Goal: Task Accomplishment & Management: Manage account settings

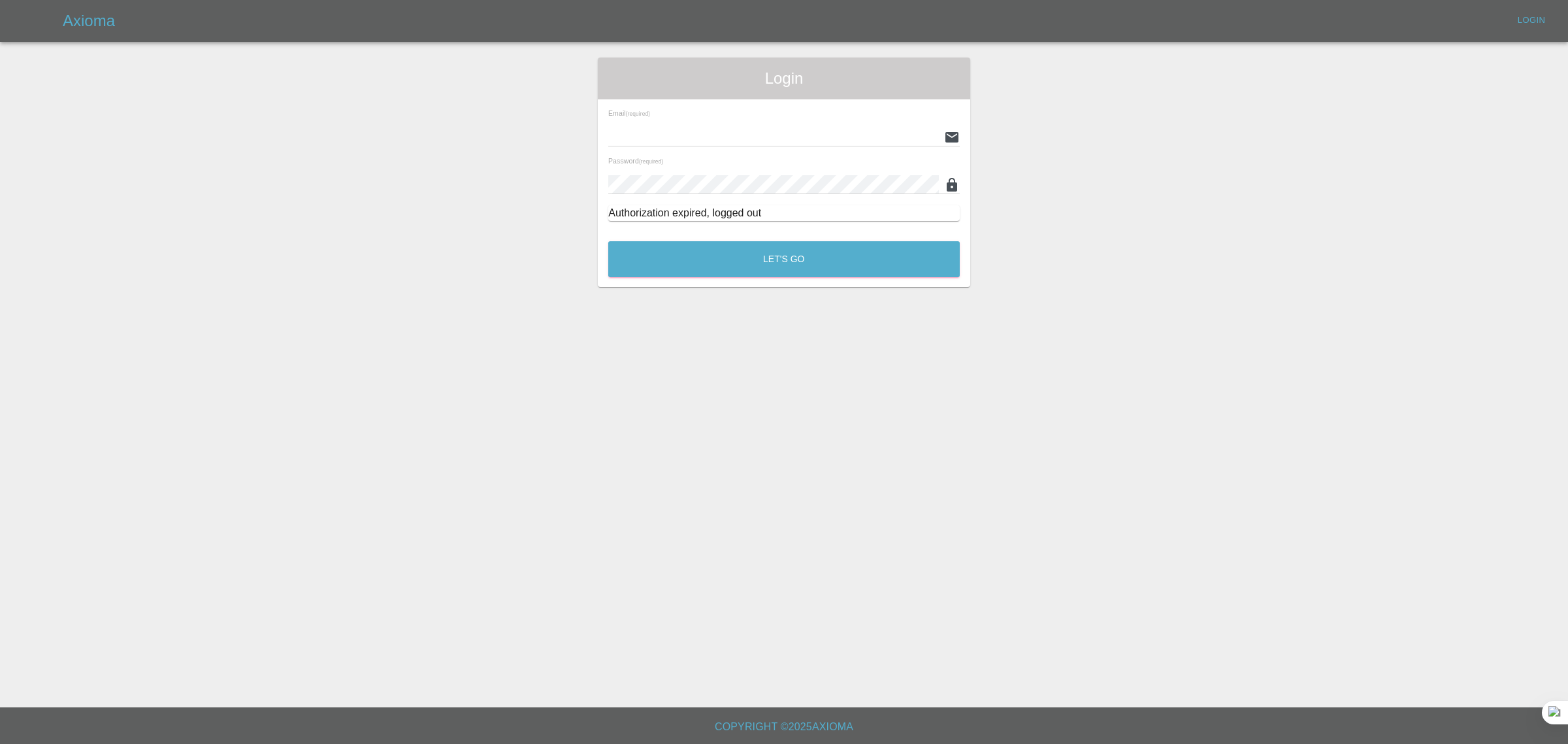
type input "bookkeeping@fifoaccounting.com"
click at [706, 260] on button "Let's Go" at bounding box center [784, 258] width 352 height 36
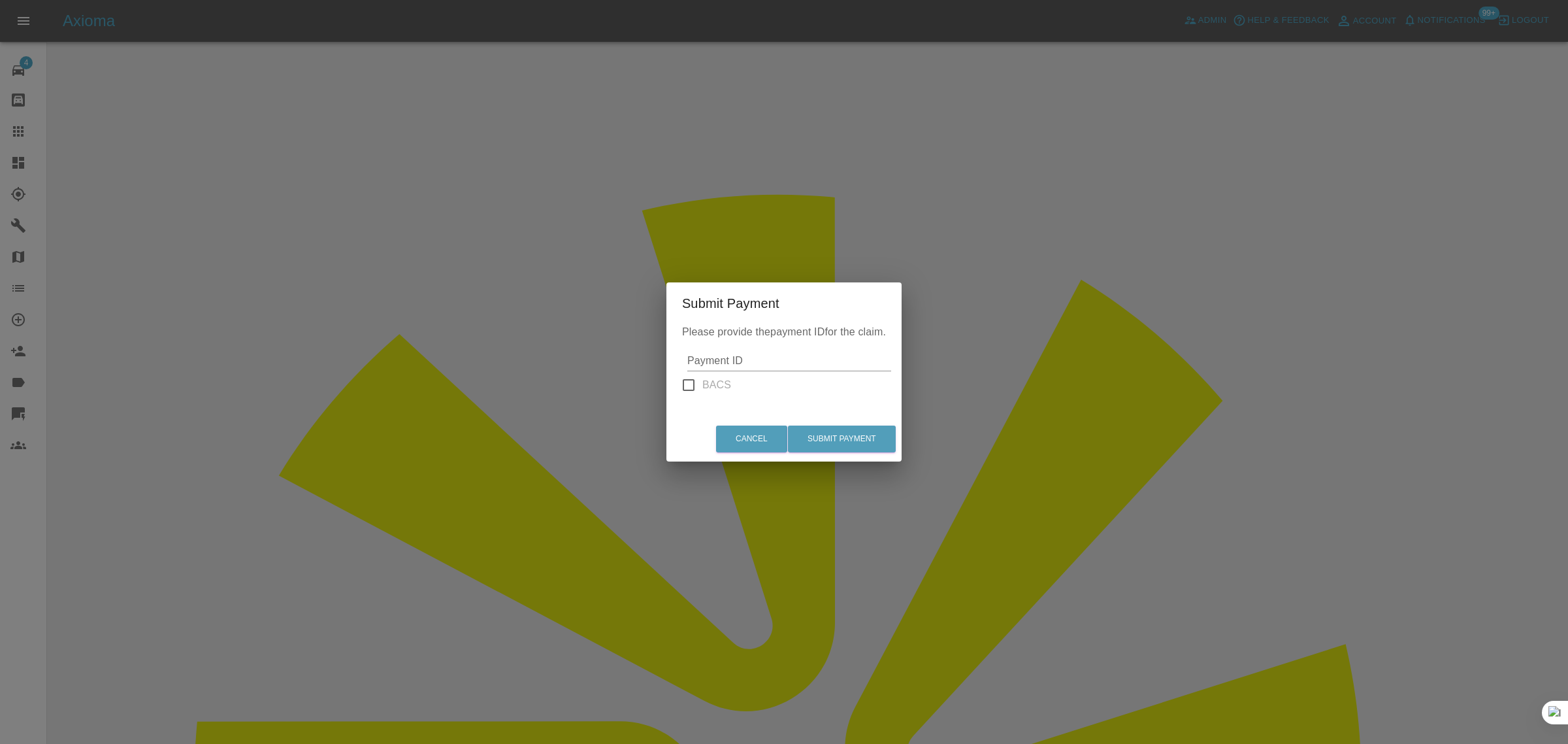
click at [723, 360] on input "Payment ID" at bounding box center [789, 361] width 204 height 21
click at [686, 388] on input "BACS" at bounding box center [688, 385] width 27 height 27
checkbox input "true"
click at [737, 361] on input "Amount" at bounding box center [789, 361] width 201 height 21
click at [696, 359] on input "0360" at bounding box center [789, 361] width 201 height 21
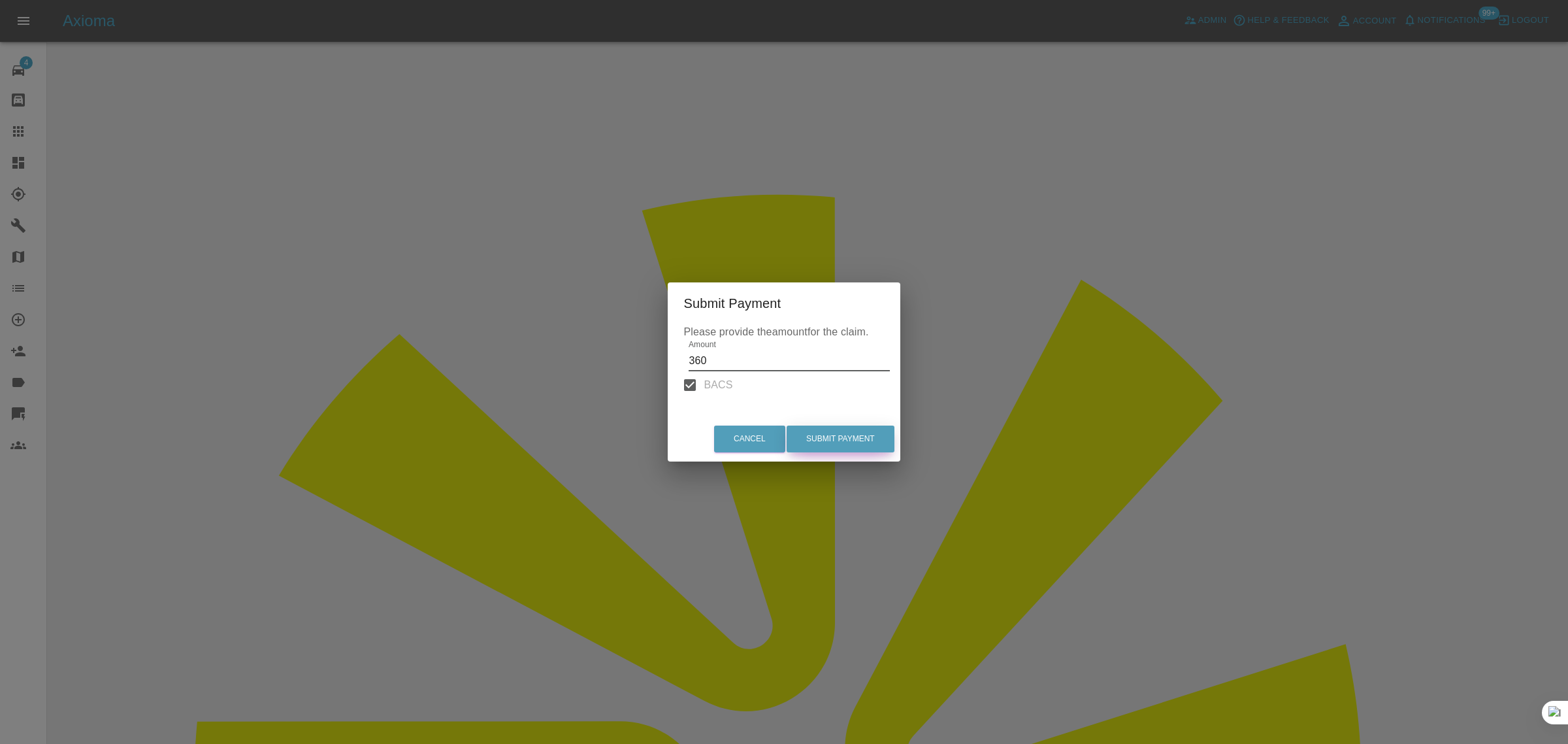
type input "360"
click at [817, 432] on button "Submit Payment" at bounding box center [840, 438] width 108 height 27
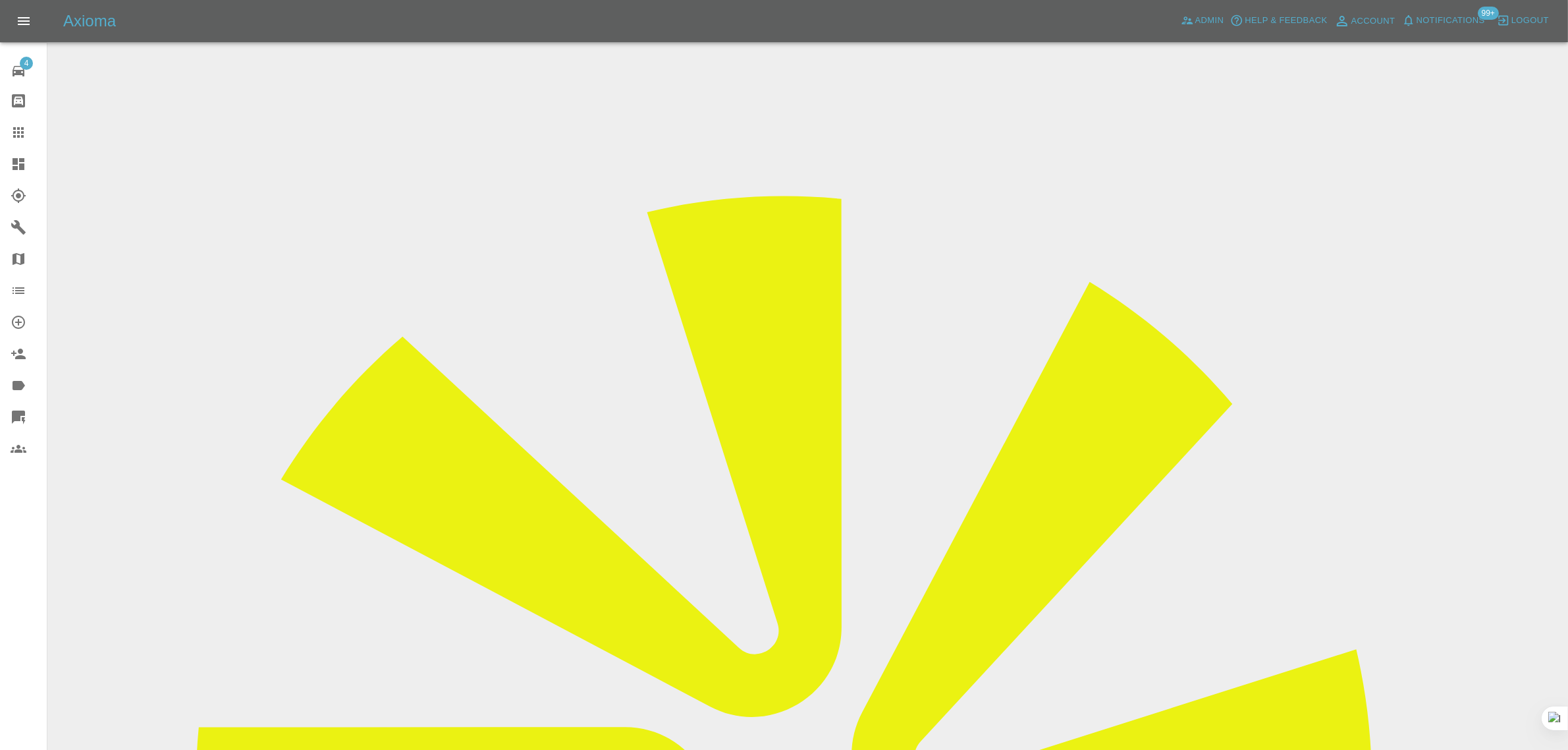
drag, startPoint x: 731, startPoint y: 444, endPoint x: 887, endPoint y: 442, distance: 156.0
copy td "connorfreeman2001@hotmail.co.uk"
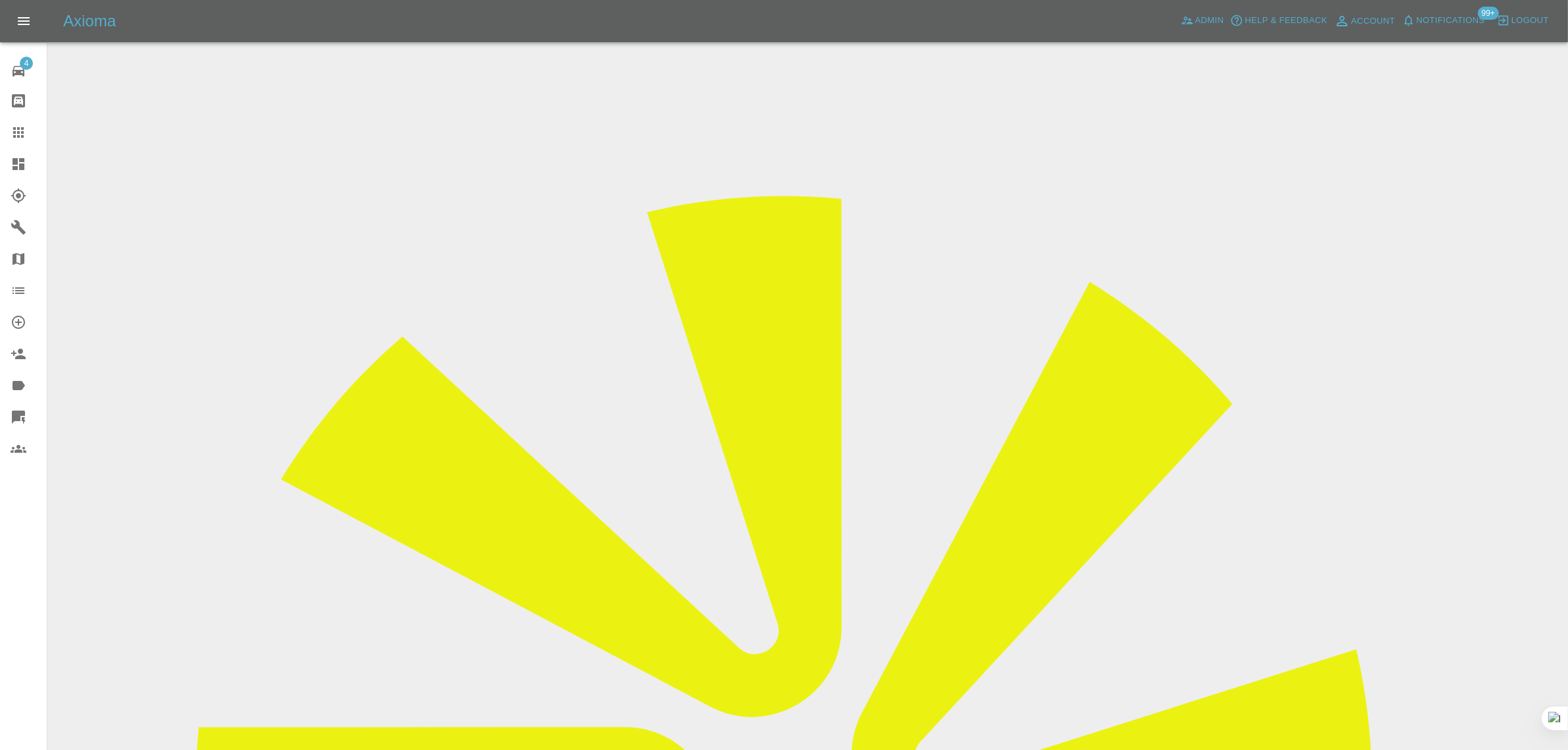
drag, startPoint x: 731, startPoint y: 444, endPoint x: 899, endPoint y: 442, distance: 168.0
copy td "connorfreeman2001@hotmail.co.uk"
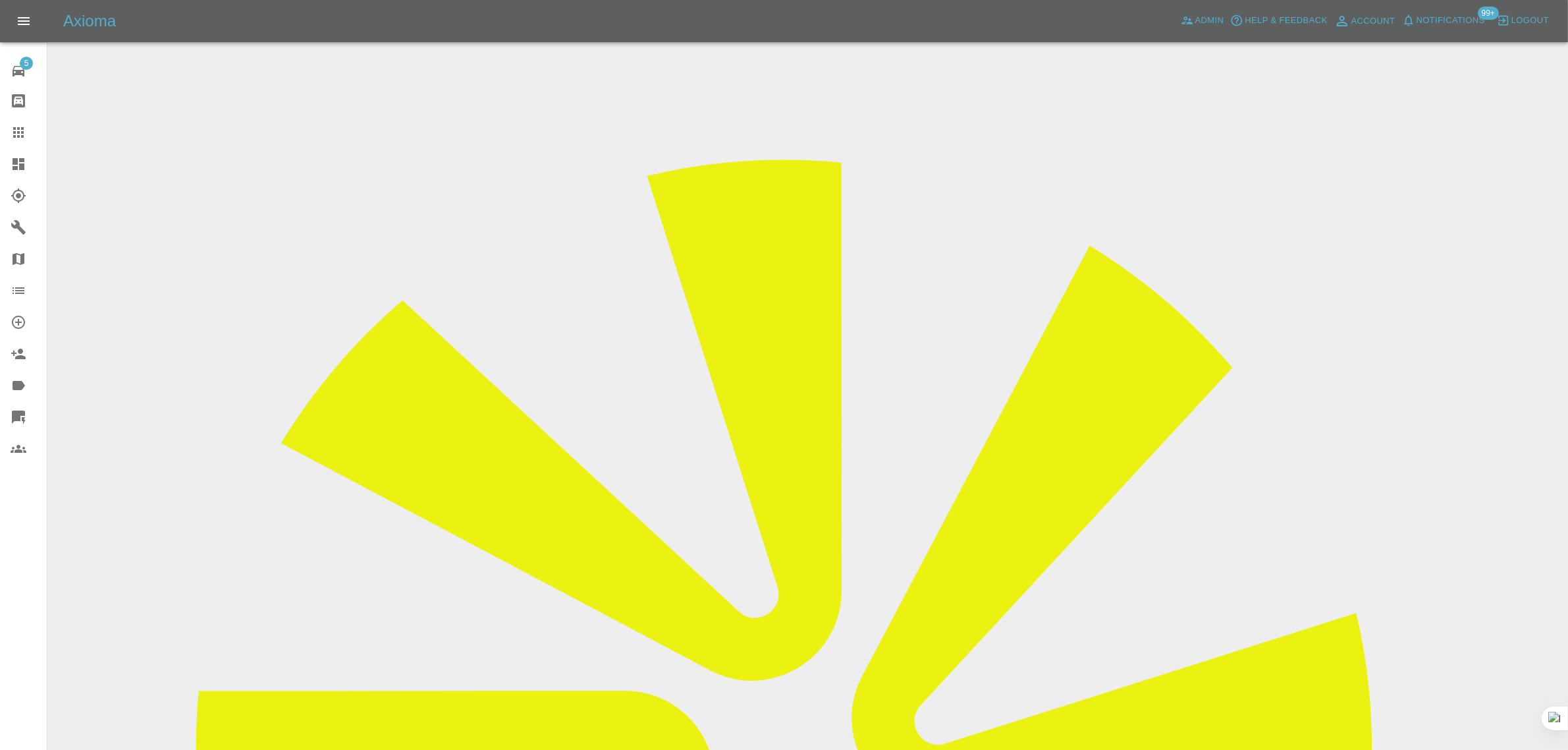
click at [17, 129] on icon at bounding box center [18, 133] width 11 height 11
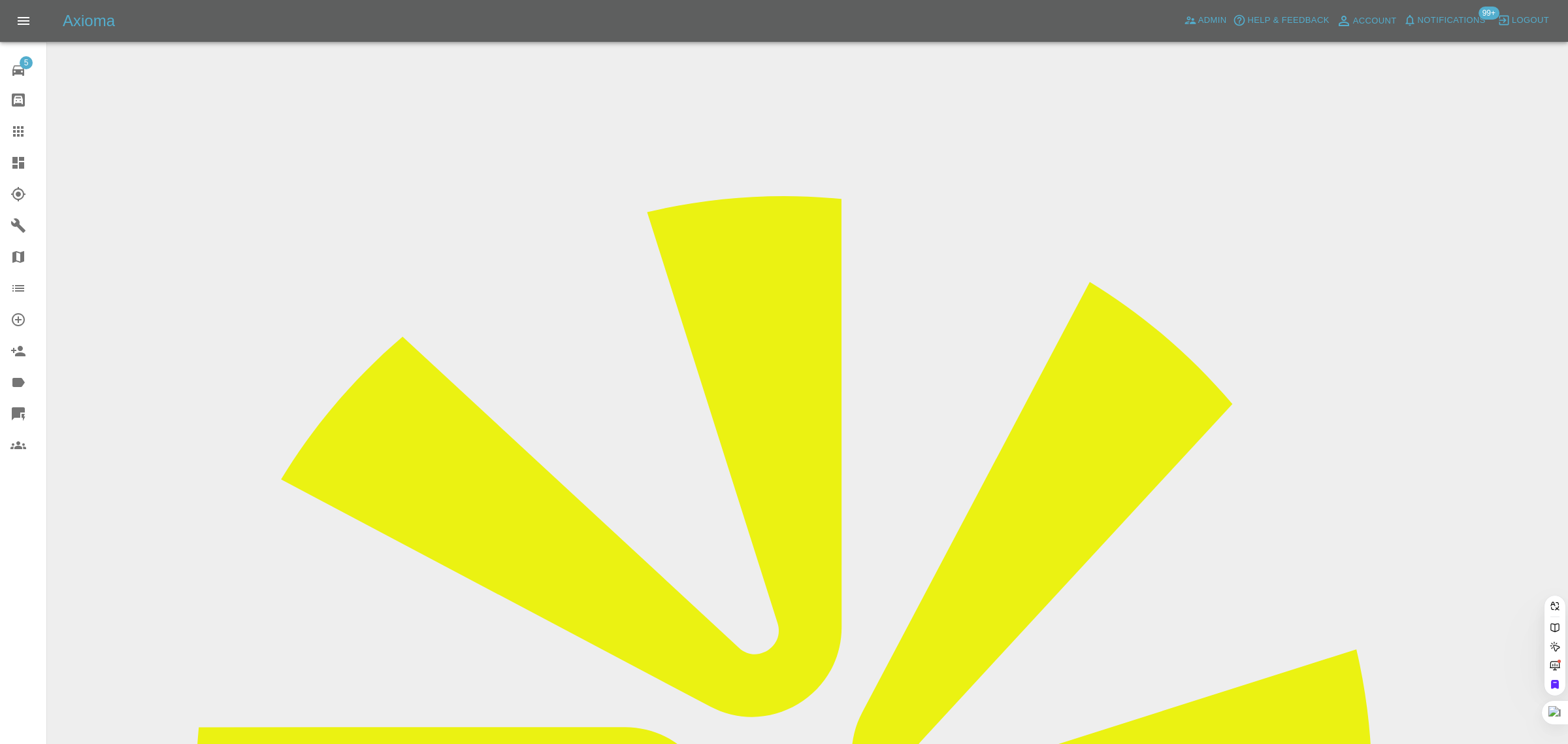
paste input "[EMAIL_ADDRESS][DOMAIN_NAME]"
type input "[EMAIL_ADDRESS][DOMAIN_NAME]"
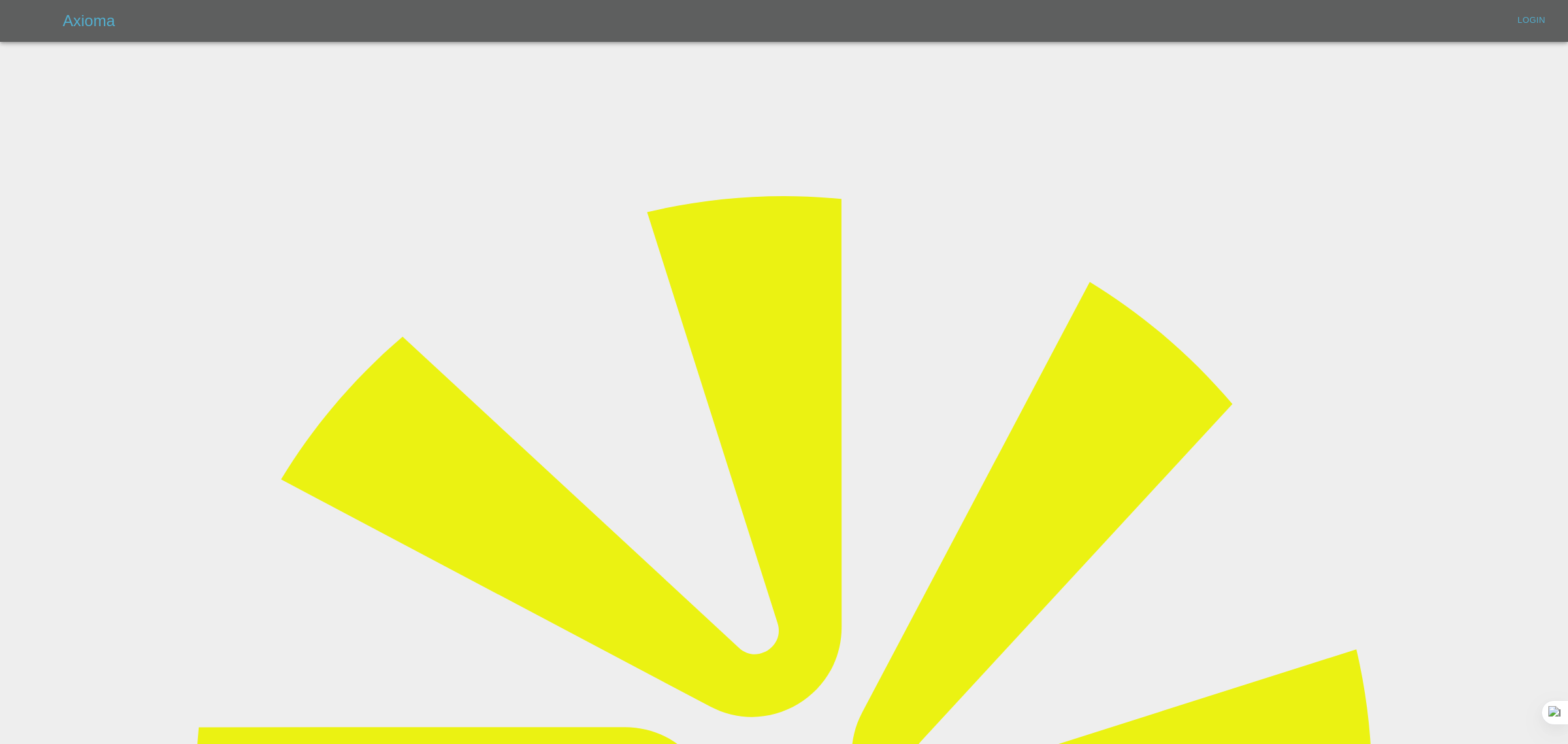
type input "[EMAIL_ADDRESS][DOMAIN_NAME]"
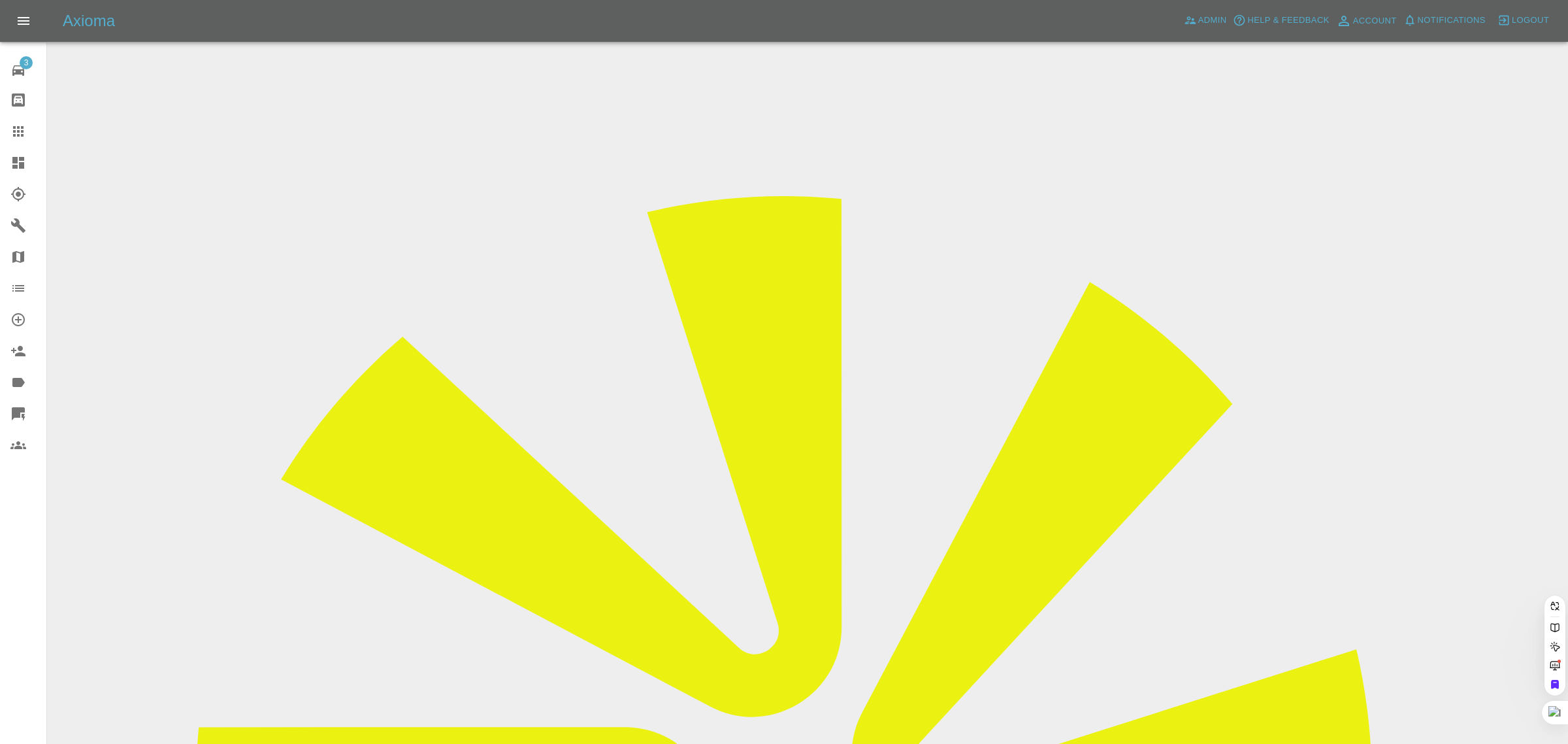
paste input "[EMAIL_ADDRESS][DOMAIN_NAME]"
type input "[EMAIL_ADDRESS][DOMAIN_NAME]"
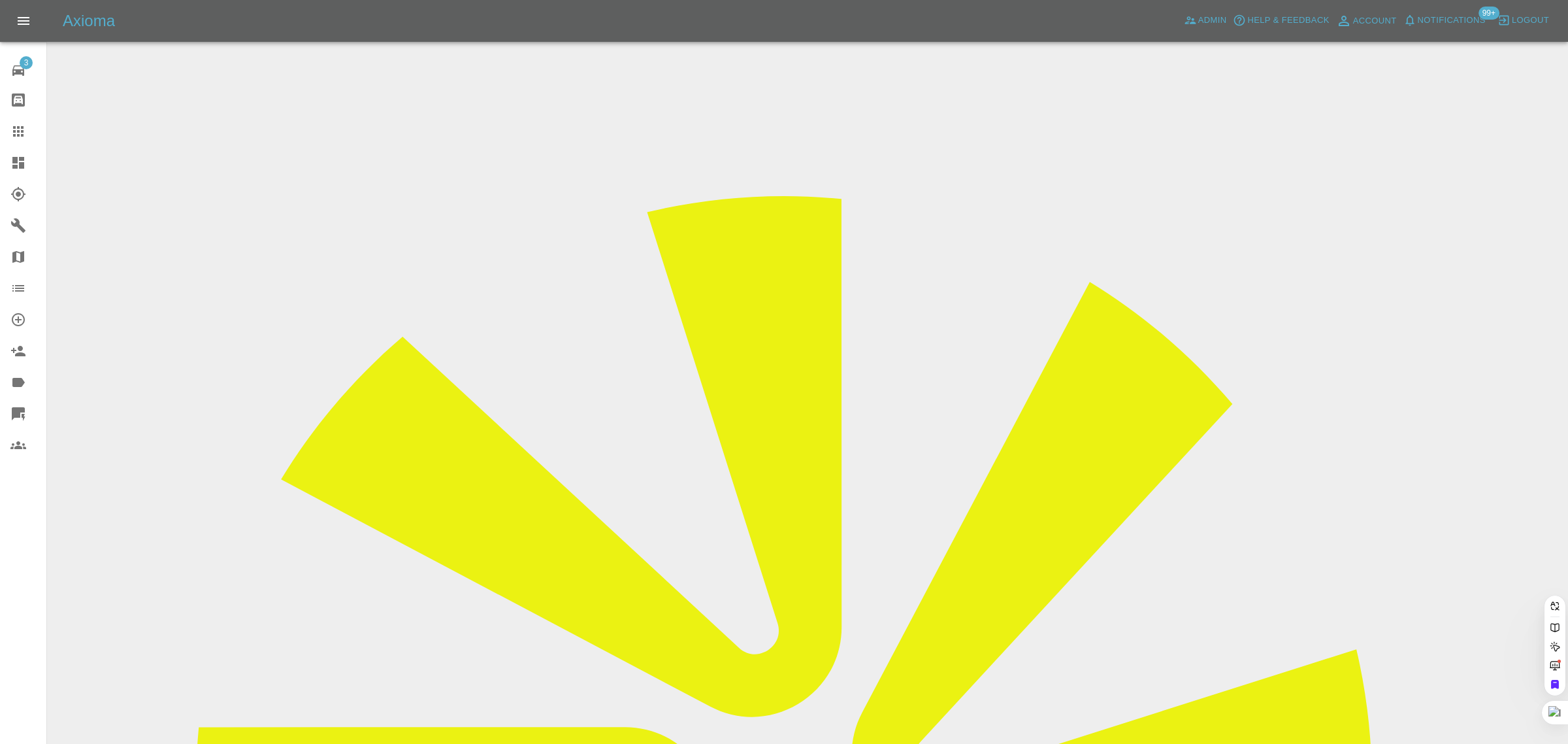
scroll to position [0, 0]
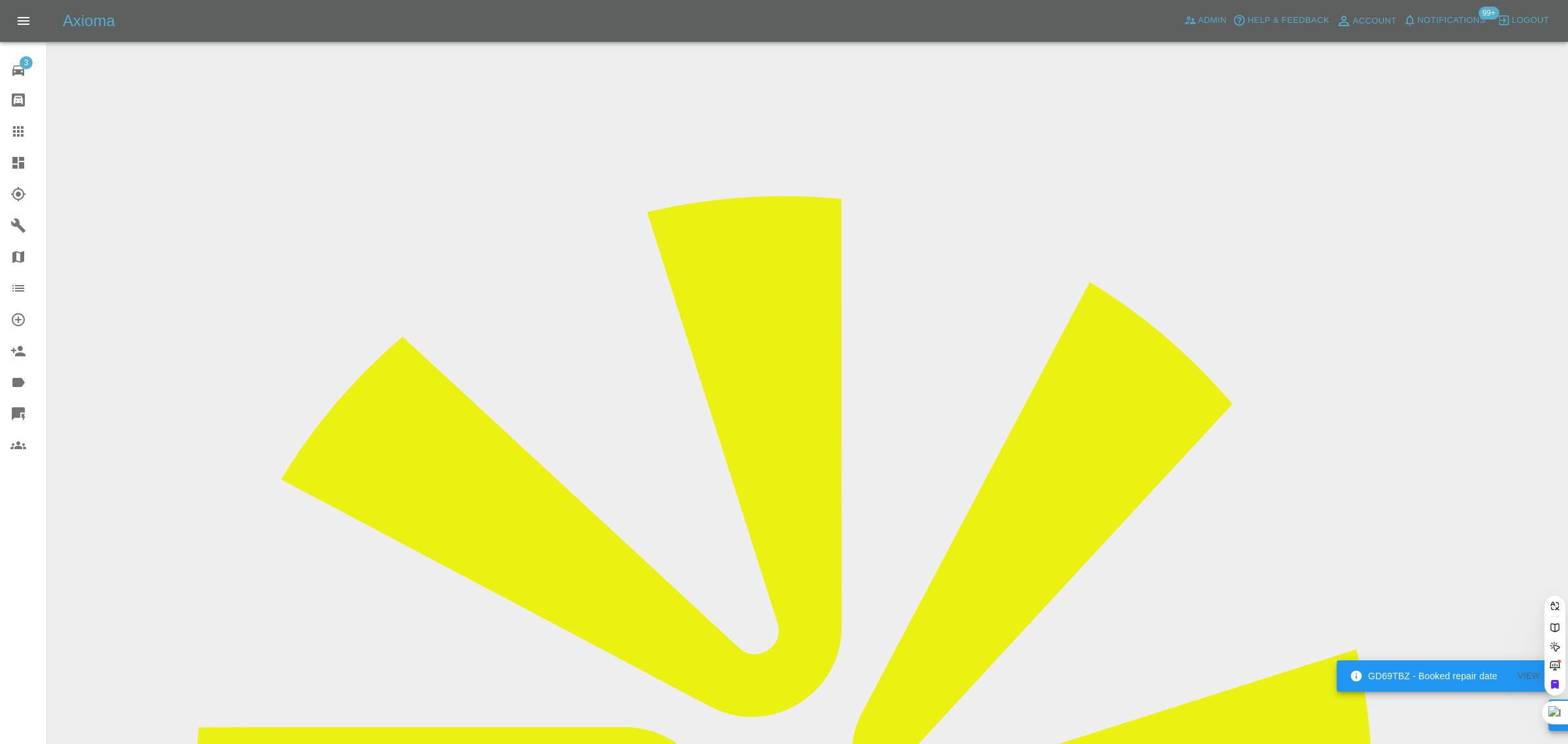
paste input "[PERSON_NAME][EMAIL_ADDRESS][DOMAIN_NAME]"
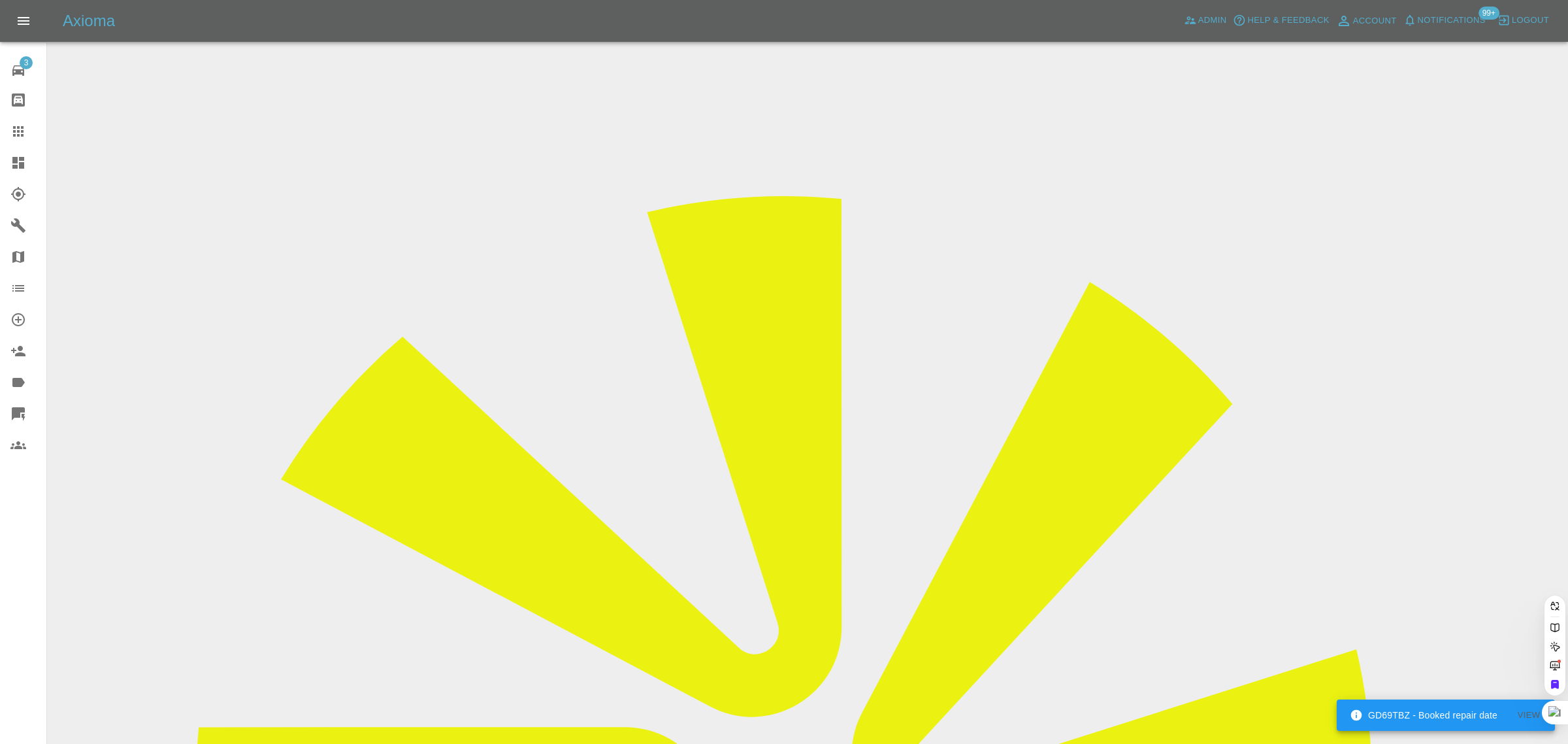
type input "[PERSON_NAME][EMAIL_ADDRESS][DOMAIN_NAME]"
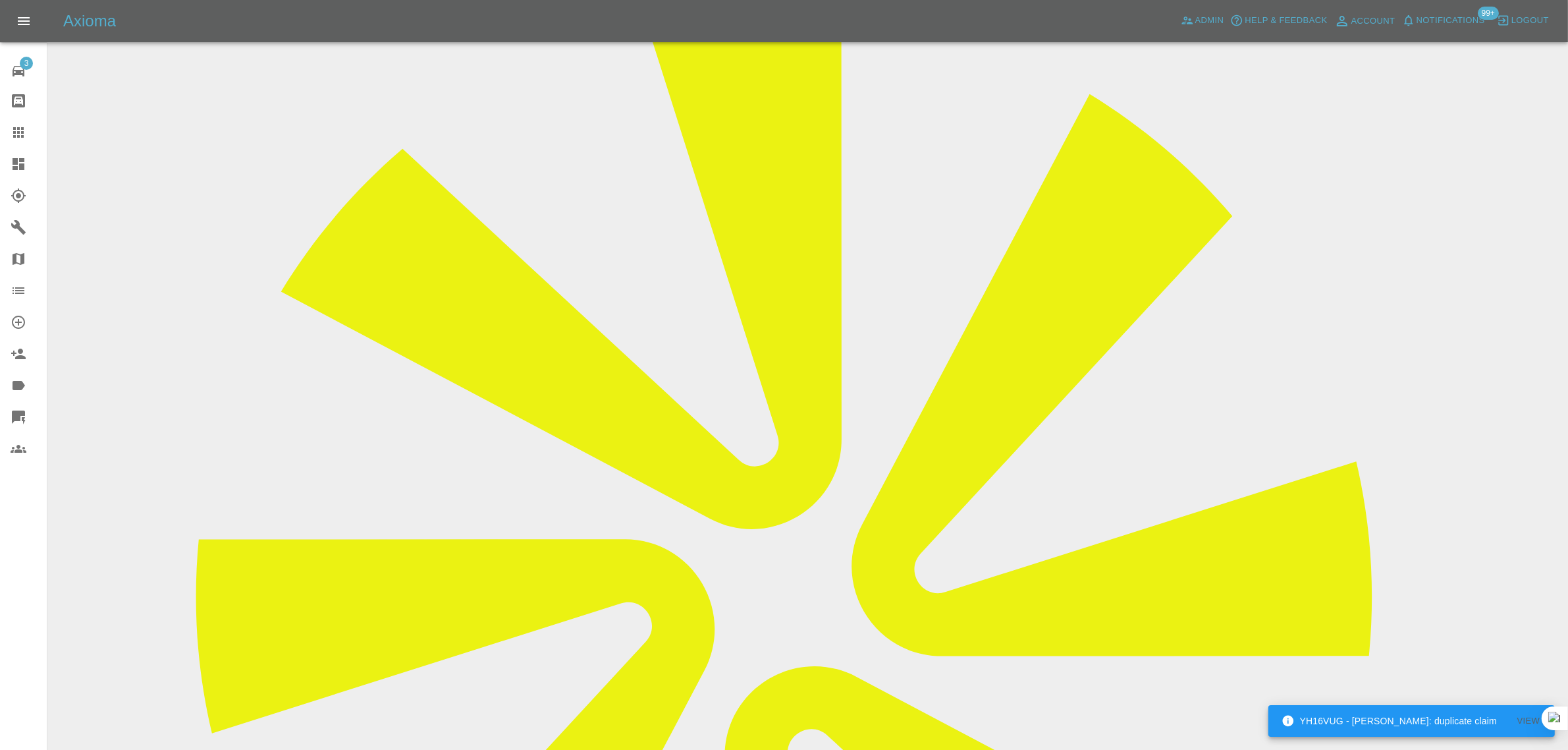
scroll to position [577, 0]
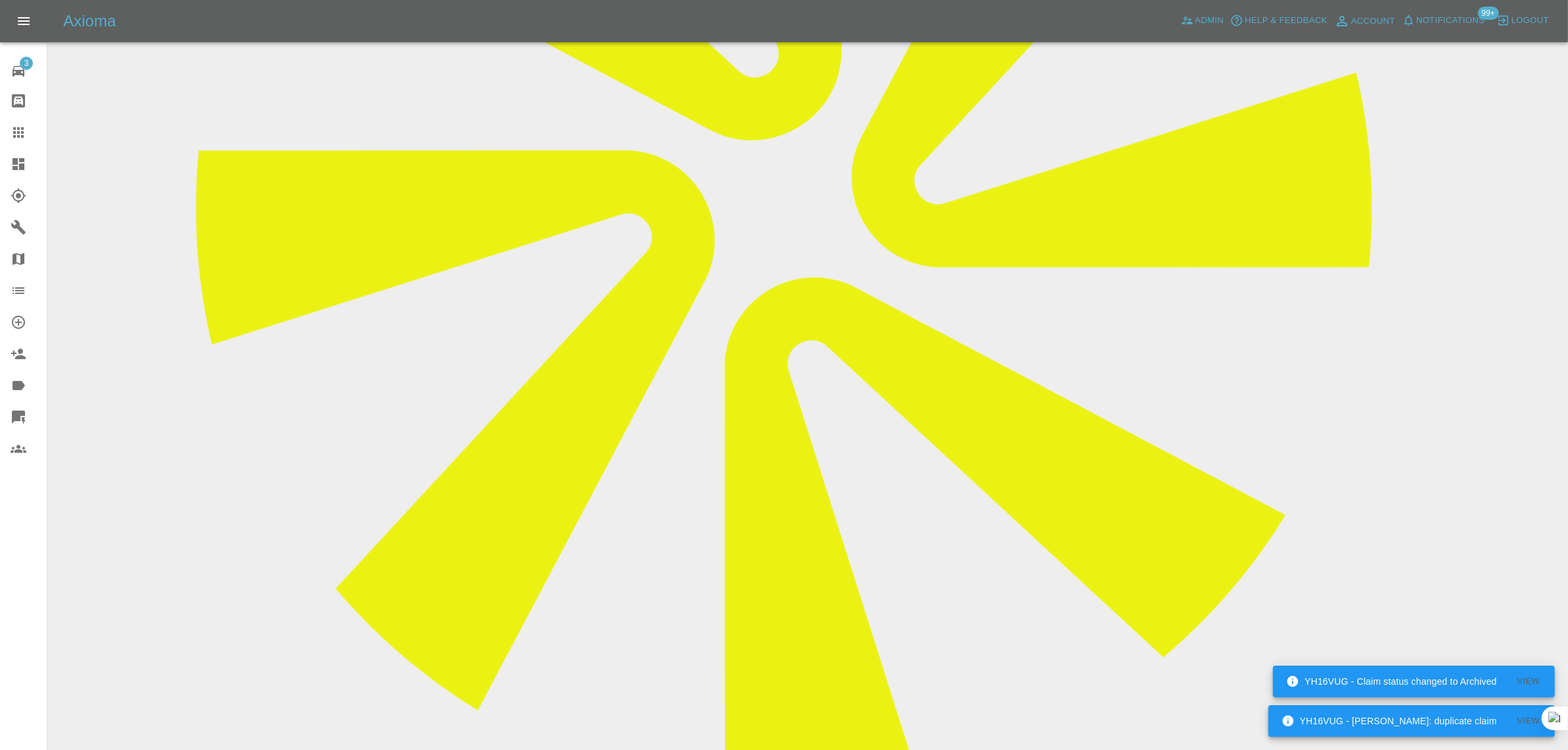
click at [18, 136] on icon at bounding box center [18, 133] width 11 height 11
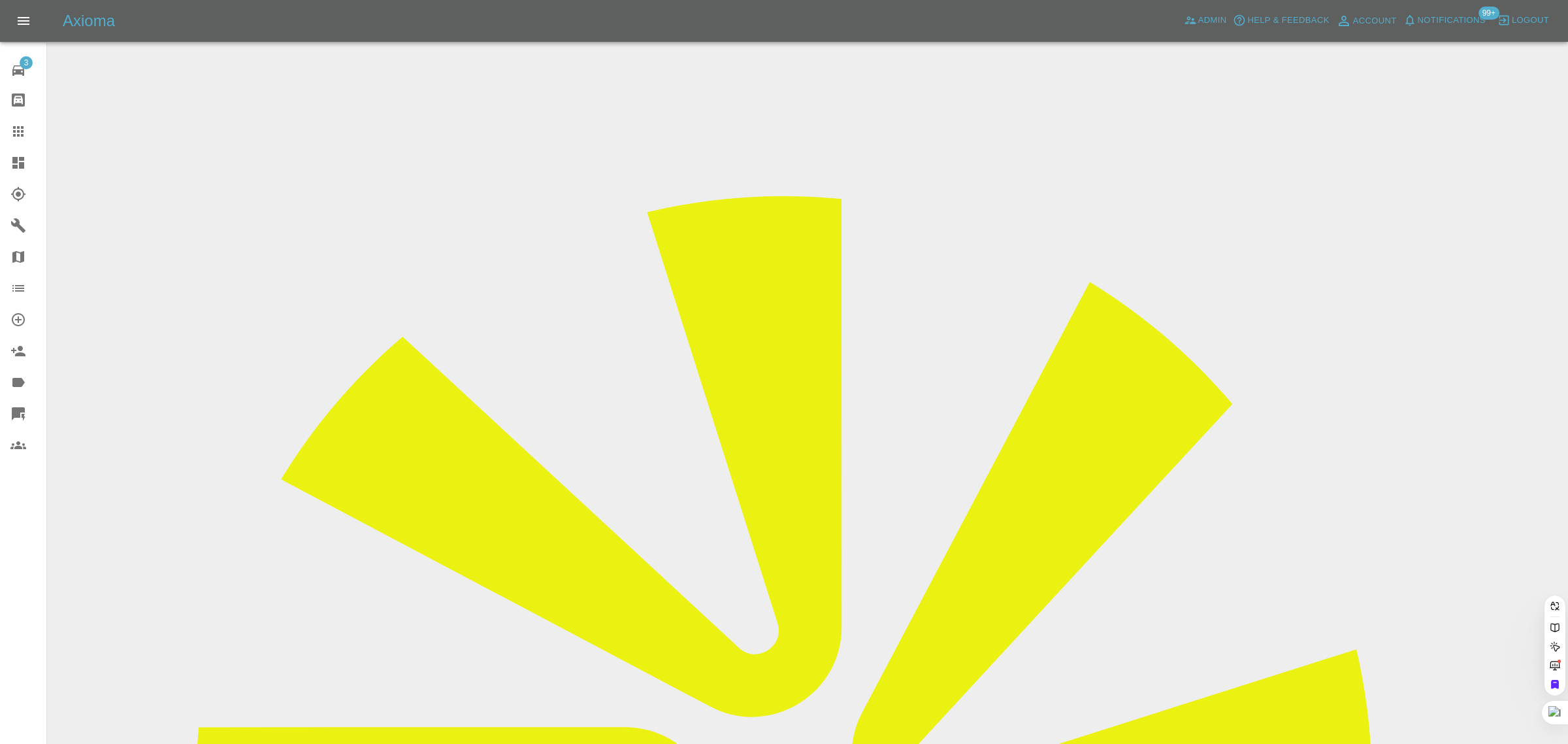
paste input "[PERSON_NAME][EMAIL_ADDRESS][DOMAIN_NAME]"
type input "[PERSON_NAME]@prestigecarskent.co.[PERSON_NAME]"
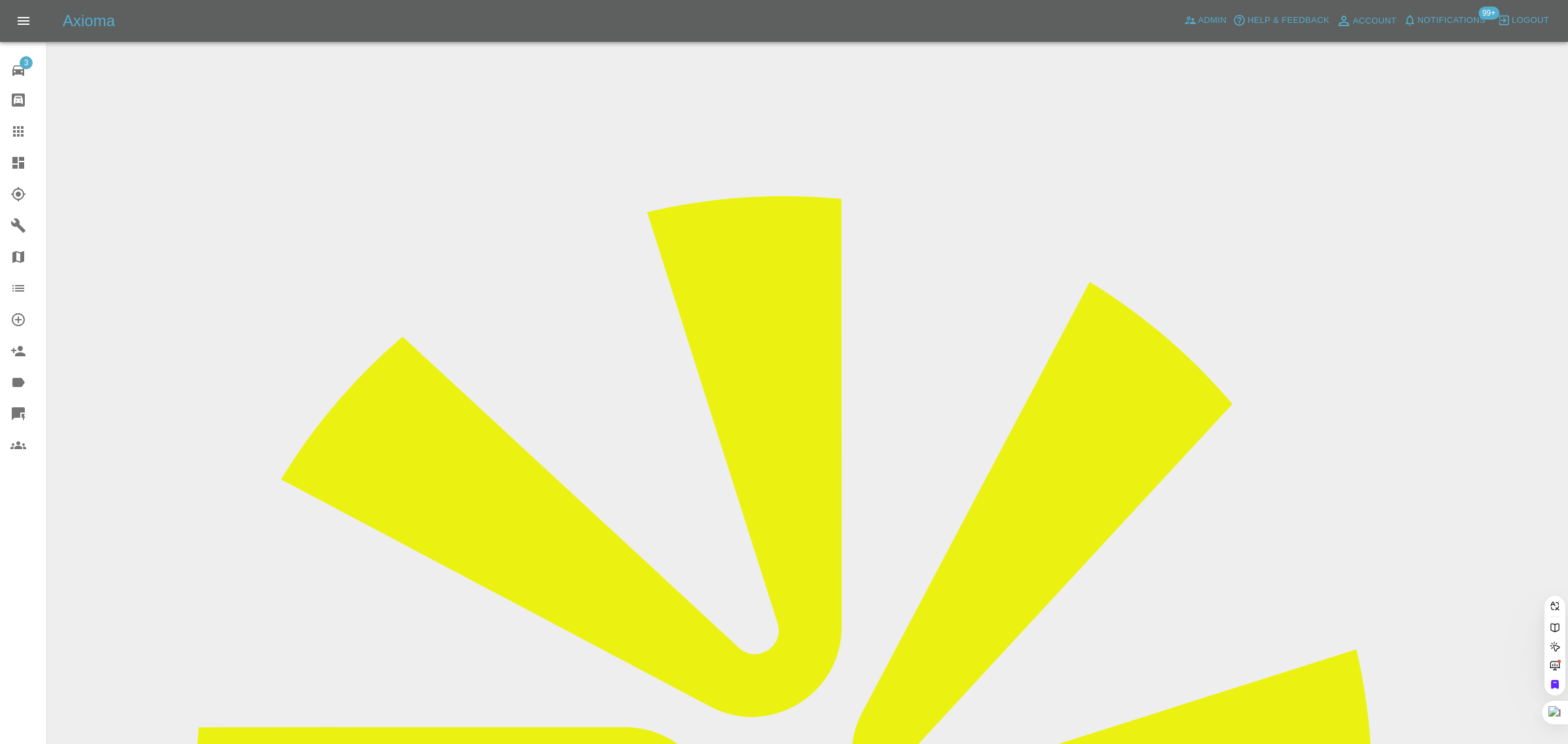
paste input "[PERSON_NAME][EMAIL_ADDRESS][DOMAIN_NAME]"
type input "[PERSON_NAME][EMAIL_ADDRESS][DOMAIN_NAME]"
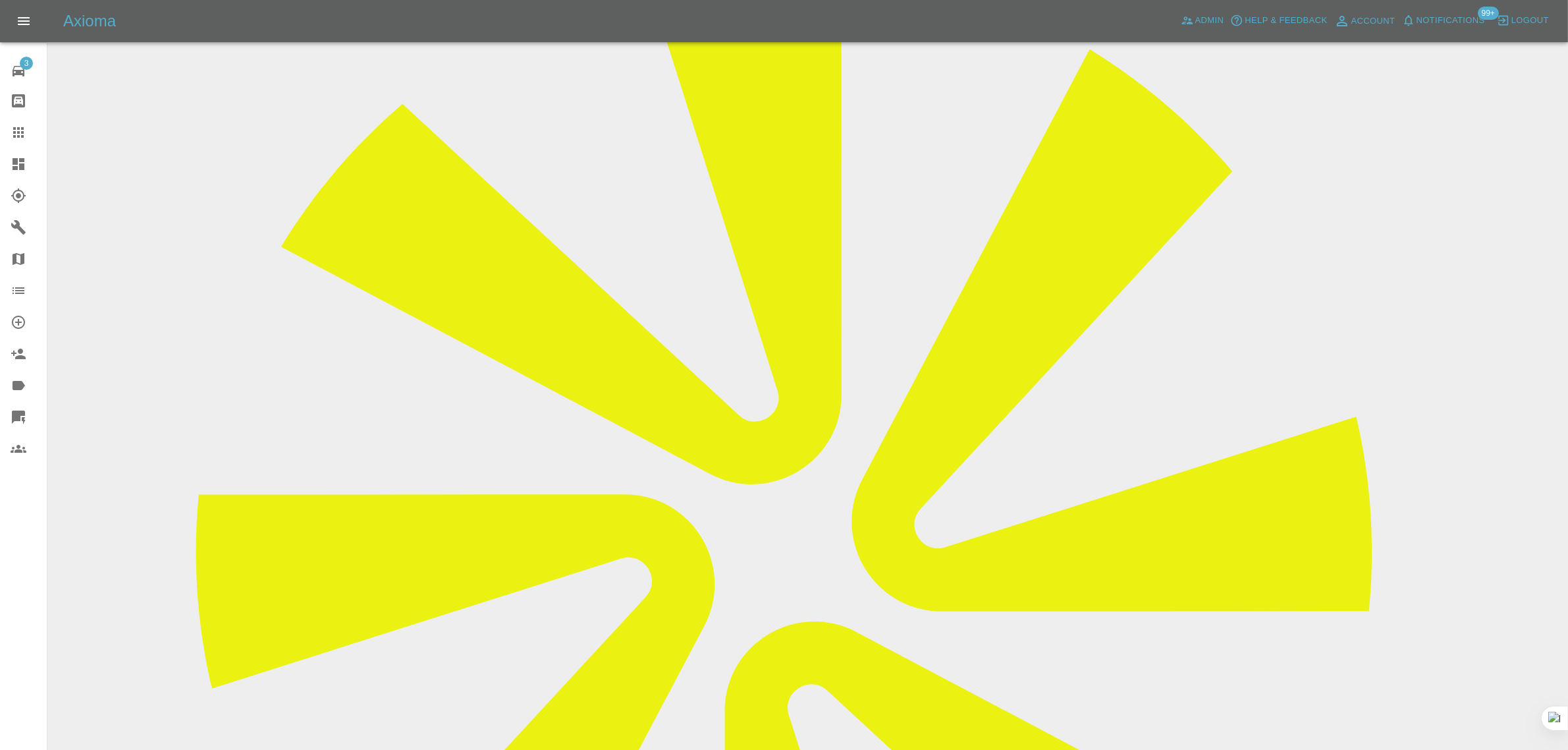
scroll to position [577, 0]
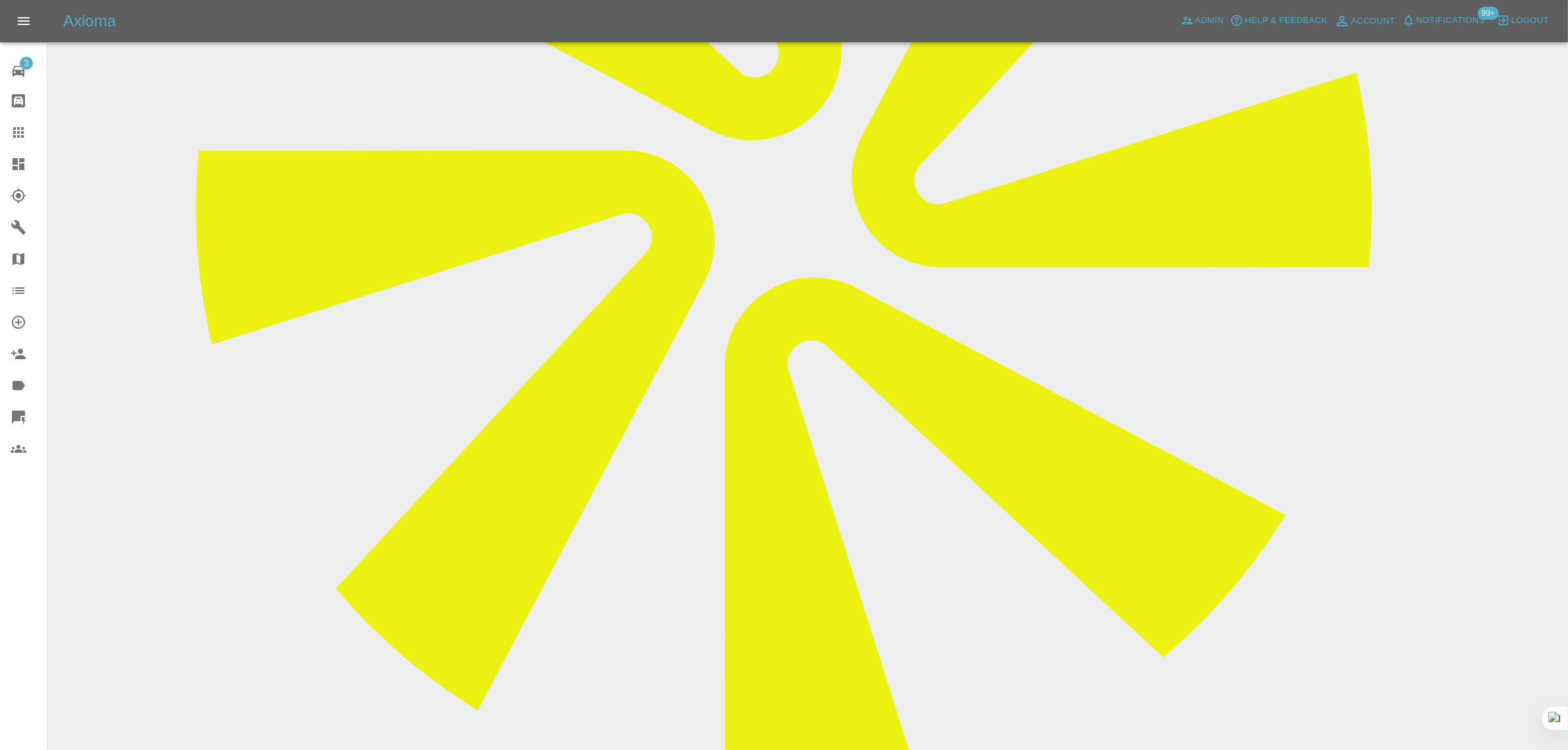
click at [21, 129] on icon at bounding box center [18, 133] width 11 height 11
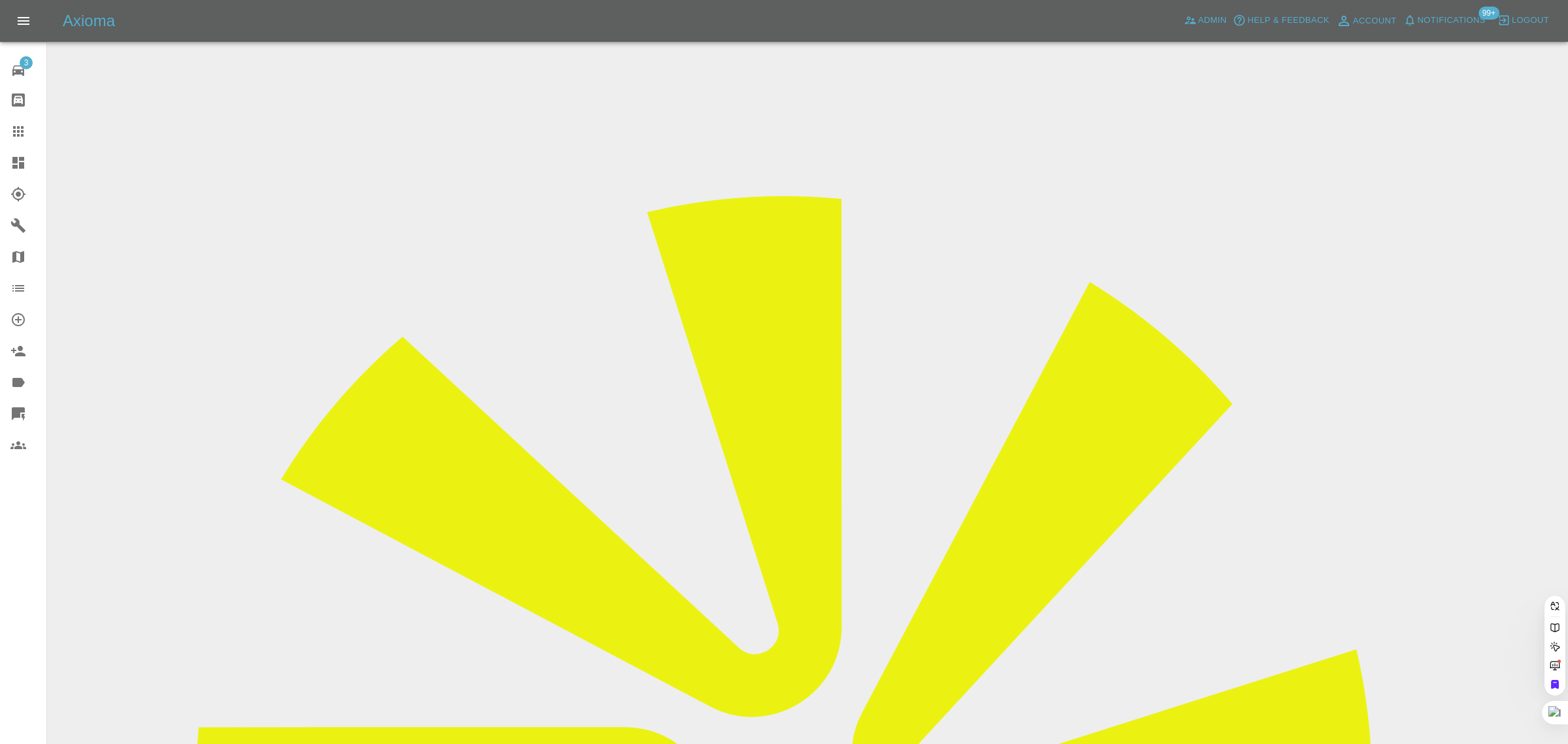
paste input "[PERSON_NAME][EMAIL_ADDRESS][DOMAIN_NAME]"
type input "[PERSON_NAME][EMAIL_ADDRESS][DOMAIN_NAME]"
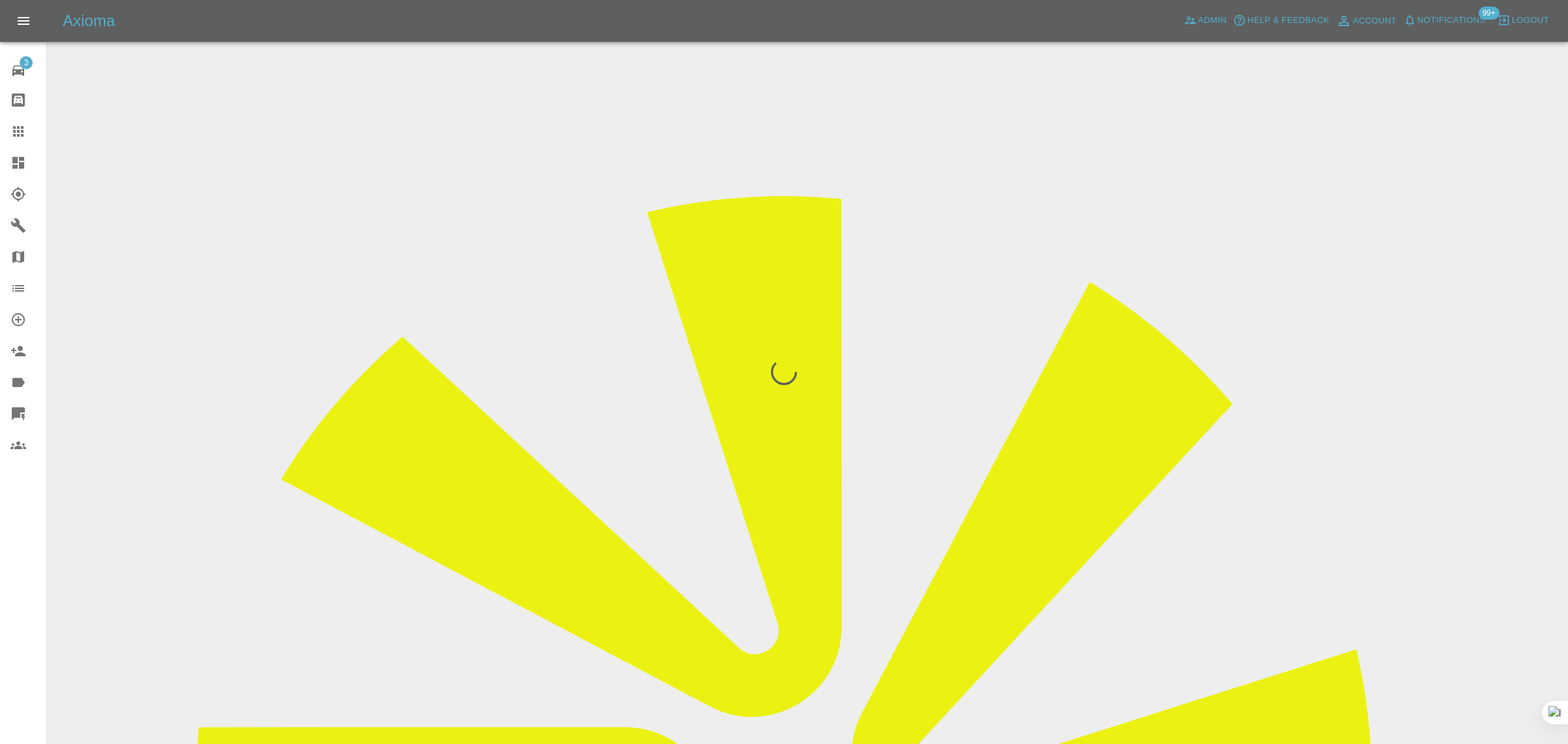
click at [0, 569] on div "3 Repair home Bodyshop home Claims Dashboard Explorer Garages Map Organization …" at bounding box center [24, 372] width 47 height 744
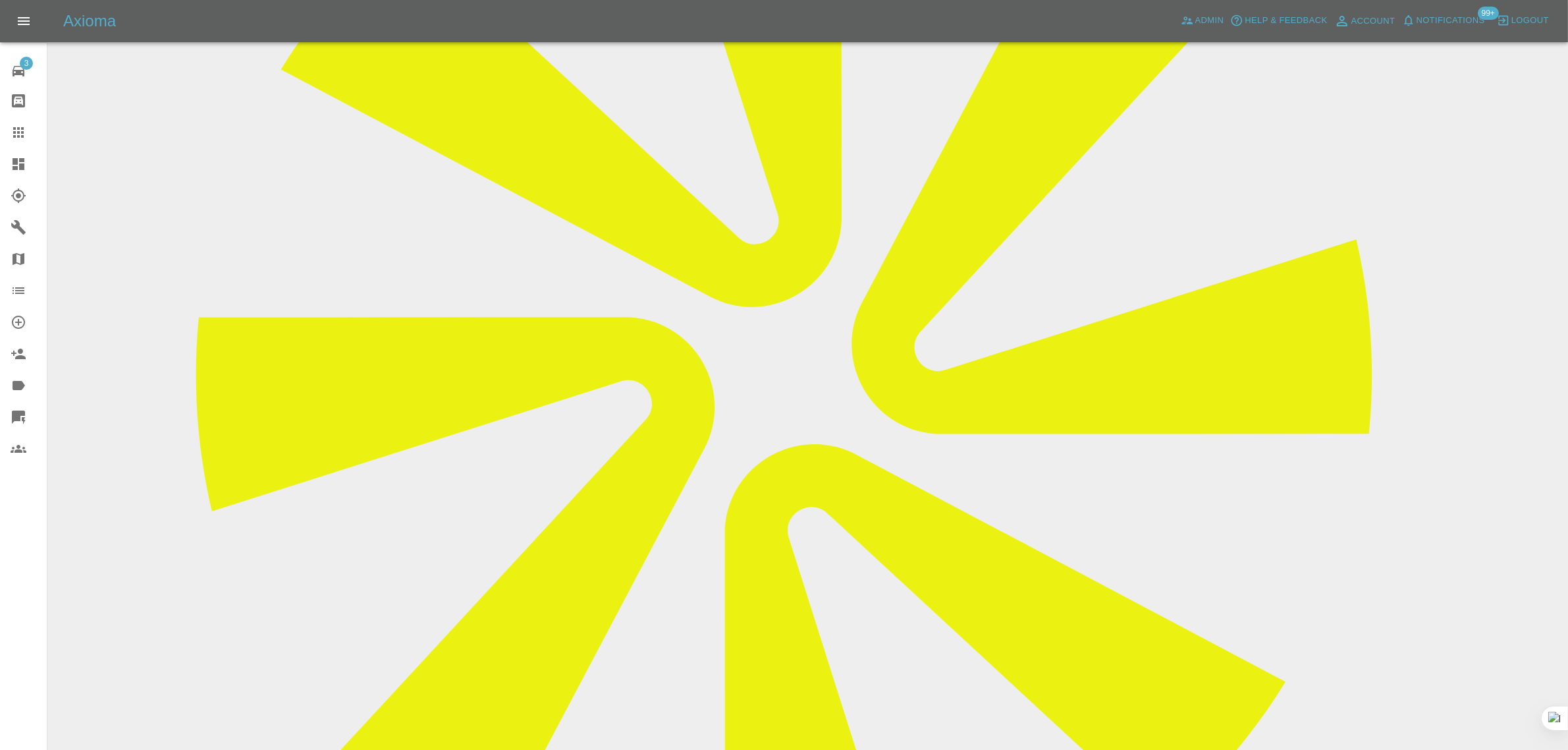
scroll to position [412, 0]
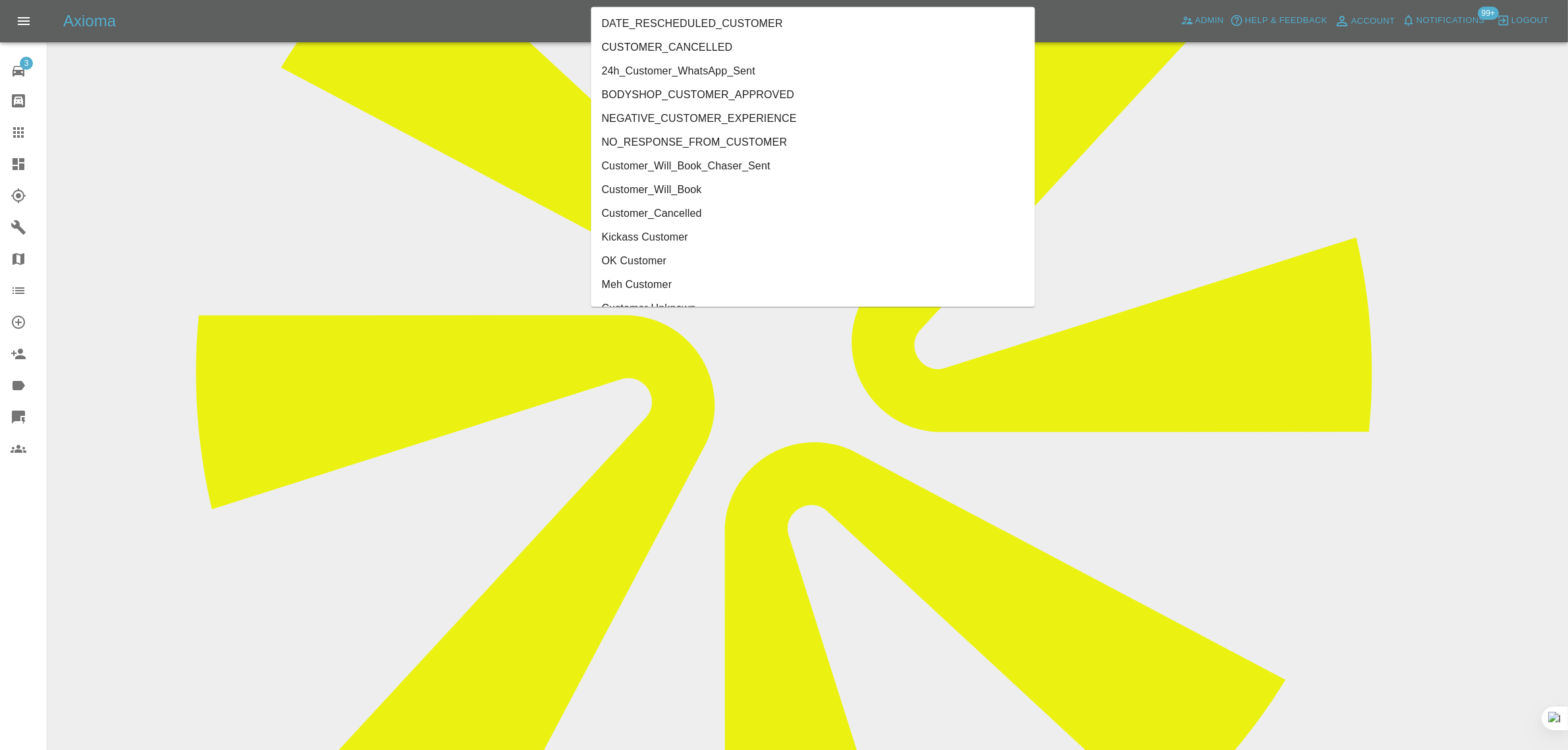
type input "cust"
click at [654, 211] on li "Customer_Cancelled" at bounding box center [813, 213] width 444 height 24
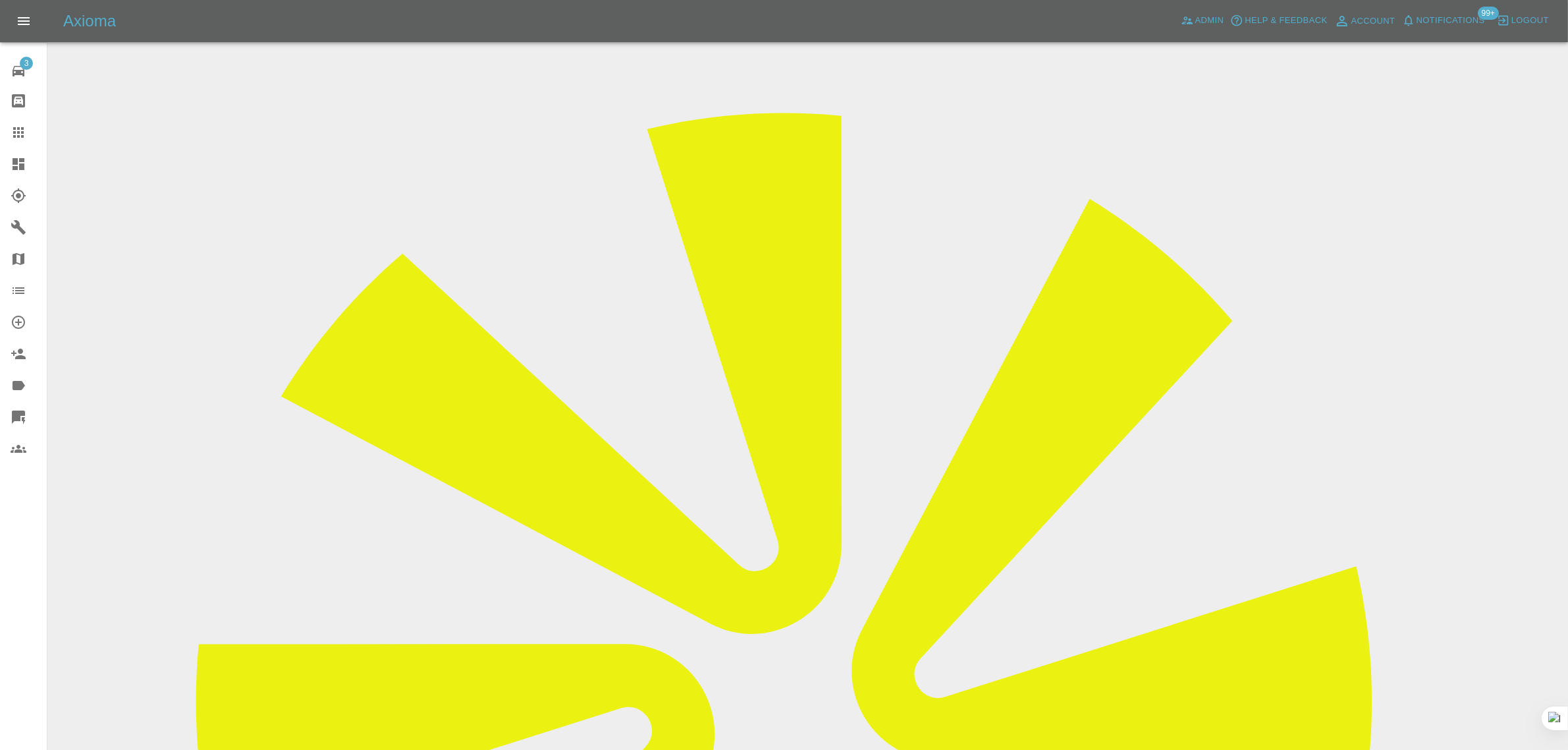
scroll to position [83, 0]
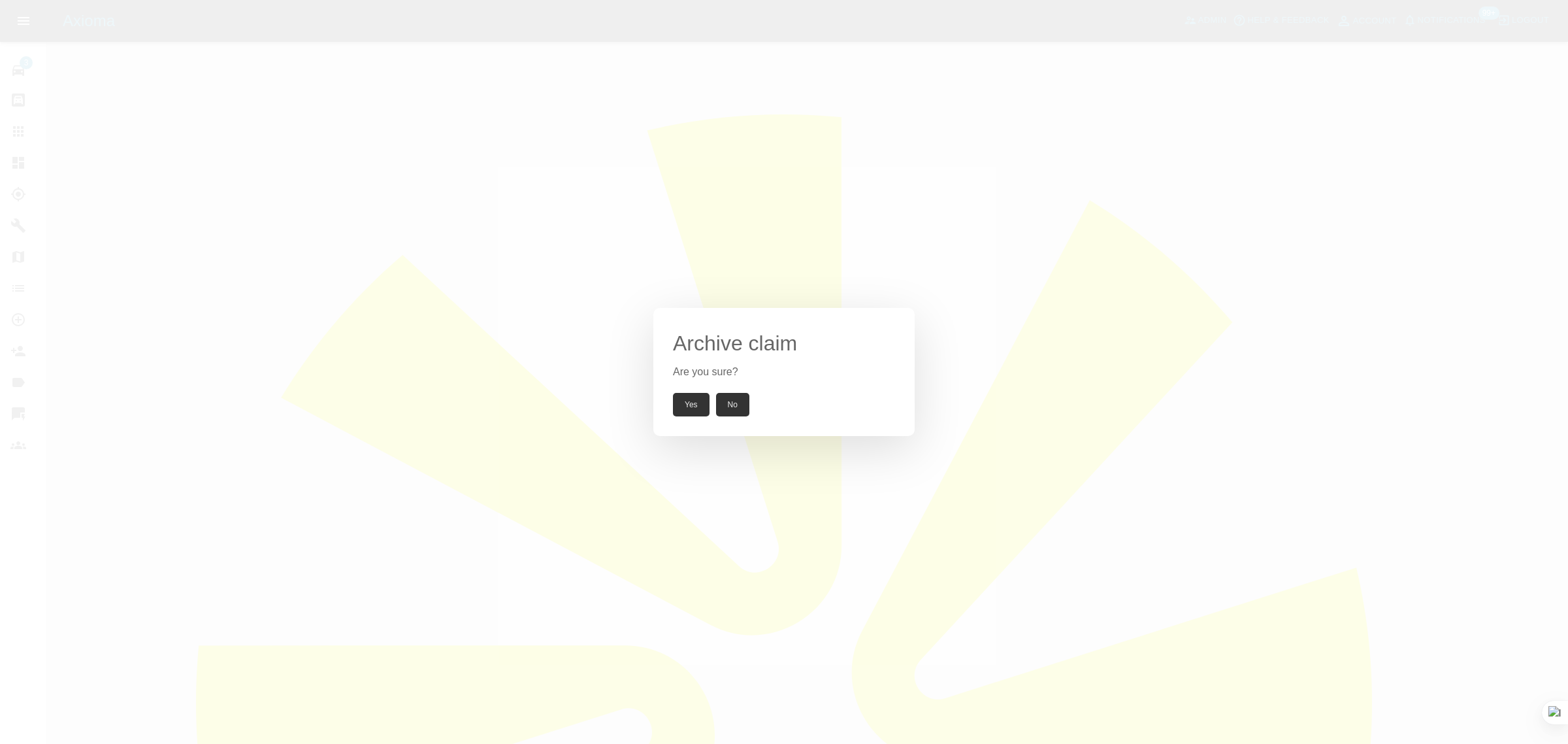
click at [691, 406] on button "Yes" at bounding box center [691, 404] width 36 height 24
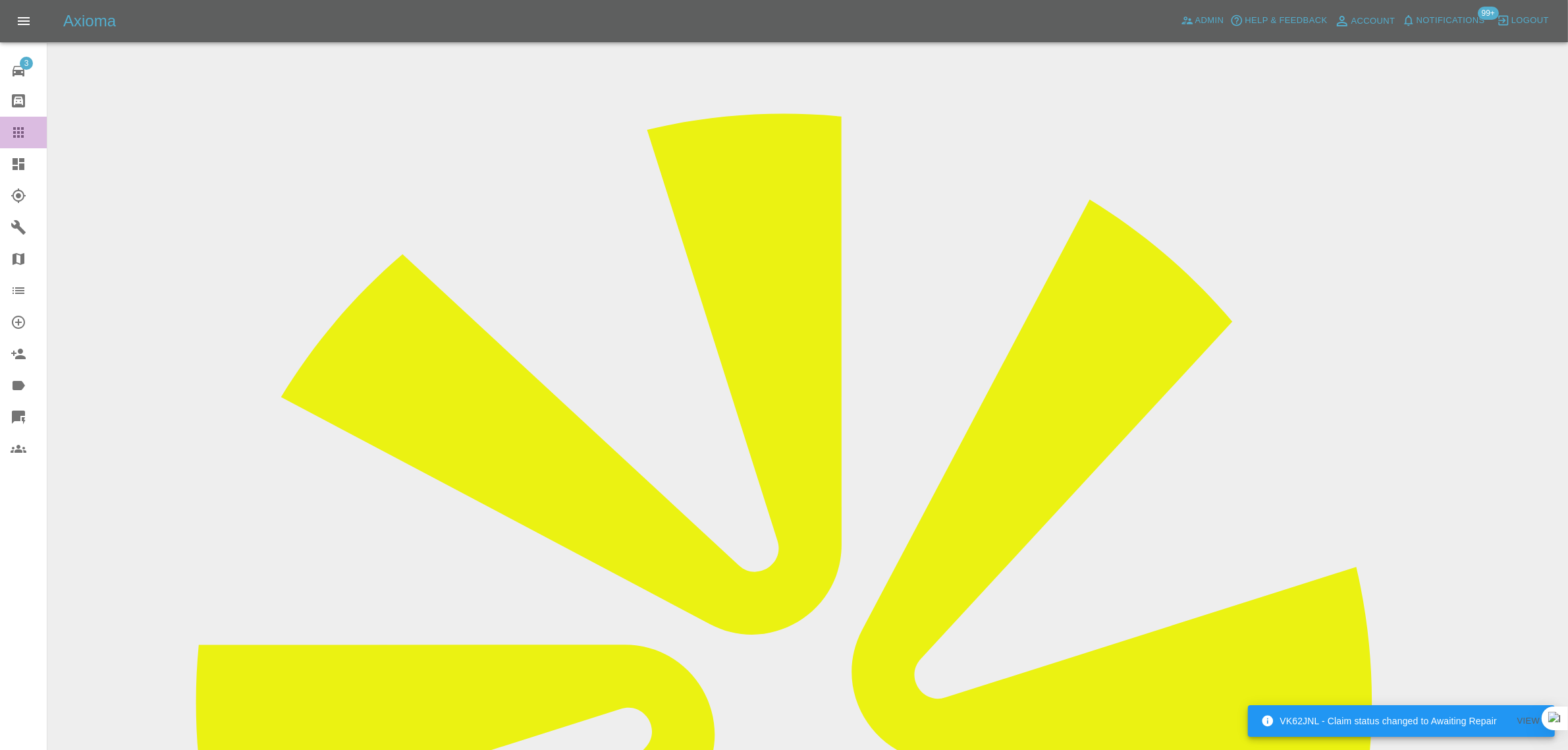
click at [15, 137] on icon at bounding box center [18, 133] width 11 height 11
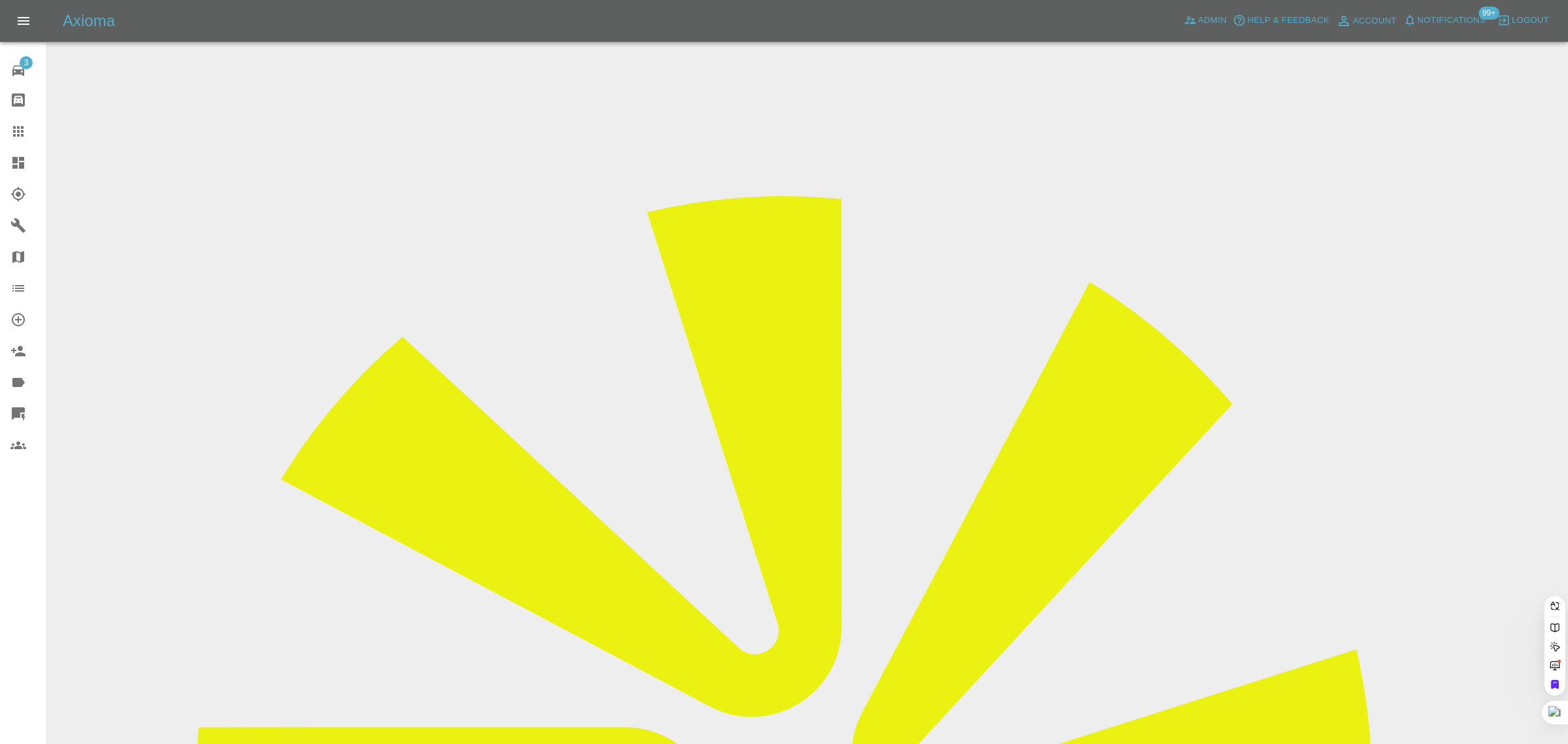
paste input "[EMAIL_ADDRESS][DOMAIN_NAME]"
type input "[EMAIL_ADDRESS][DOMAIN_NAME]"
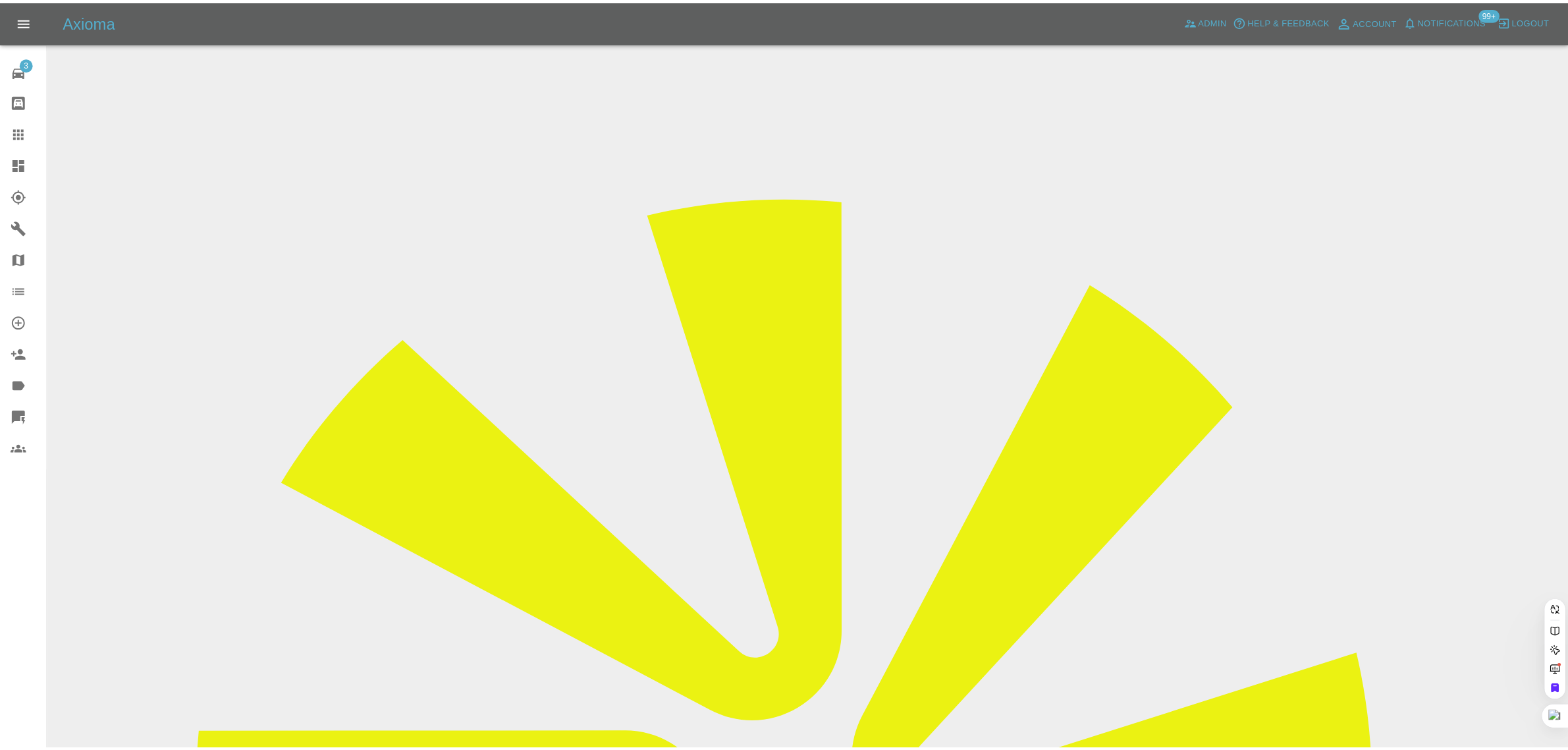
scroll to position [0, 0]
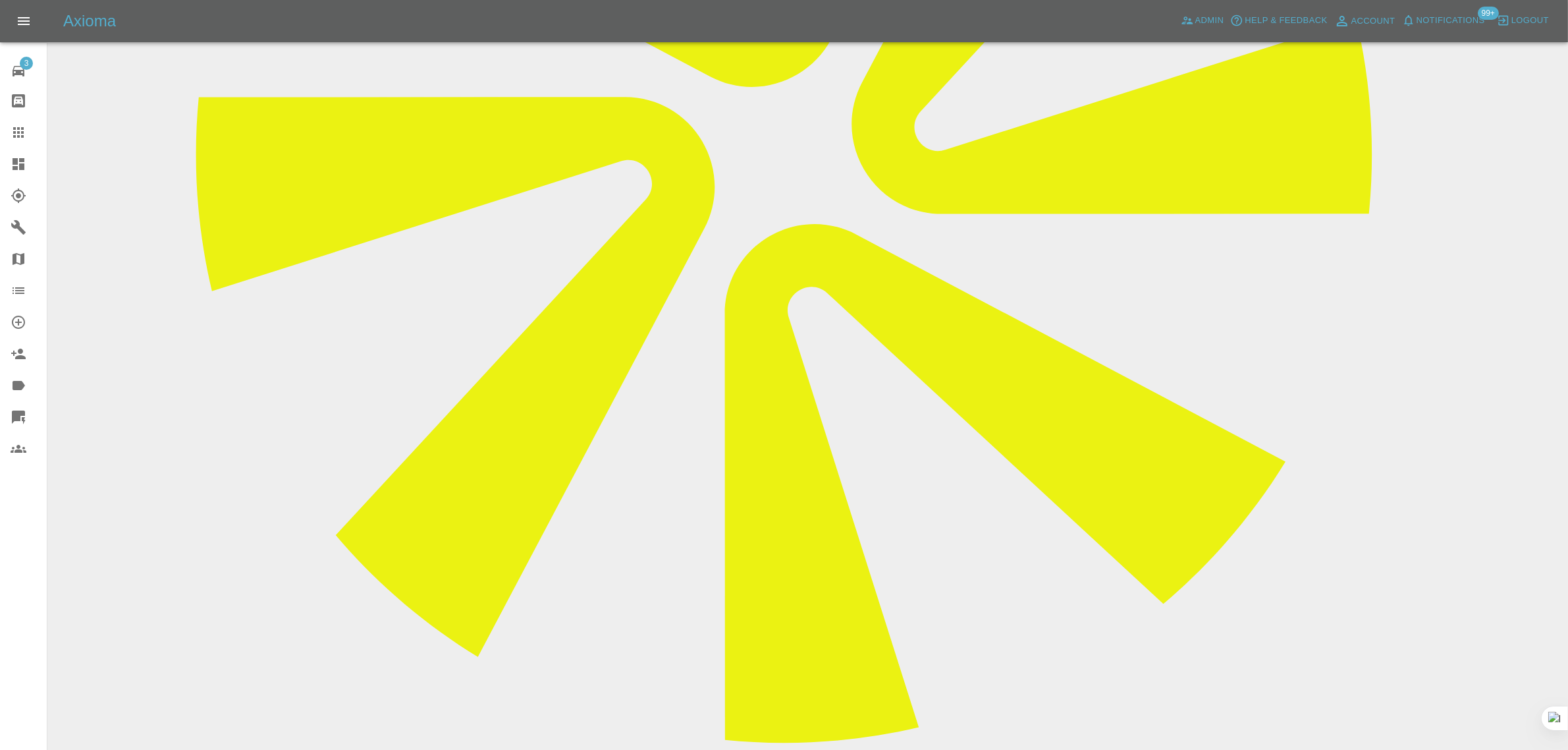
scroll to position [659, 0]
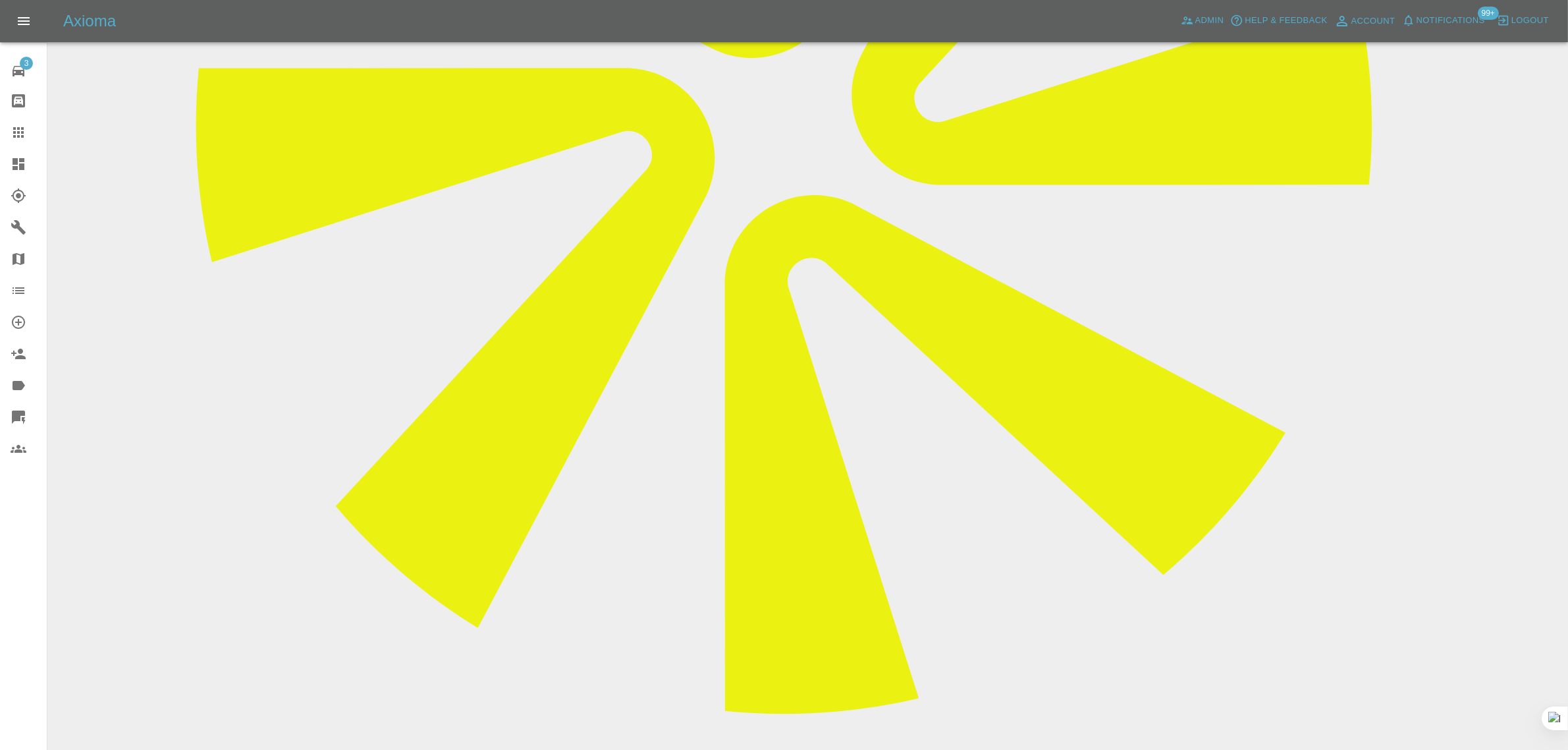
click at [15, 126] on icon at bounding box center [18, 133] width 16 height 16
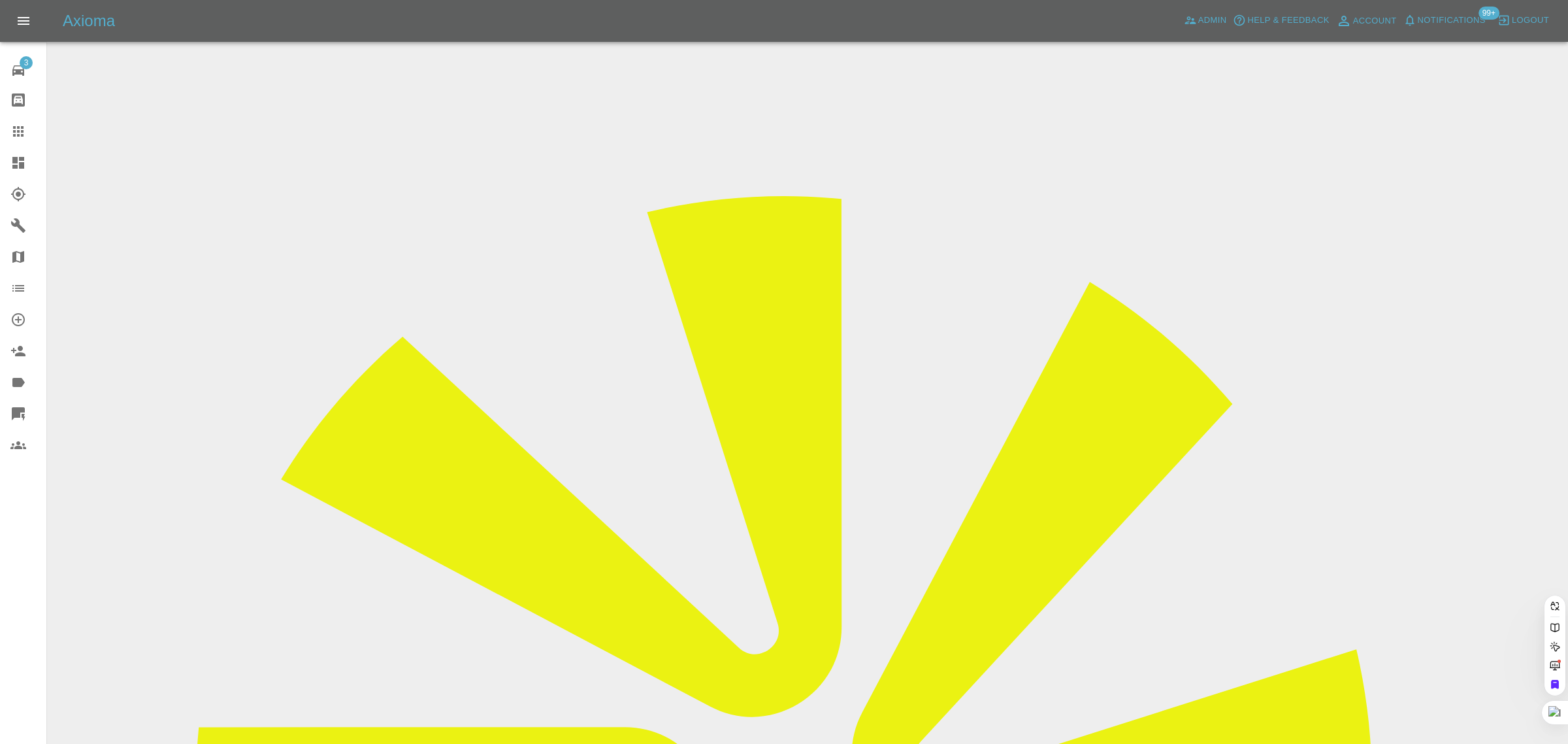
paste input "[EMAIL_ADDRESS][DOMAIN_NAME]"
type input "[EMAIL_ADDRESS][DOMAIN_NAME]"
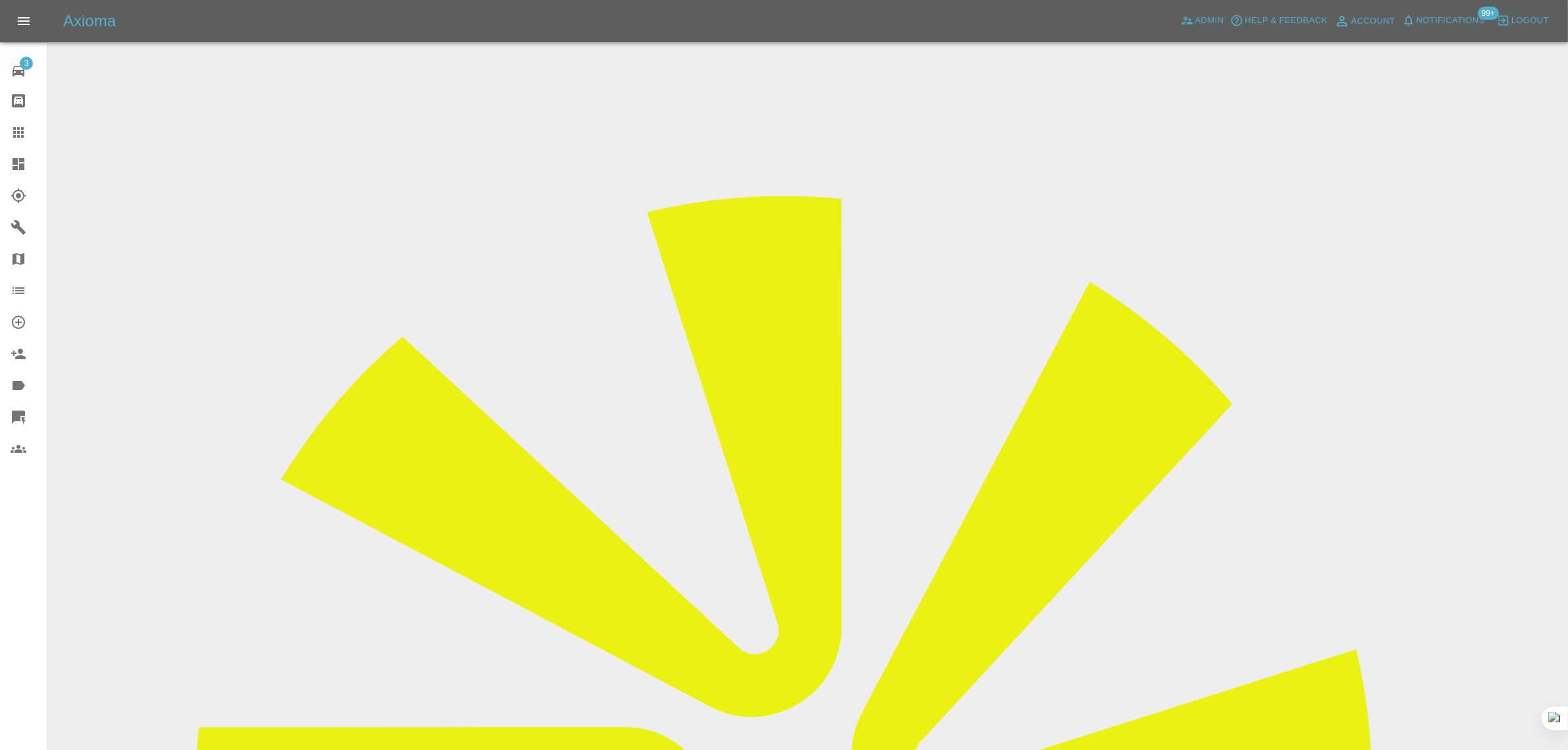
click at [0, 0] on input "Choose images" at bounding box center [0, 0] width 0 height 0
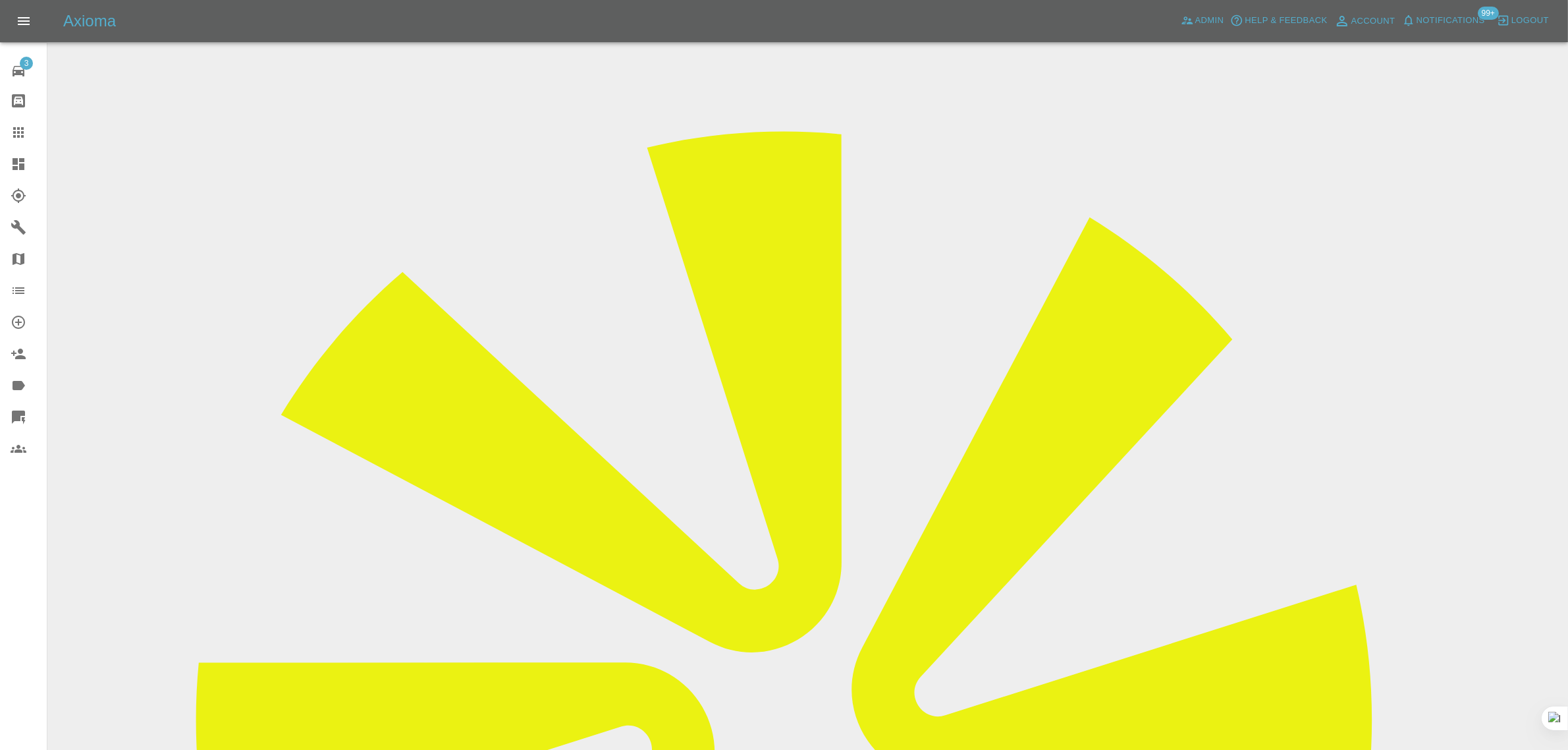
click at [27, 130] on div at bounding box center [29, 133] width 37 height 16
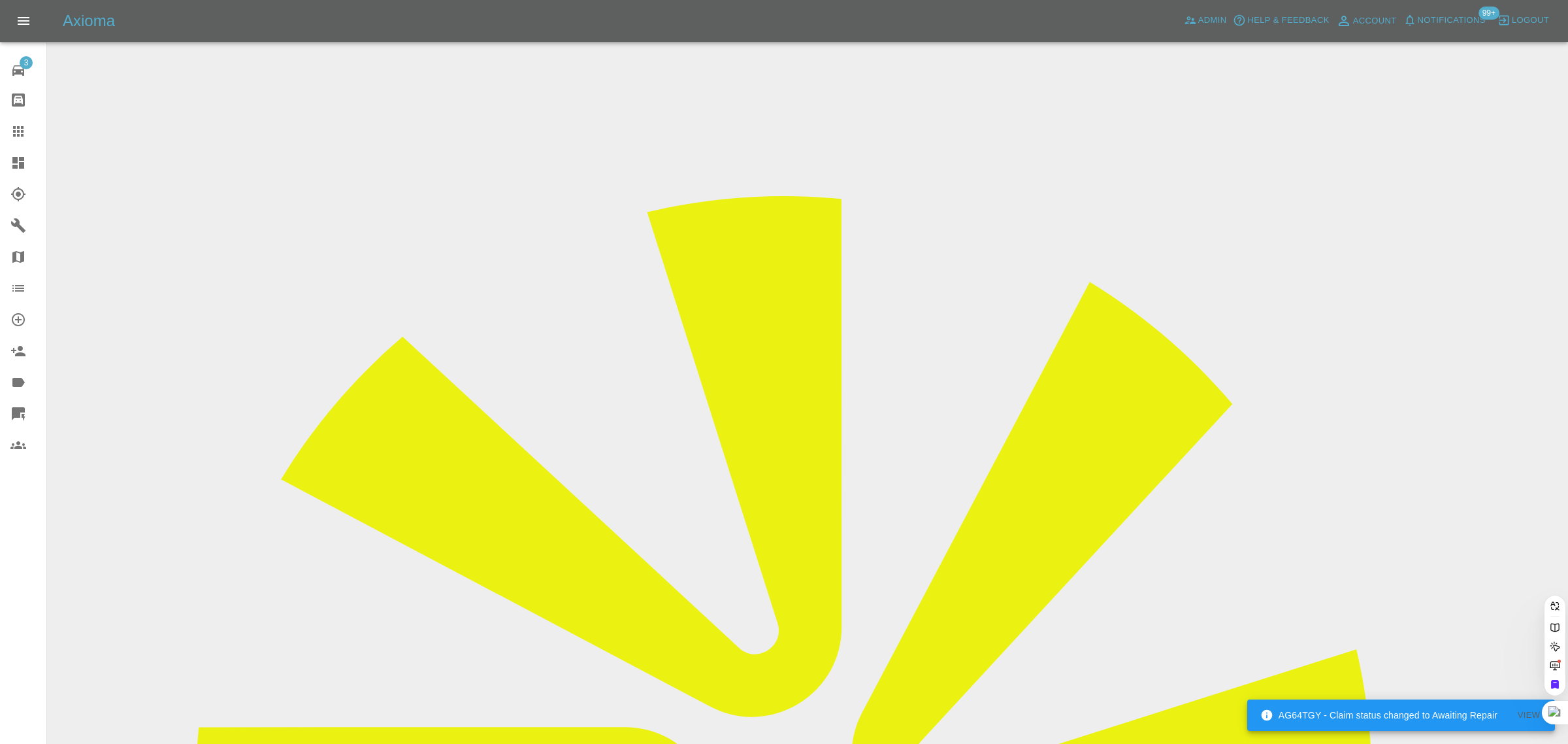
paste input "[EMAIL_ADDRESS][DOMAIN_NAME]"
type input "[EMAIL_ADDRESS][DOMAIN_NAME]"
click at [25, 632] on div "3 Repair home Bodyshop home Claims Dashboard Explorer Garages Map Organization …" at bounding box center [24, 372] width 47 height 744
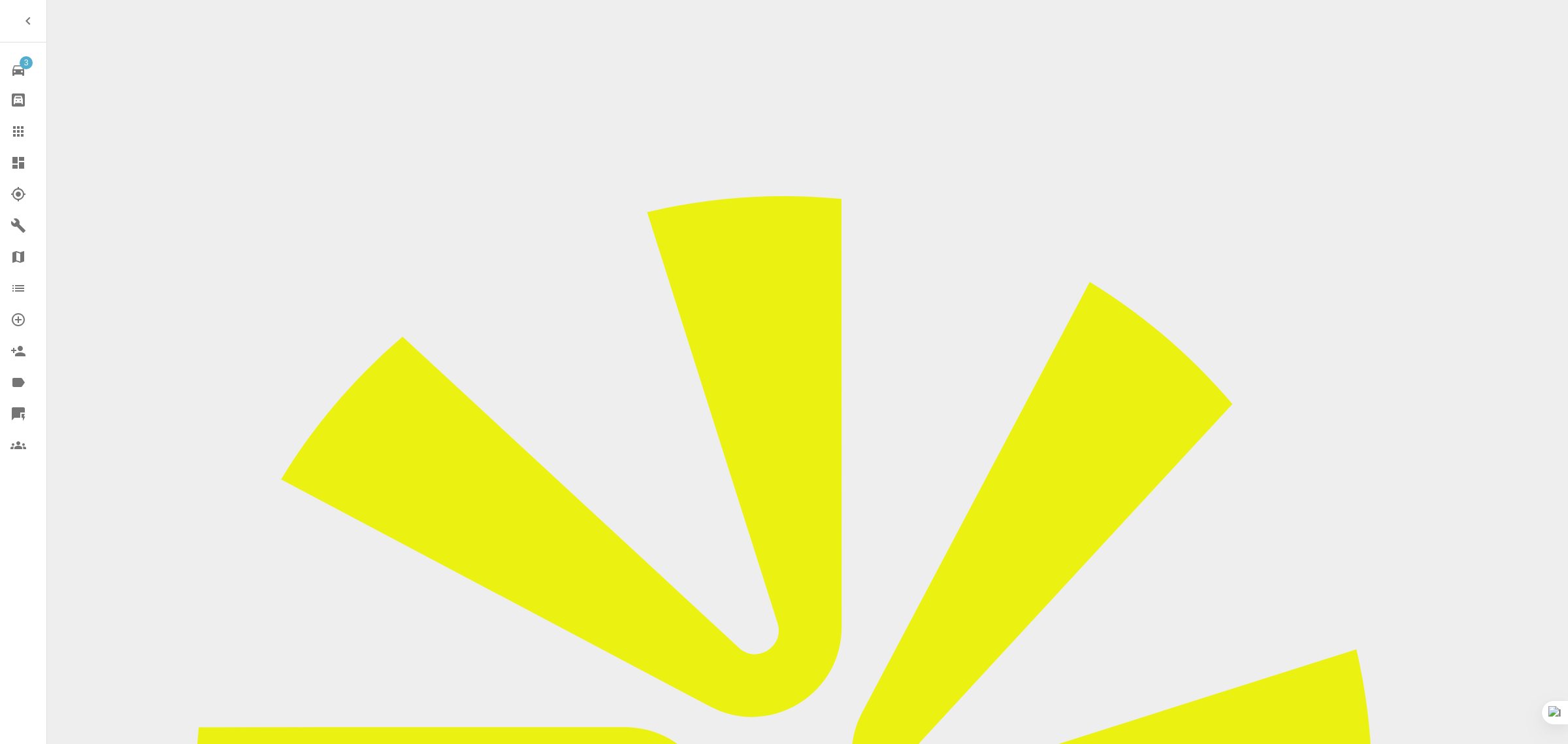
click at [27, 135] on div at bounding box center [29, 131] width 36 height 16
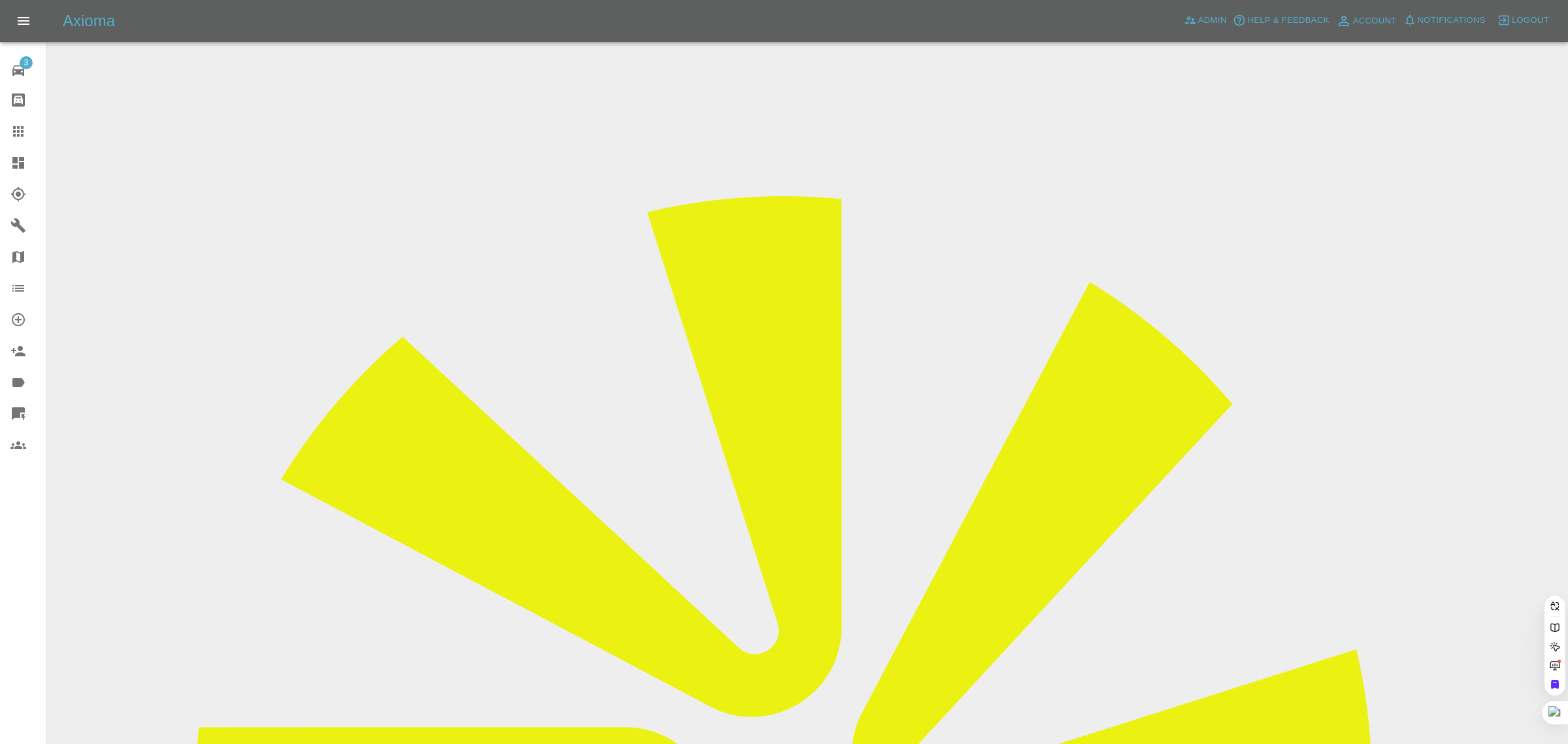
paste input "[EMAIL_ADDRESS][DOMAIN_NAME]"
type input "[EMAIL_ADDRESS][DOMAIN_NAME]"
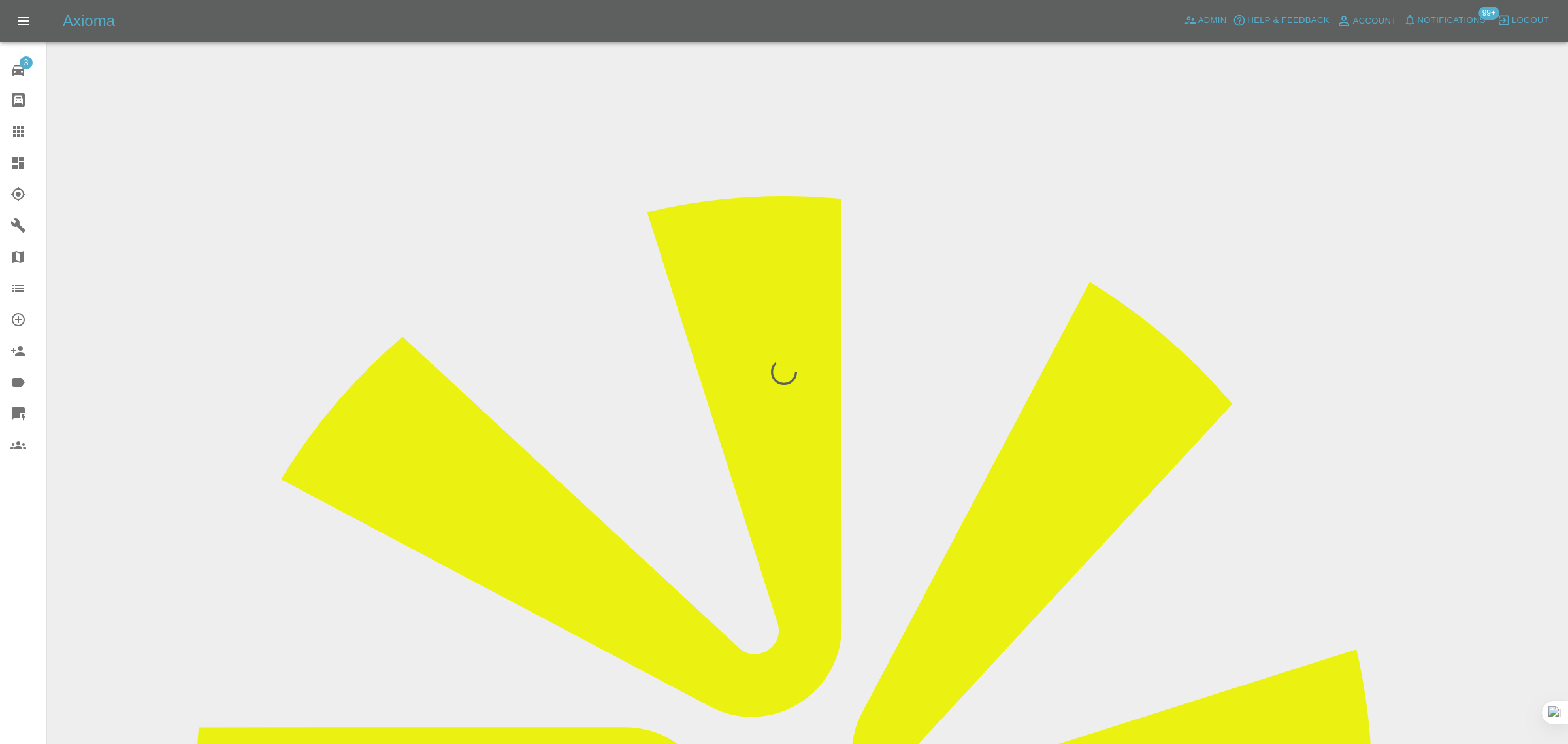
click at [5, 612] on div "3 Repair home Bodyshop home Claims Dashboard Explorer Garages Map Organization …" at bounding box center [24, 372] width 47 height 744
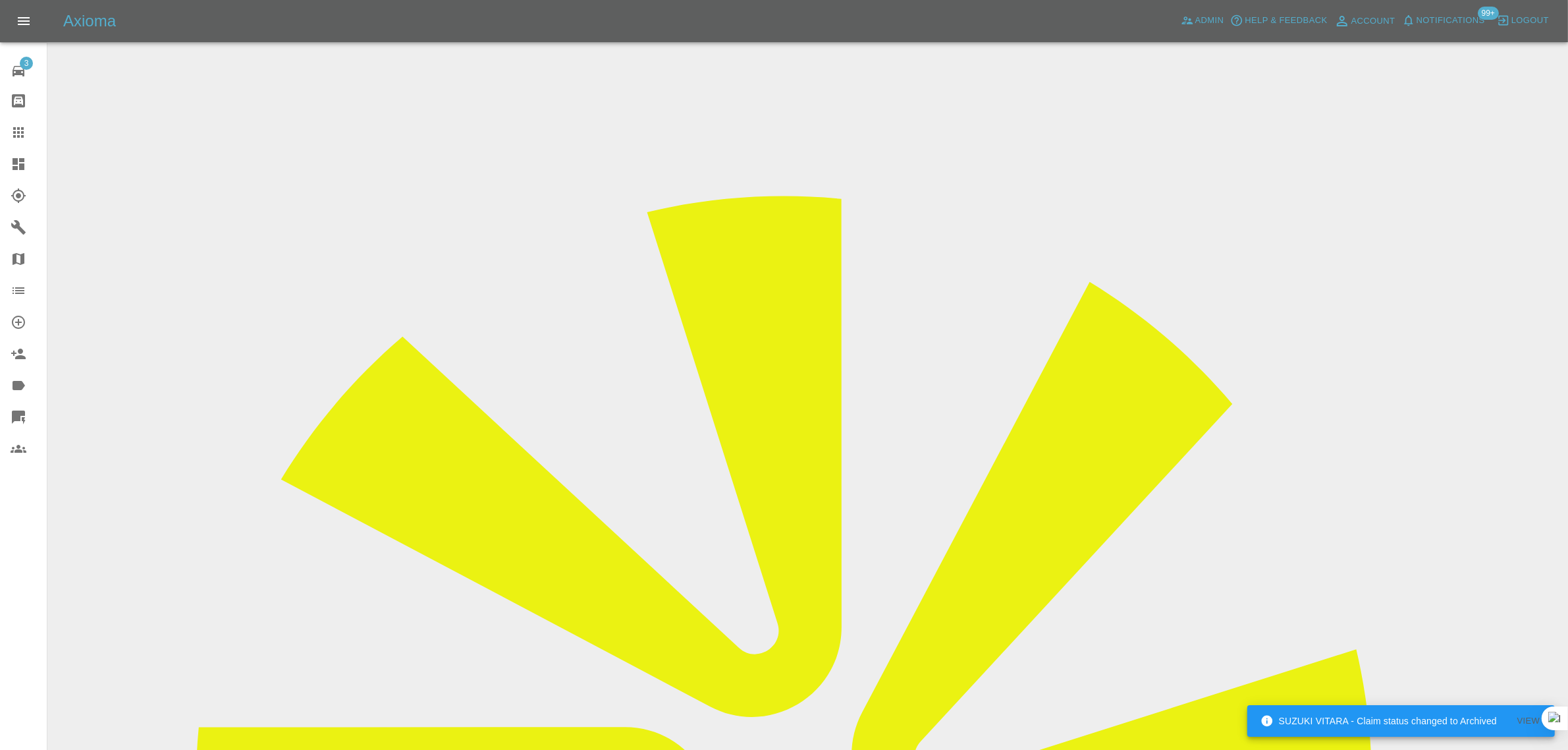
scroll to position [247, 0]
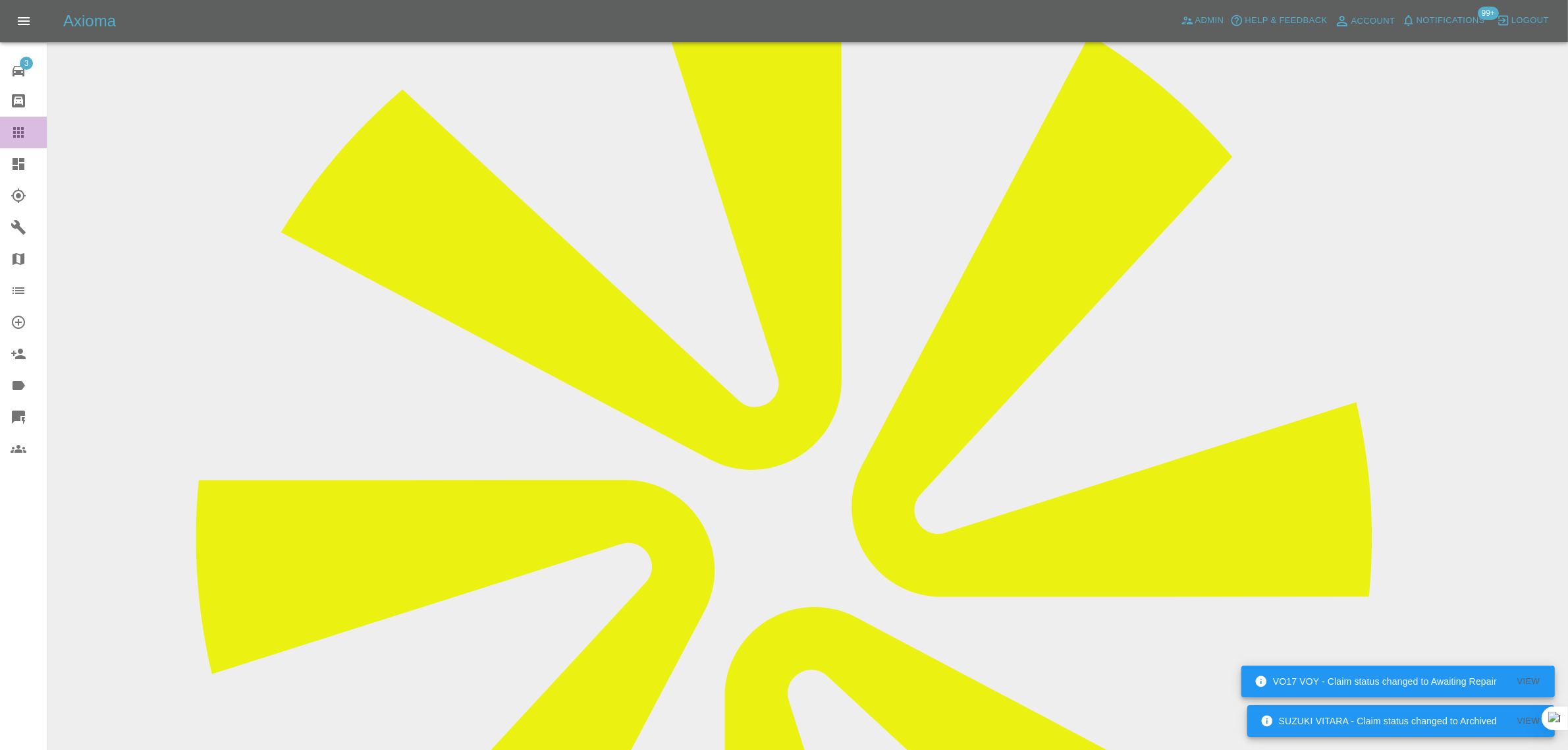
click at [4, 133] on link "Claims" at bounding box center [23, 132] width 47 height 31
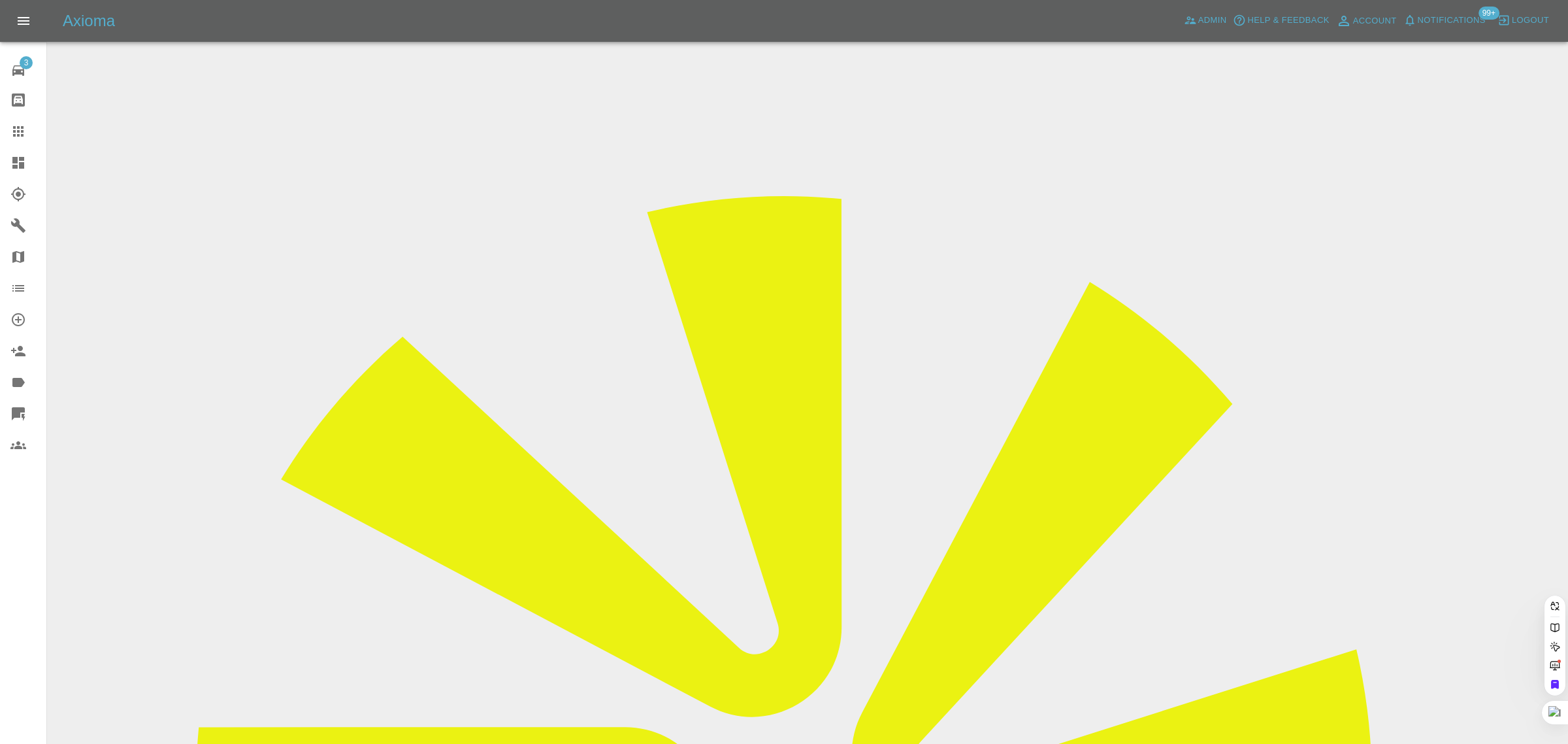
paste input "hmusalar@googlemail.com"
type input "hmusalar@g"
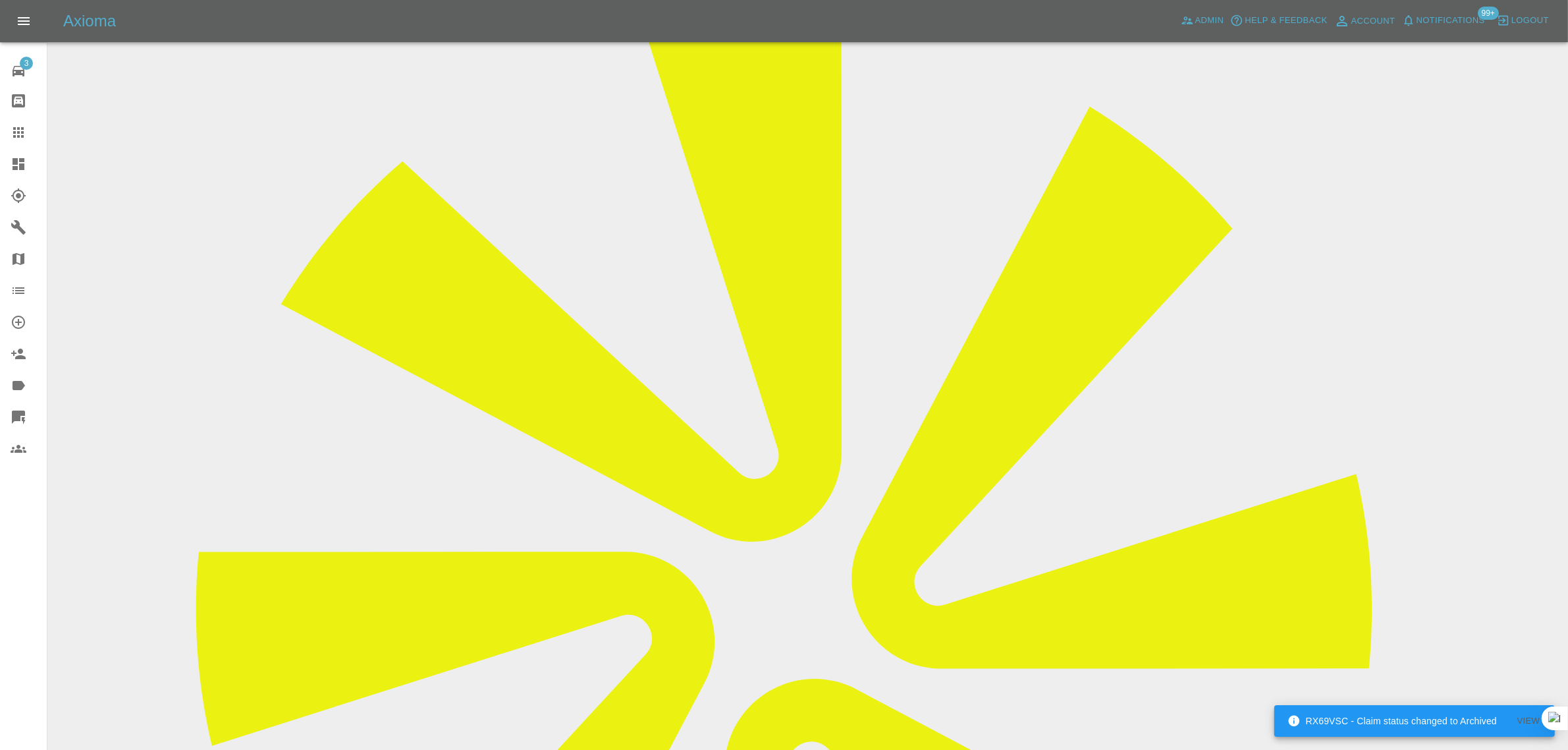
scroll to position [659, 0]
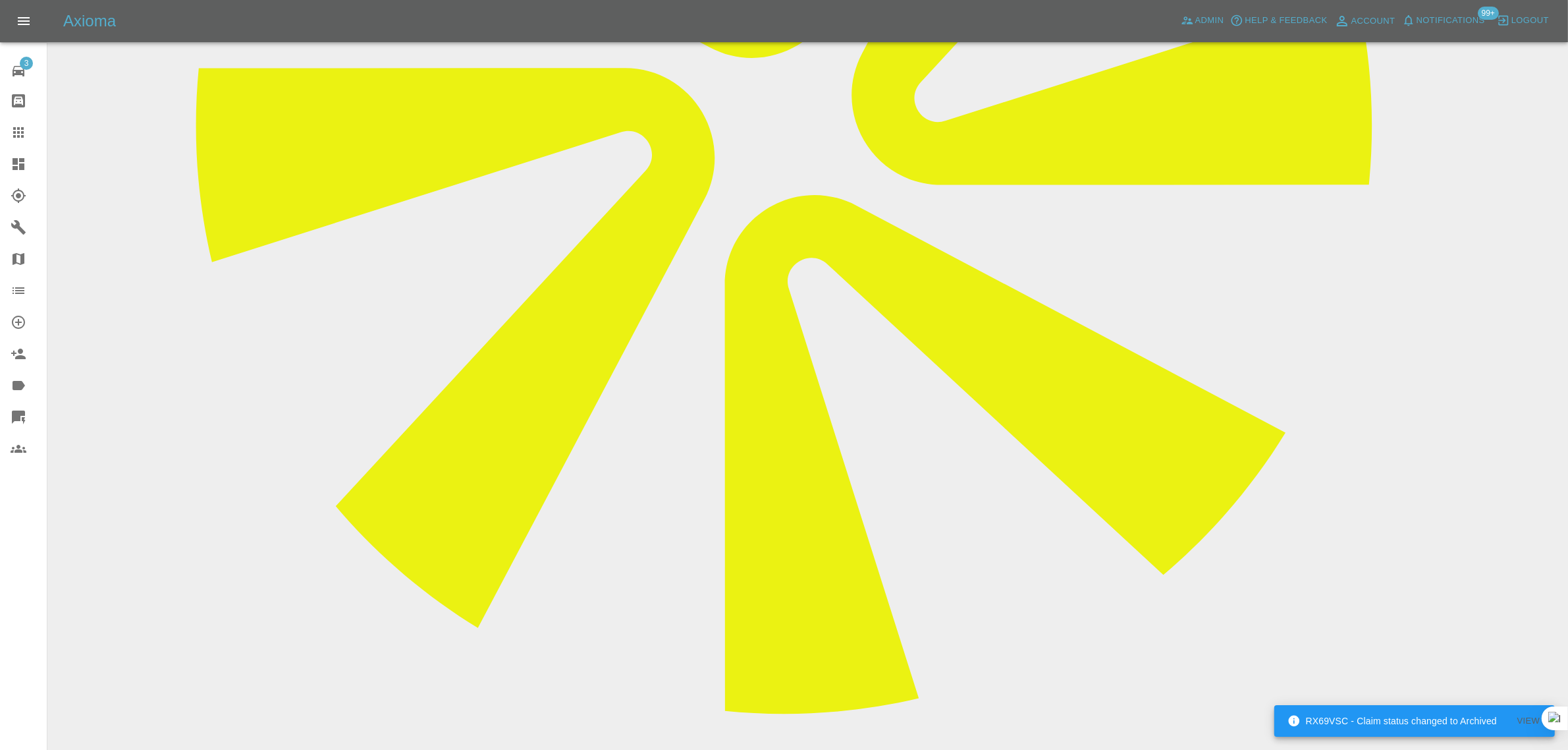
paste textarea "The repairer came at about 2:30 pm, inspected the car, and said he could not ca…"
type textarea "The repairer came at about 2:30 pm, inspected the car, and said he could not ca…"
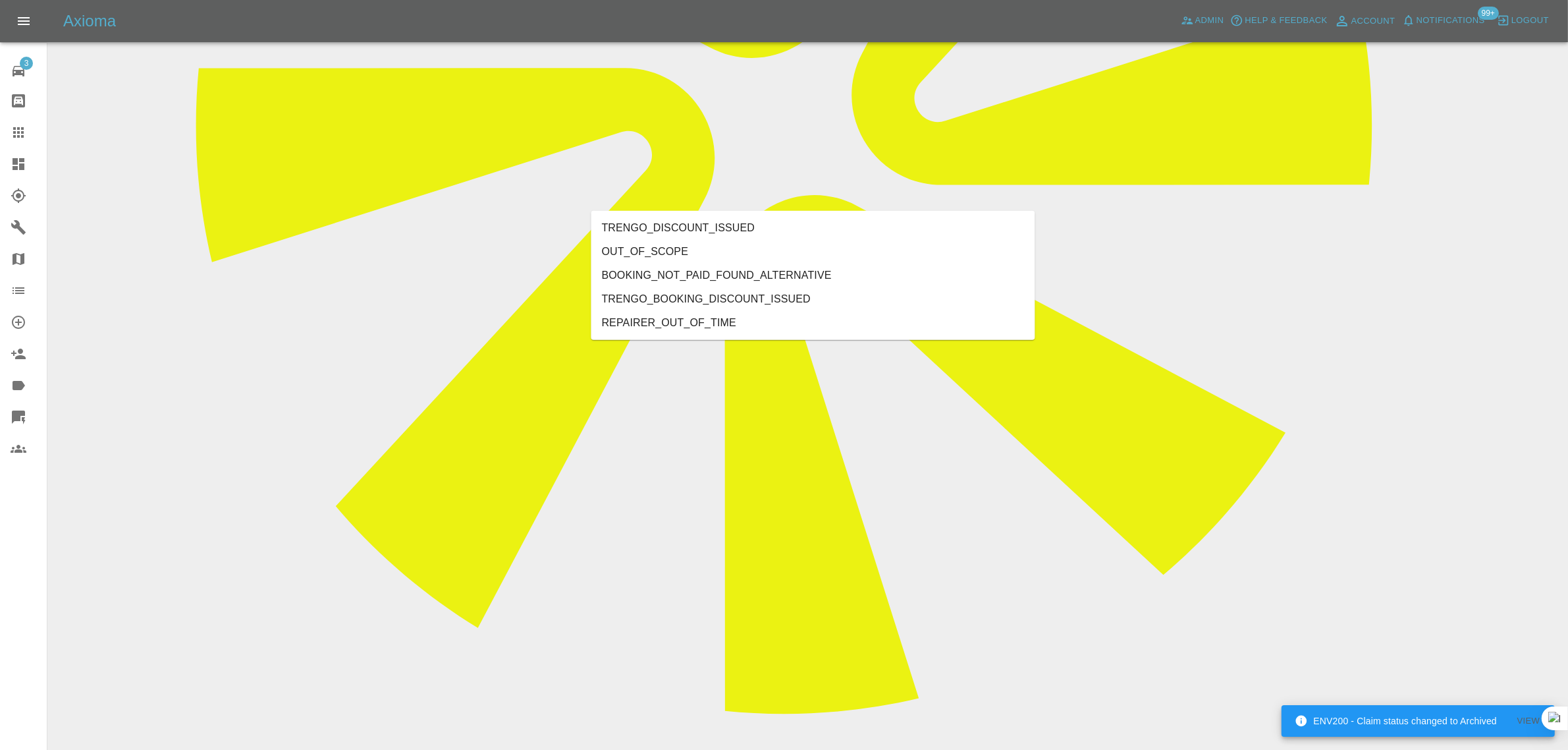
type input "out"
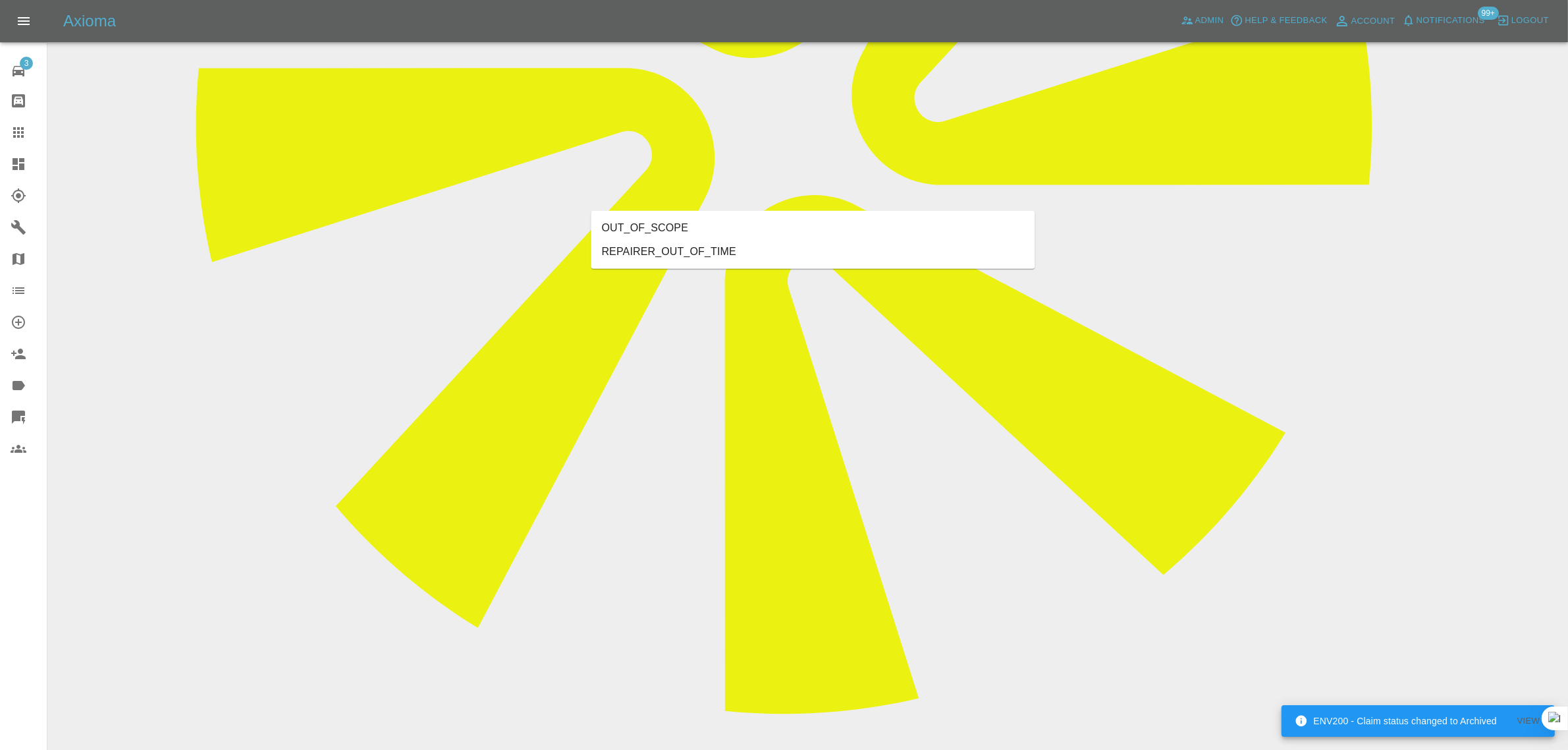
click at [688, 231] on li "OUT_OF_SCOPE" at bounding box center [813, 228] width 444 height 24
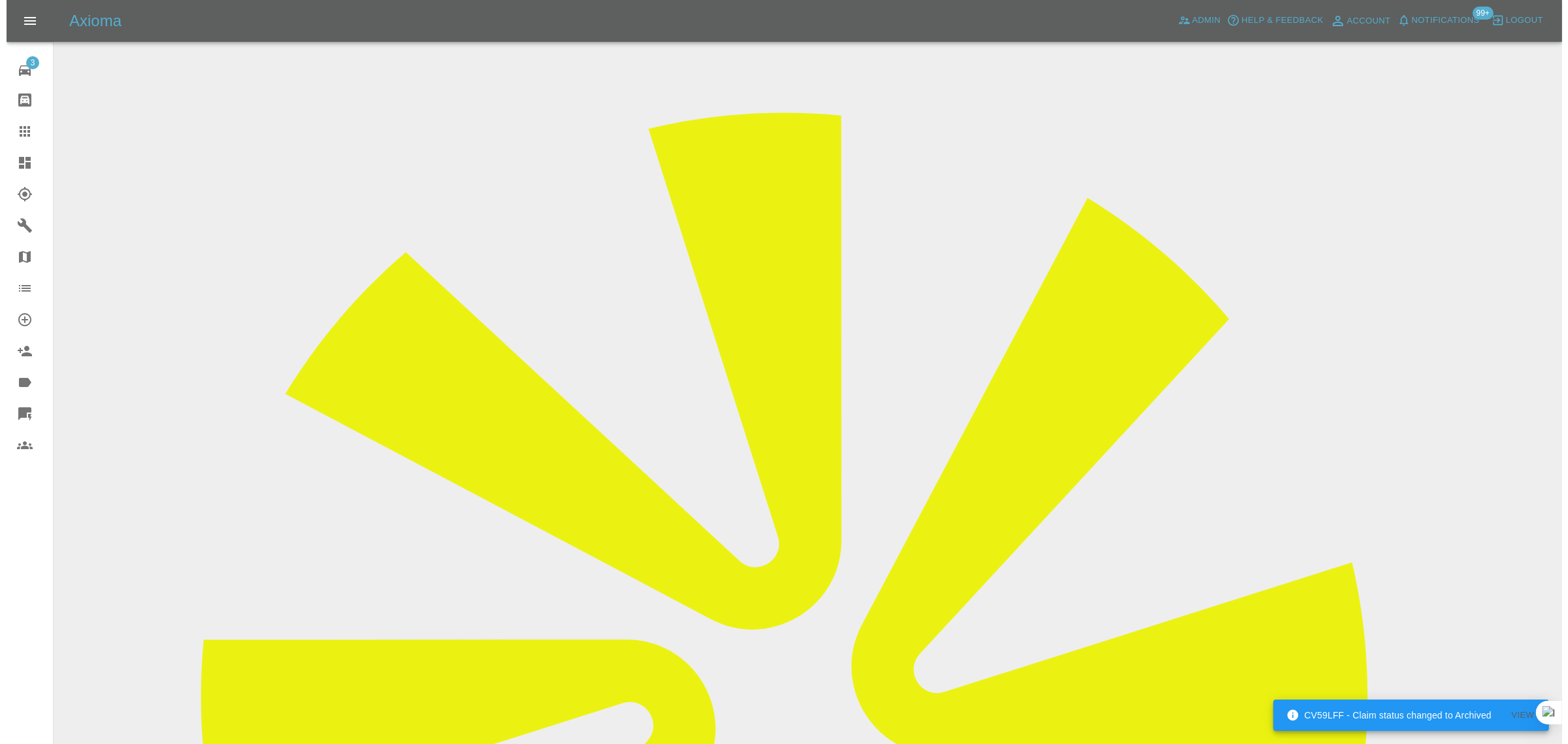
scroll to position [0, 0]
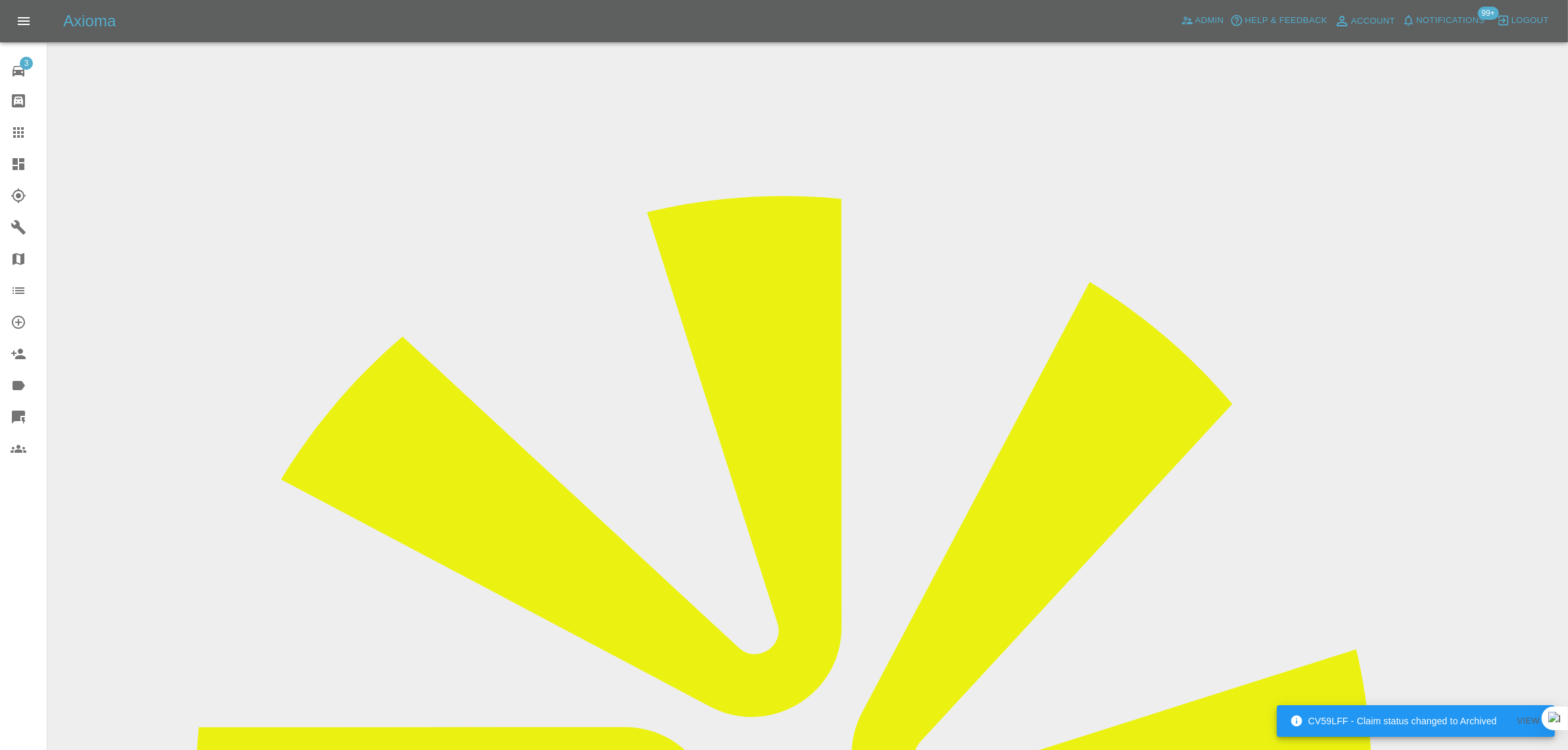
copy div "hmusalar@gmail.com"
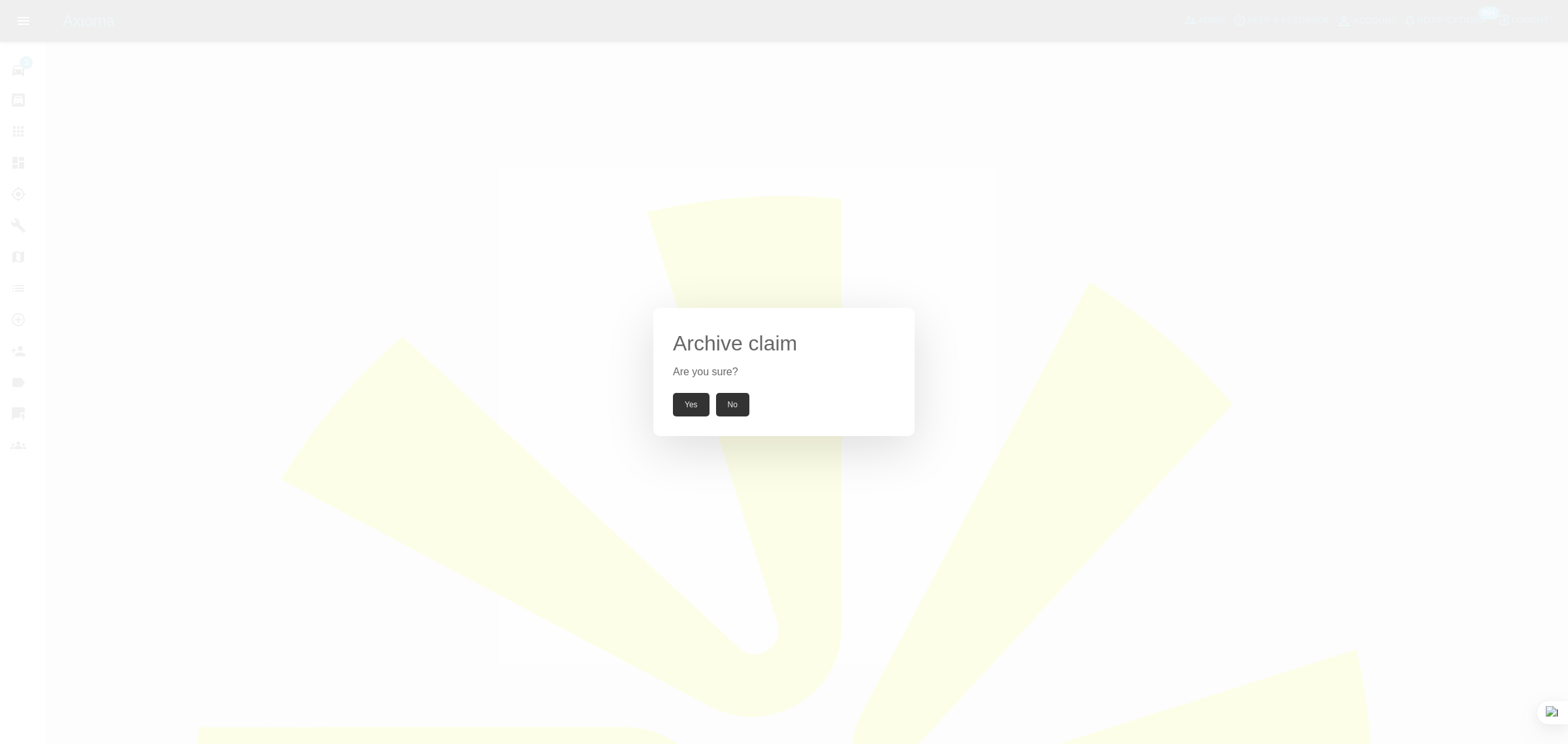
click at [679, 409] on button "Yes" at bounding box center [691, 404] width 36 height 24
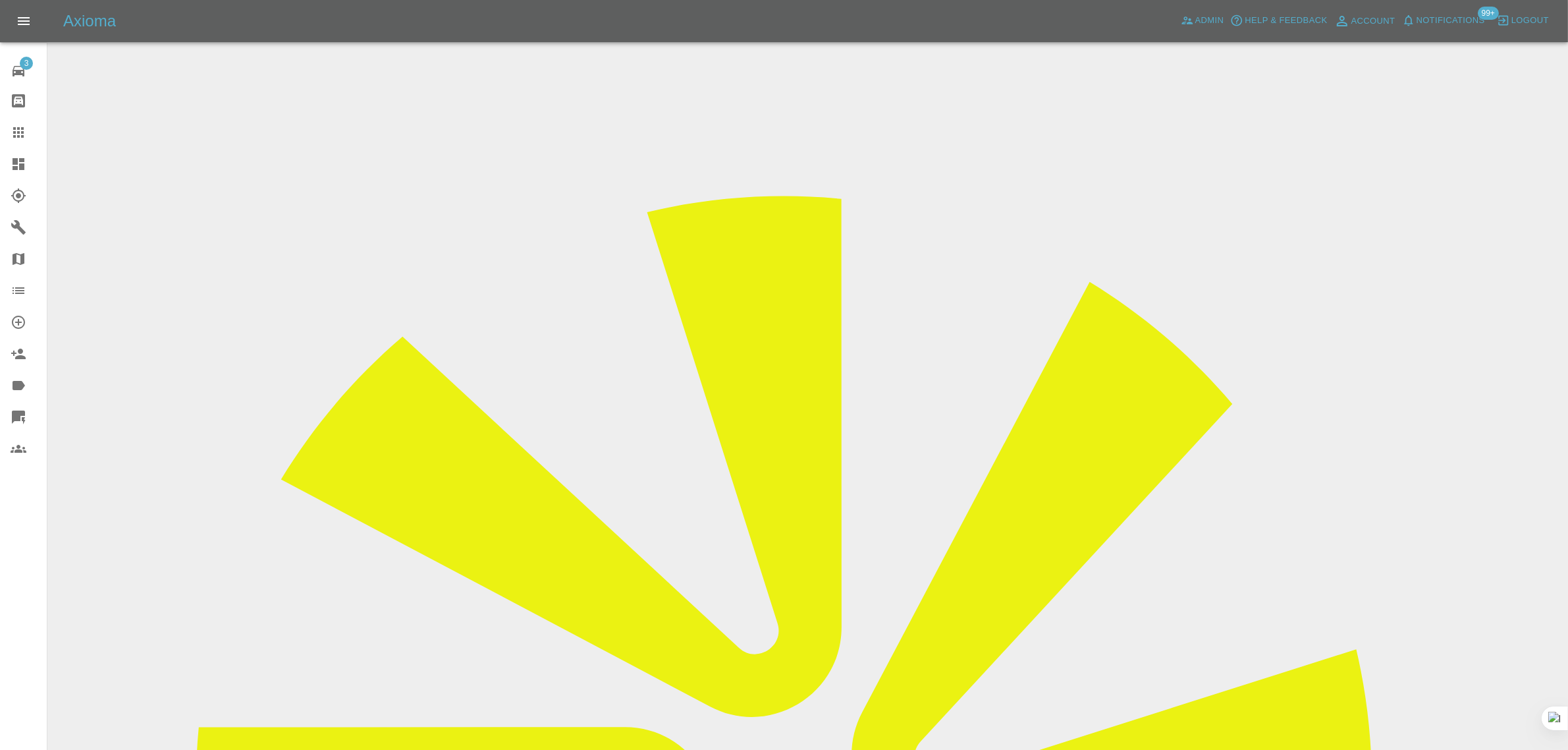
click at [20, 136] on icon at bounding box center [18, 133] width 16 height 16
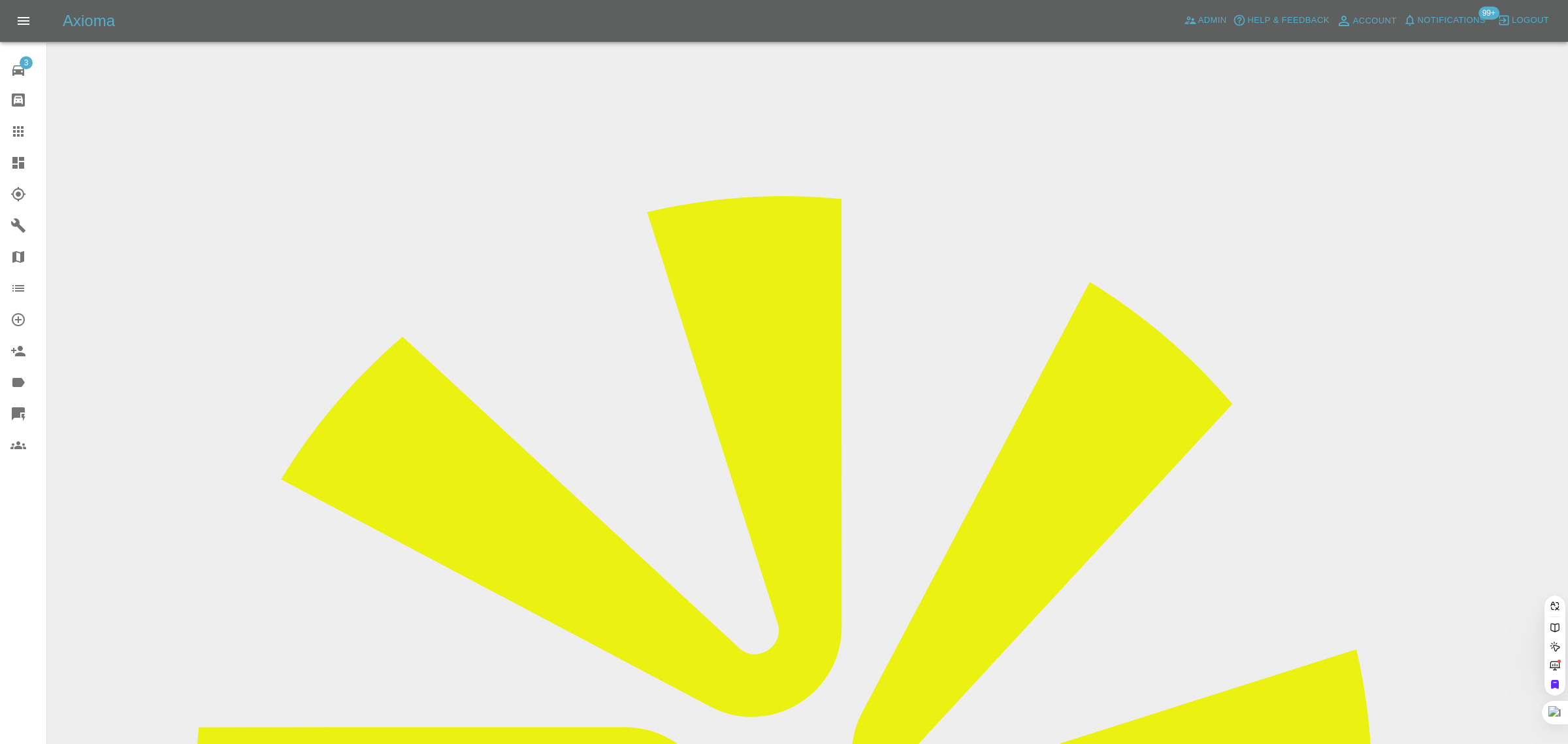
paste input "imranaslam023@gmail.com"
type input "imranaslam023@gmail.co"
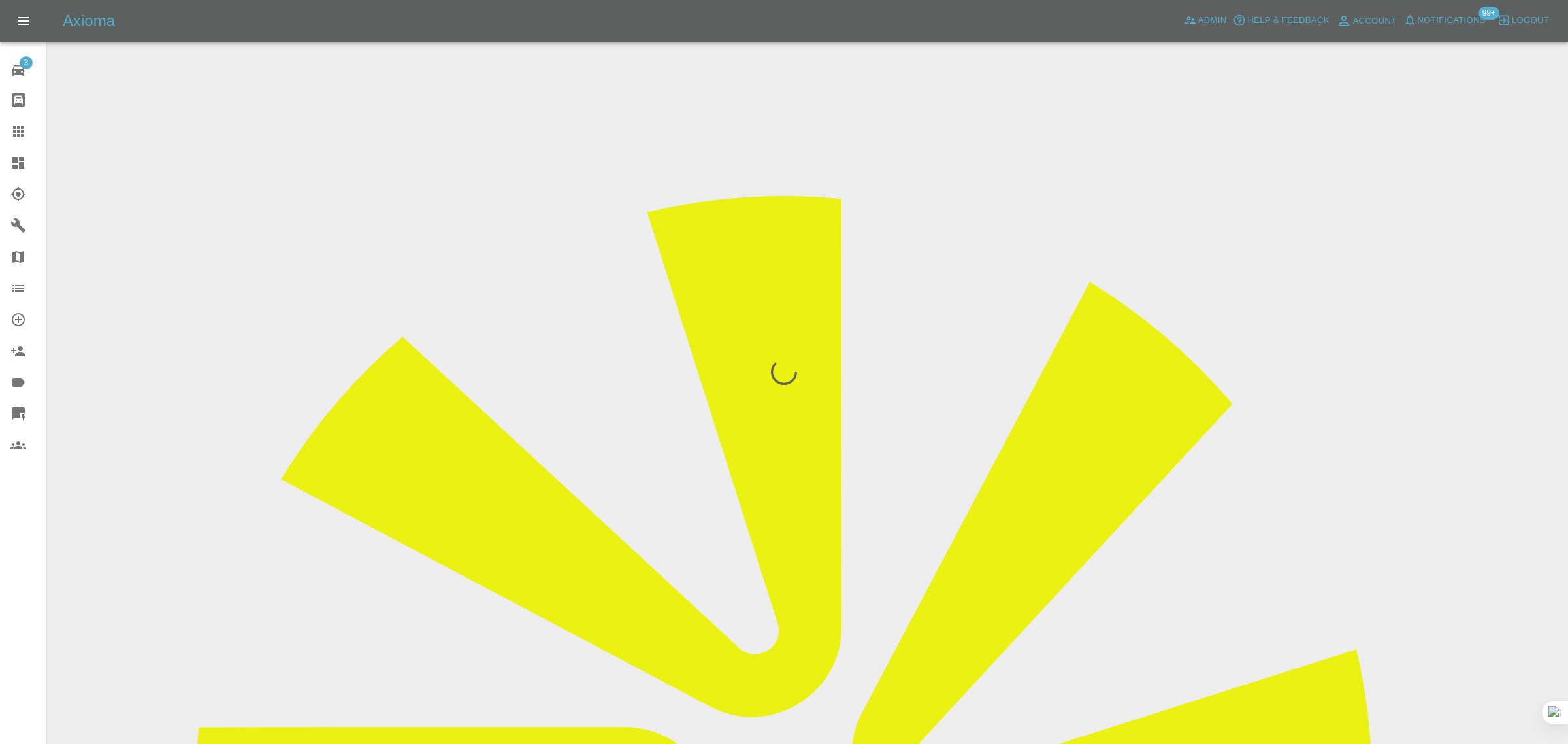
click at [40, 554] on div "3 Repair home Bodyshop home Claims Dashboard Explorer Garages Map Organization …" at bounding box center [24, 372] width 47 height 744
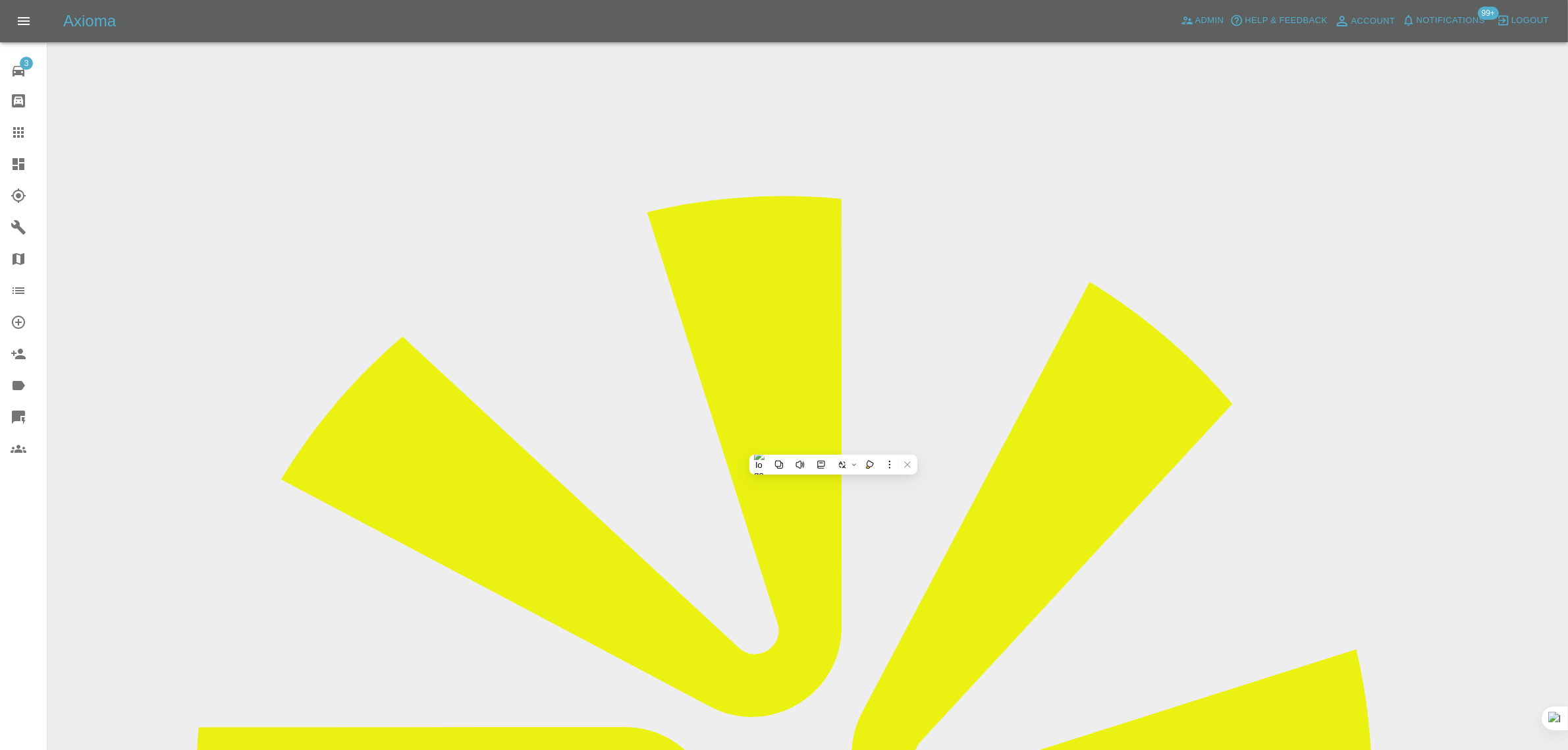
copy td "+44 7718 484050"
click at [26, 127] on div at bounding box center [29, 133] width 37 height 16
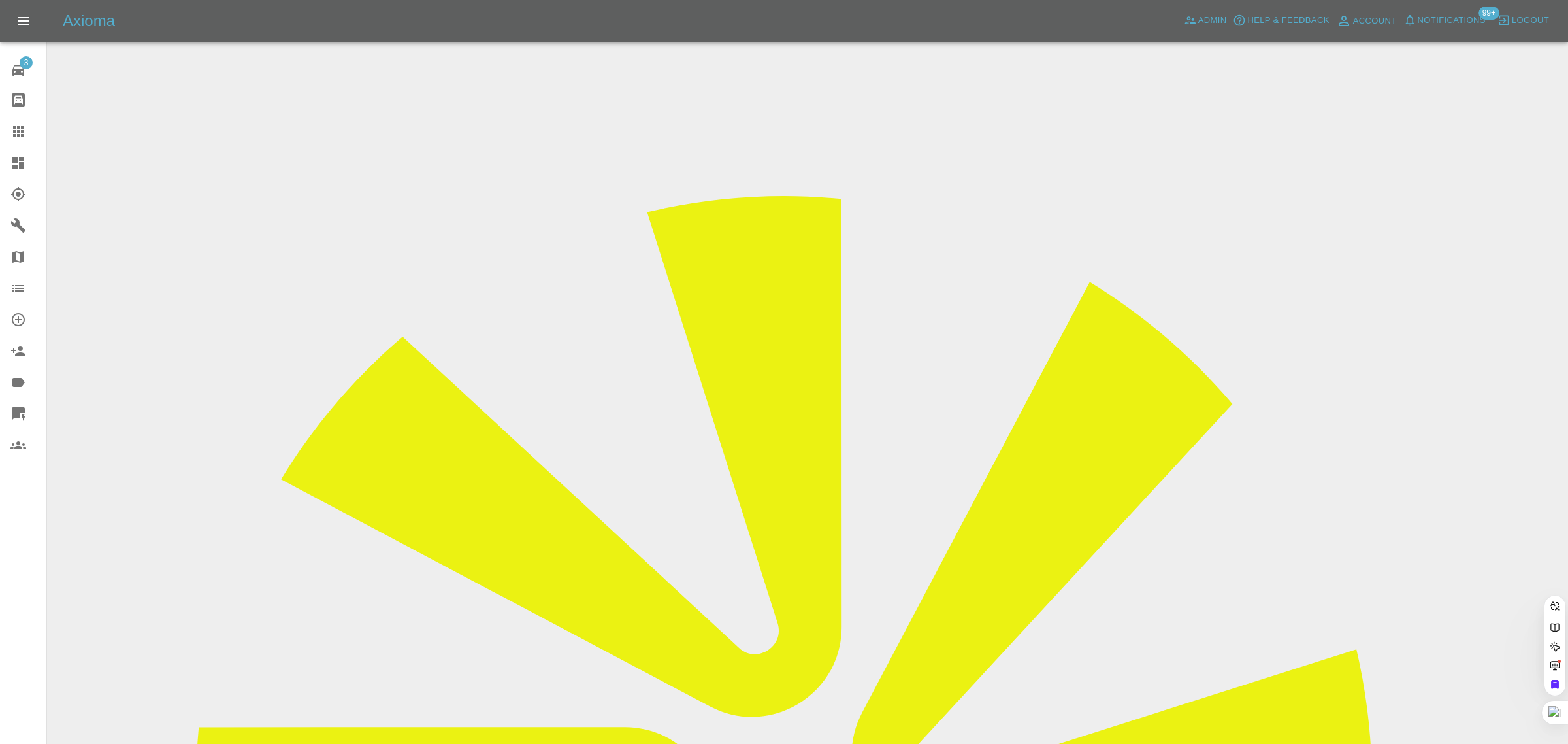
paste input "victoria.nunn85@gmail.com"
type input "victoria.nunn85@gmail.com"
drag, startPoint x: 752, startPoint y: 451, endPoint x: 754, endPoint y: 460, distance: 9.2
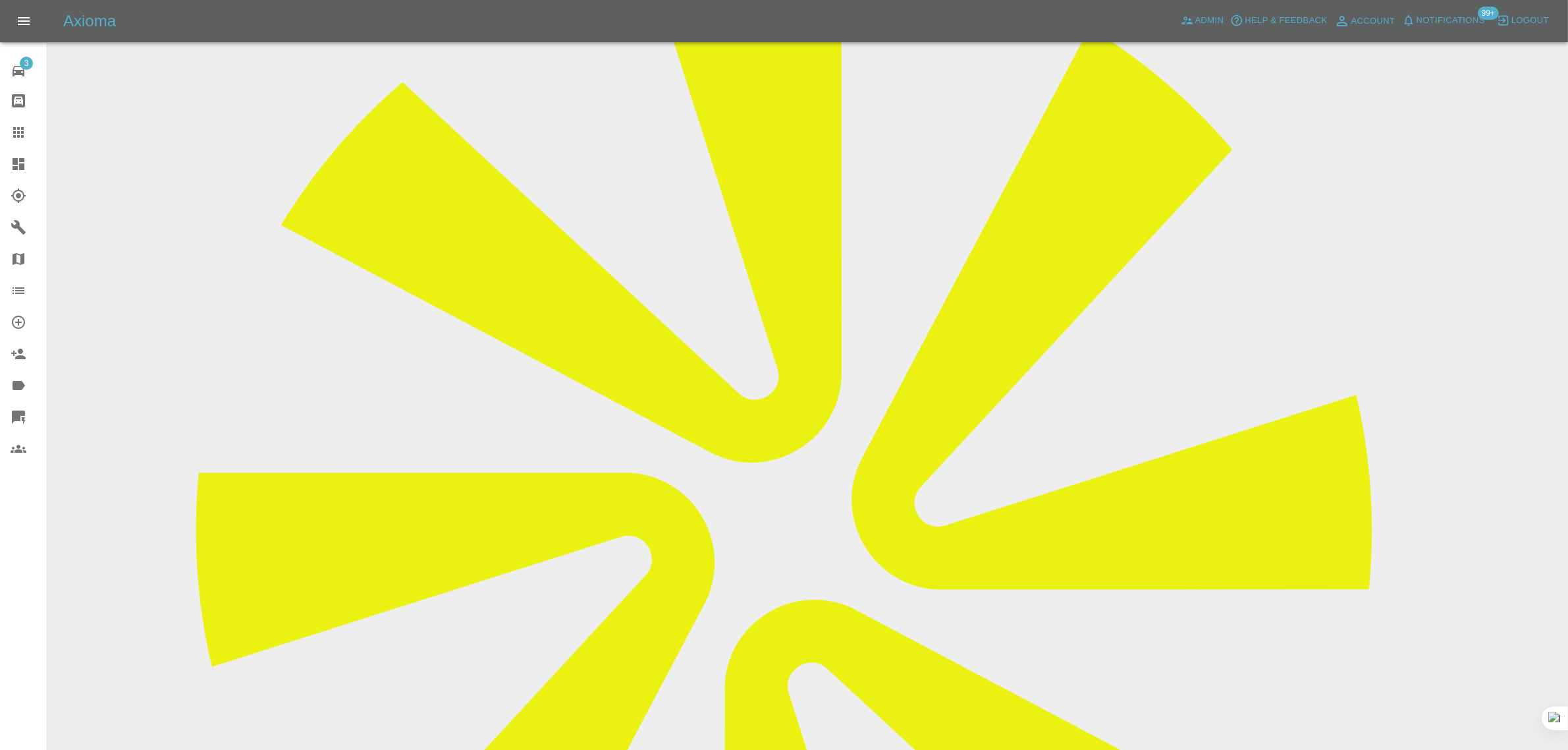
scroll to position [679, 0]
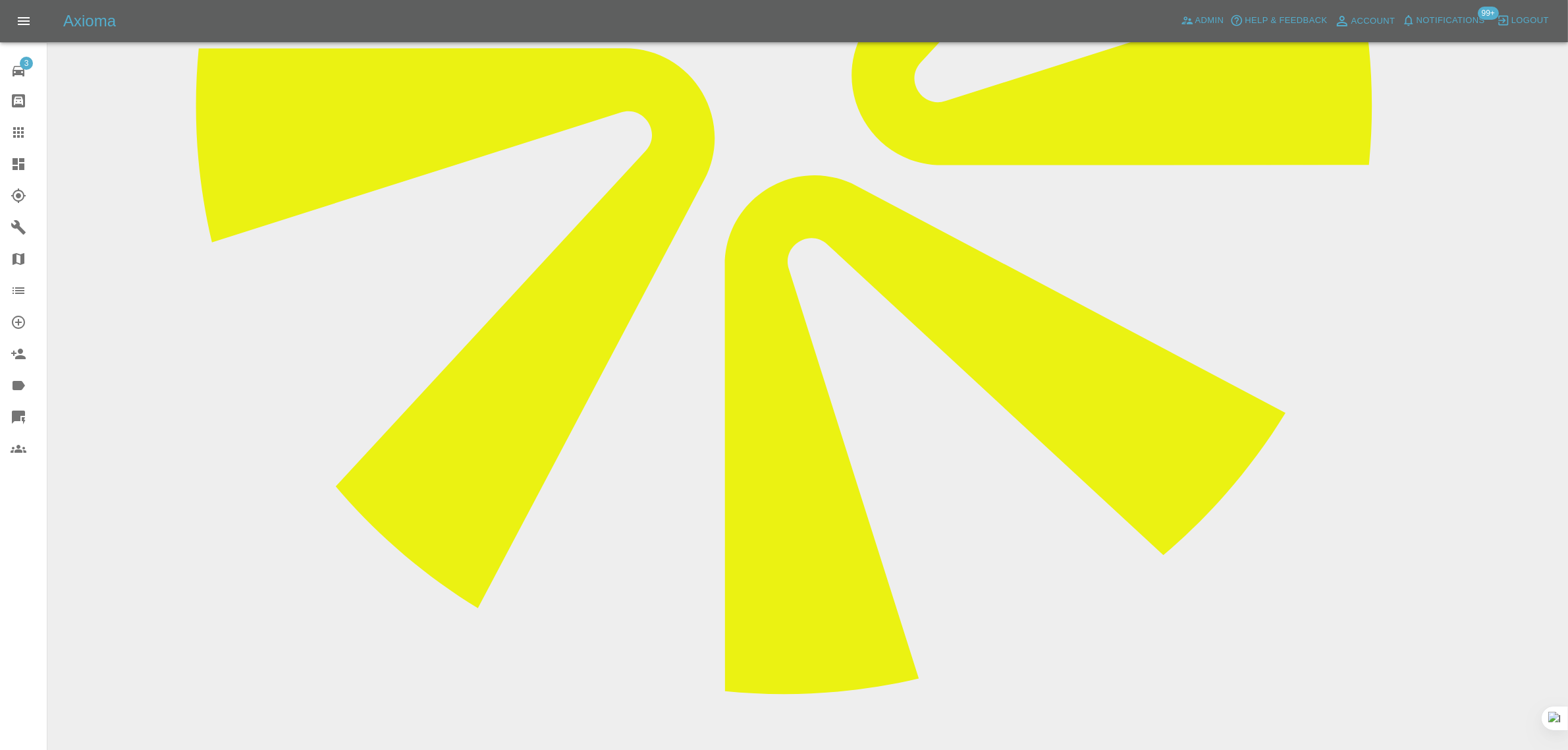
click at [31, 126] on div at bounding box center [29, 133] width 37 height 16
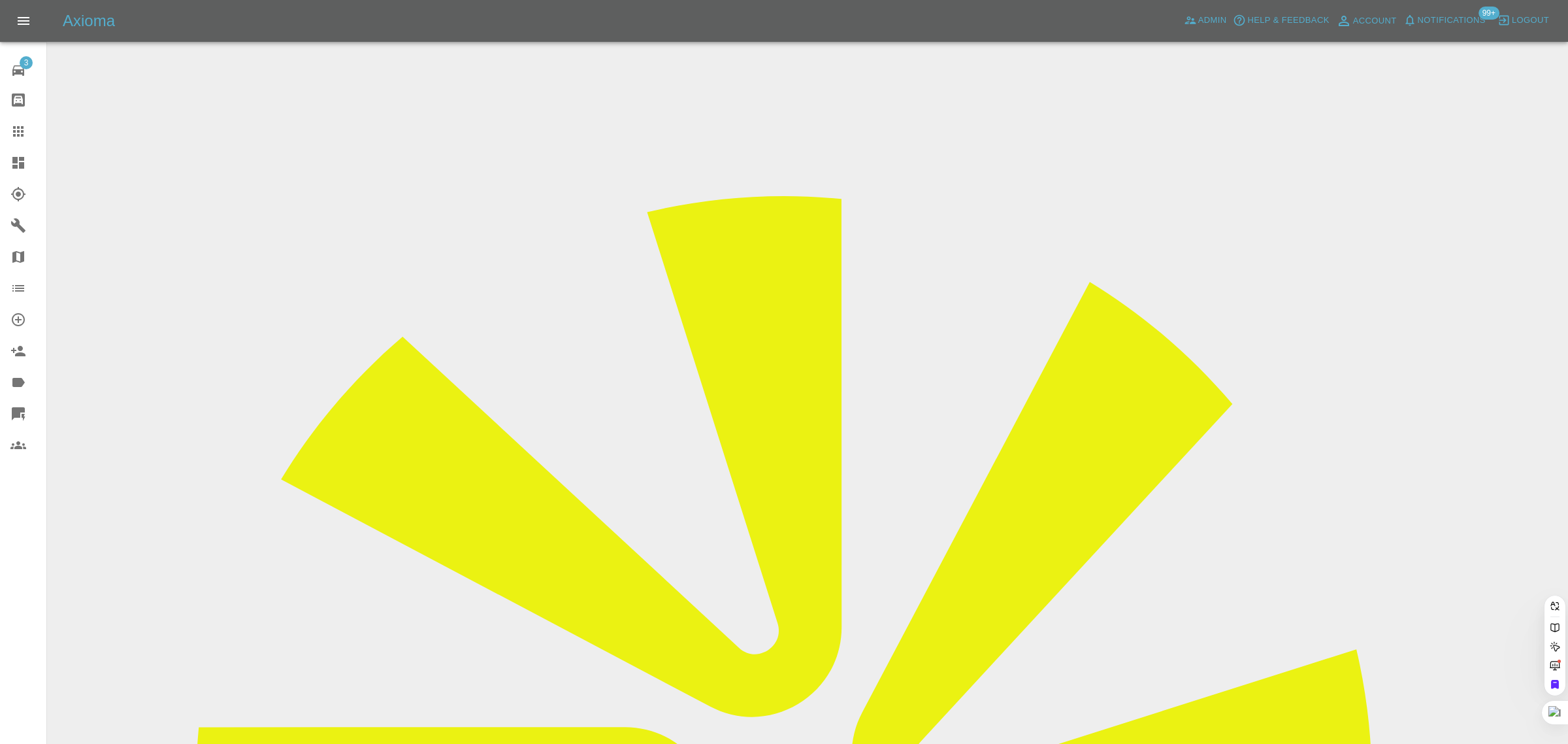
paste input "juris.klavins@gmail.com"
type input "juris.klavins@gmail.com"
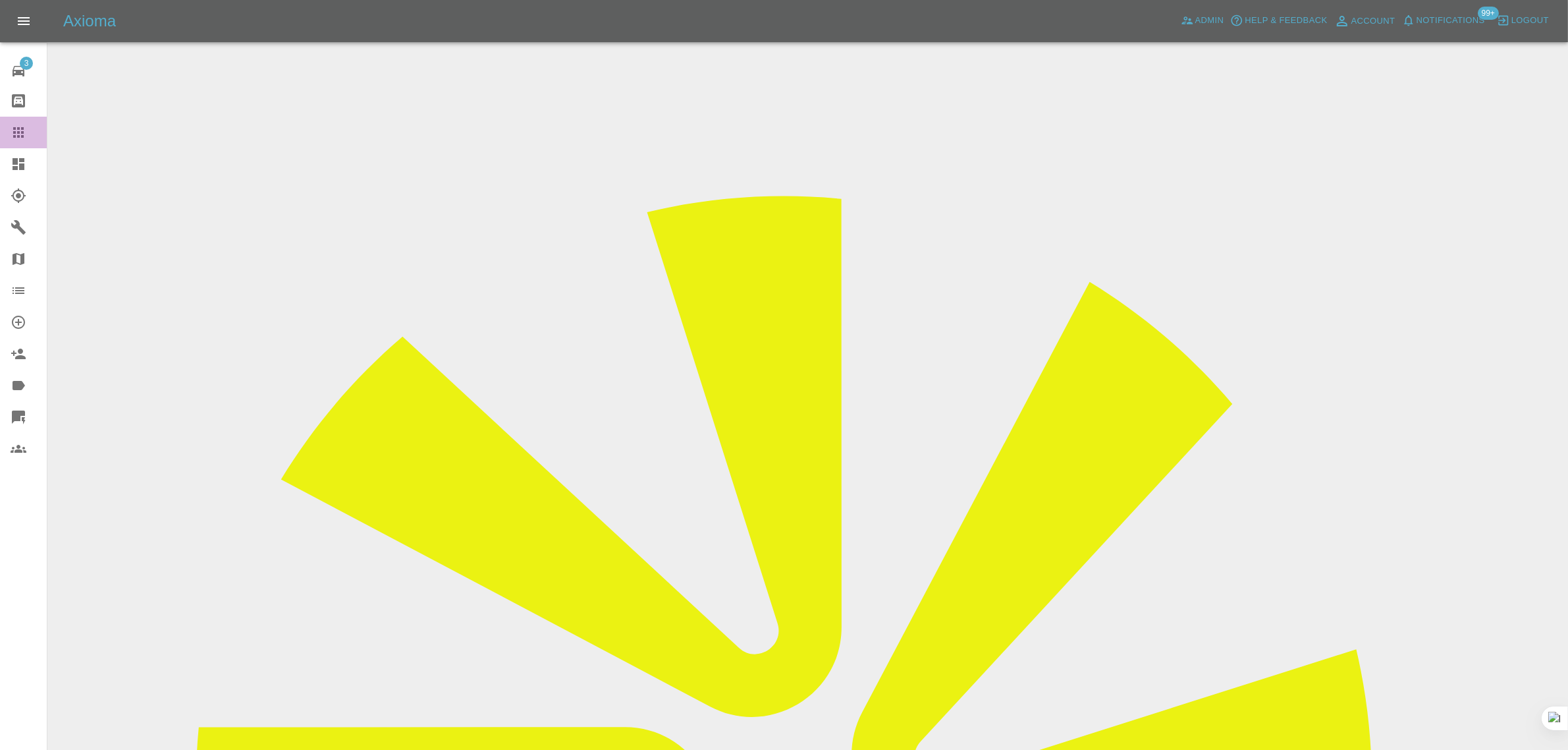
click at [8, 133] on link "Claims" at bounding box center [23, 132] width 47 height 31
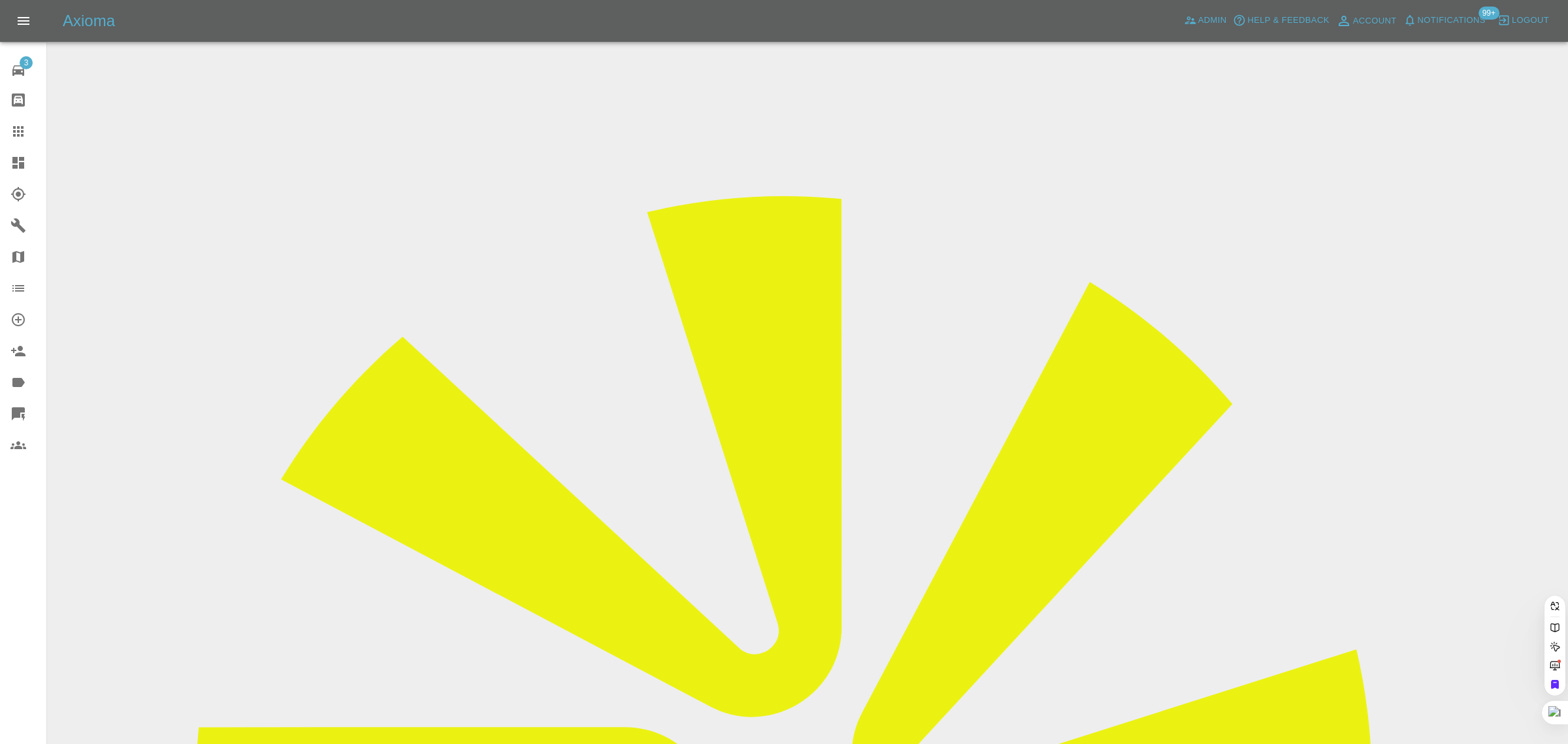
paste input "luketrev95@gmail.com"
type input "luketrev95@gmail.com"
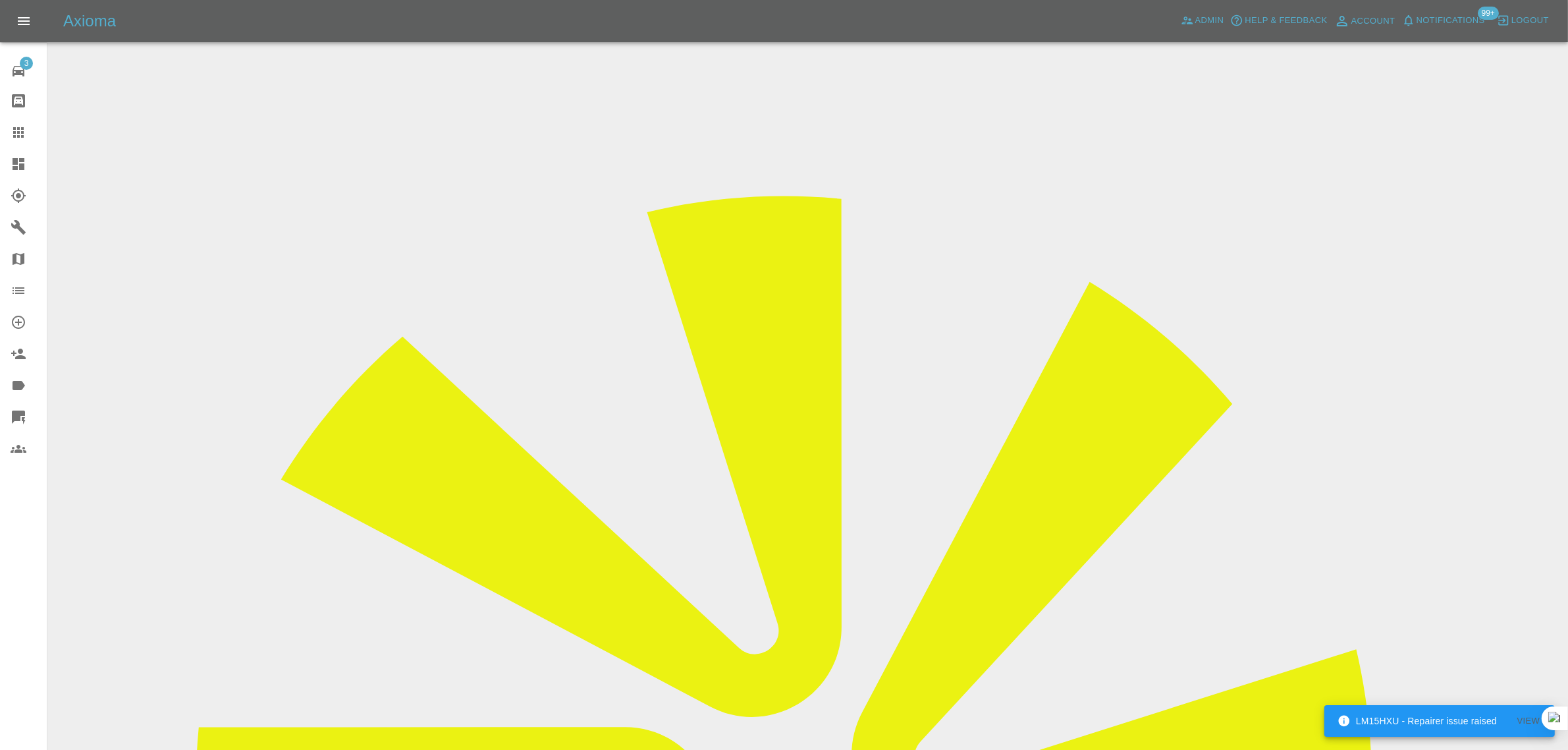
scroll to position [659, 0]
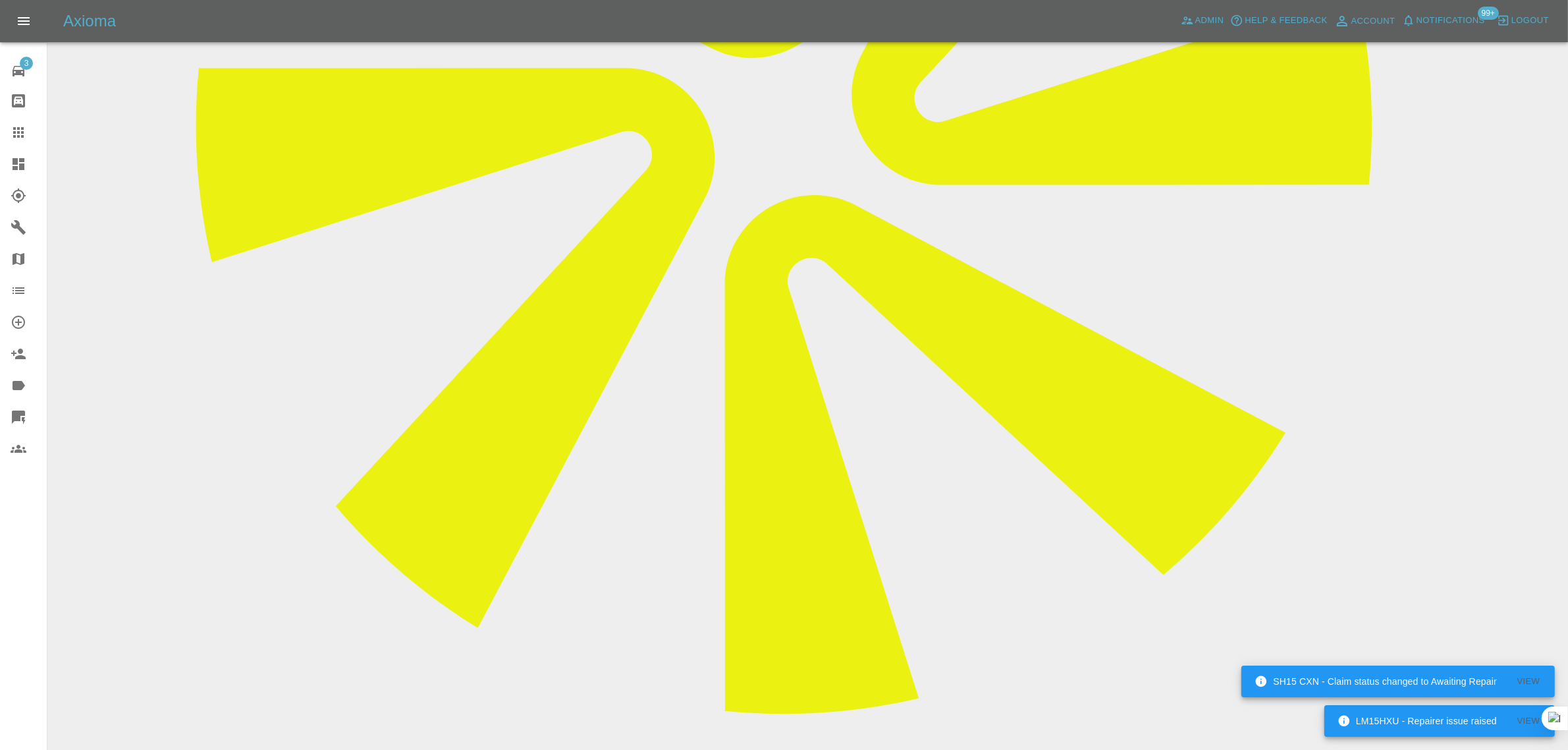
paste textarea "Sorry for the late notice but I need ti cancel my appointment for the 9/08/2025…"
type textarea "Sorry for the late notice but I need ti cancel my appointment for the 9/08/2025…"
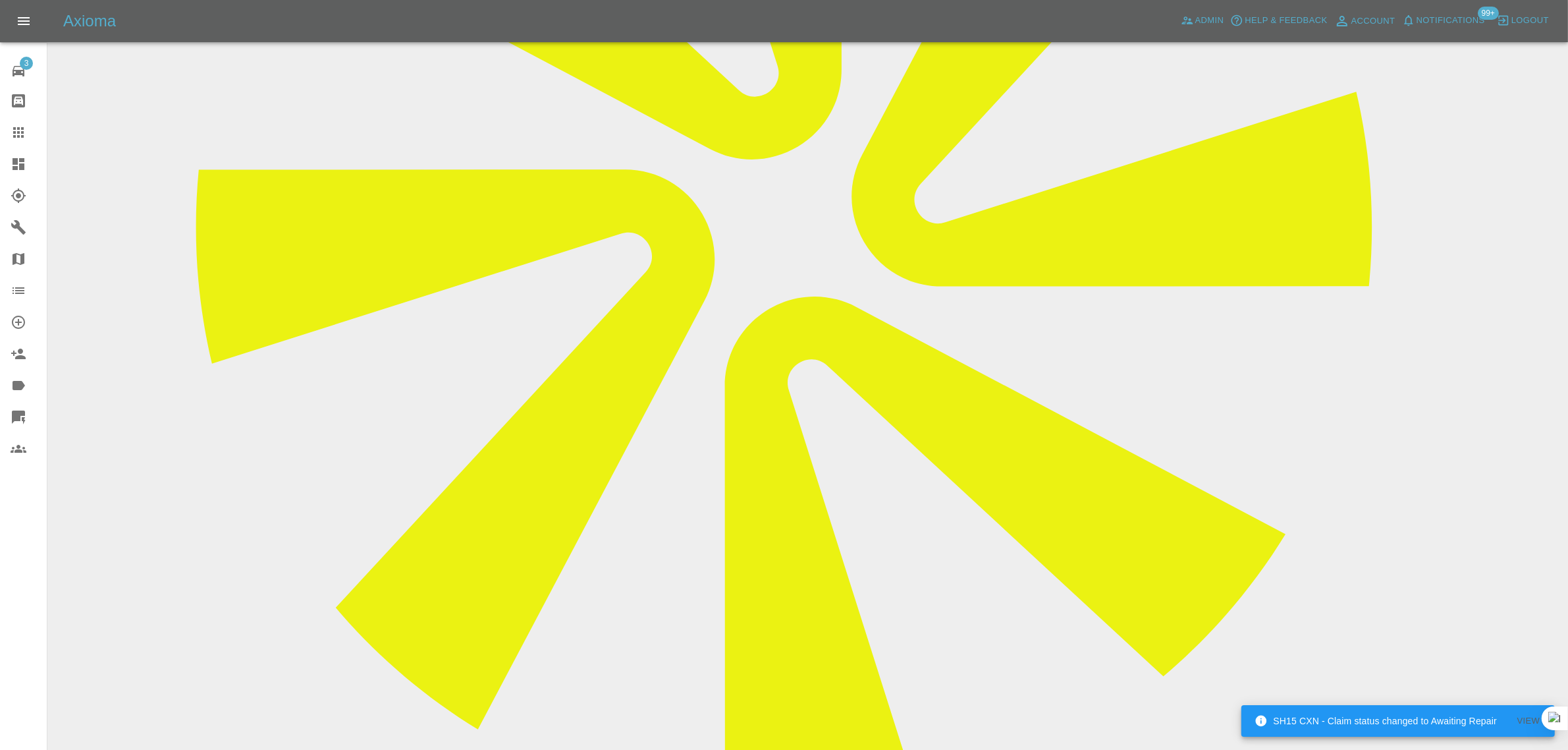
scroll to position [247, 0]
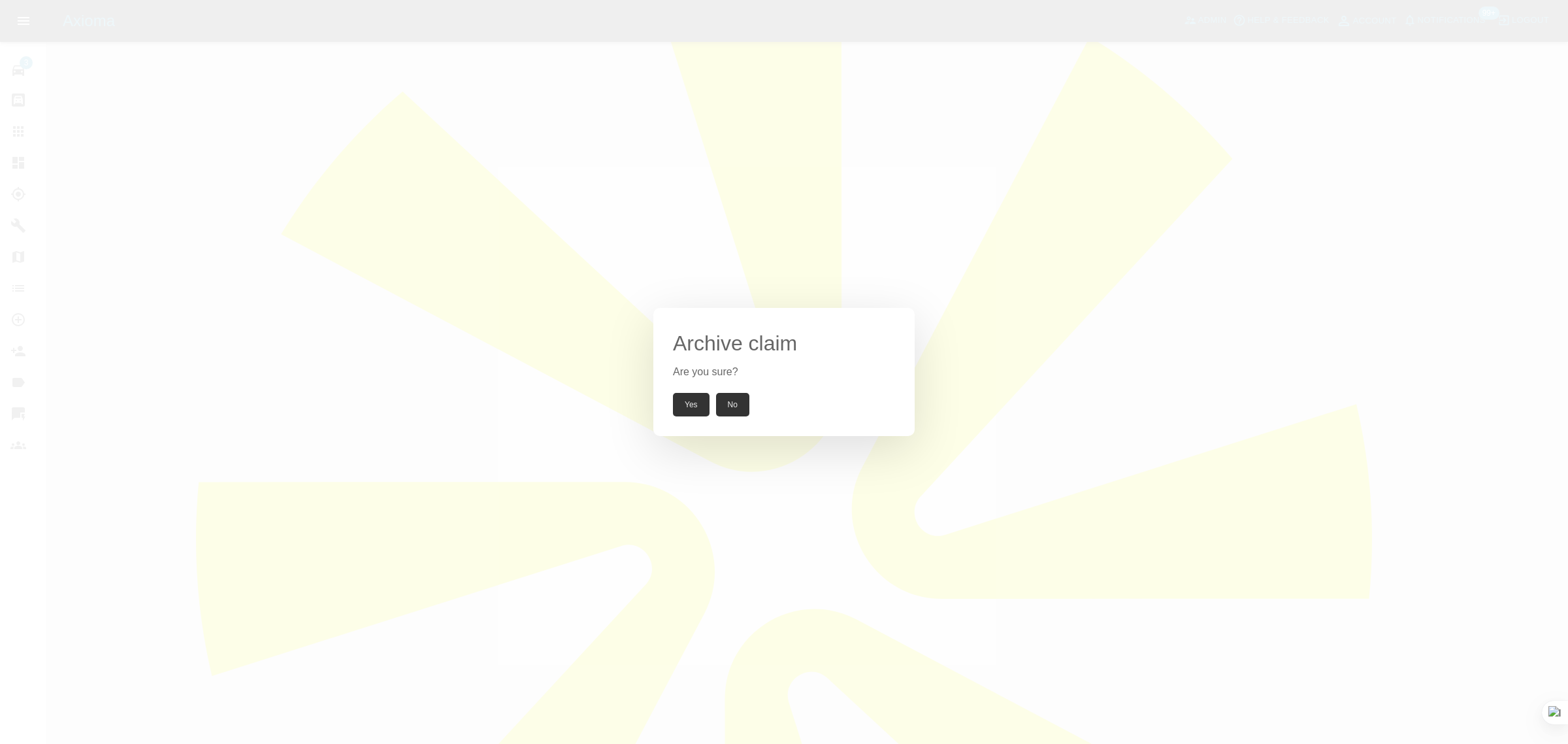
click at [694, 407] on button "Yes" at bounding box center [691, 404] width 36 height 24
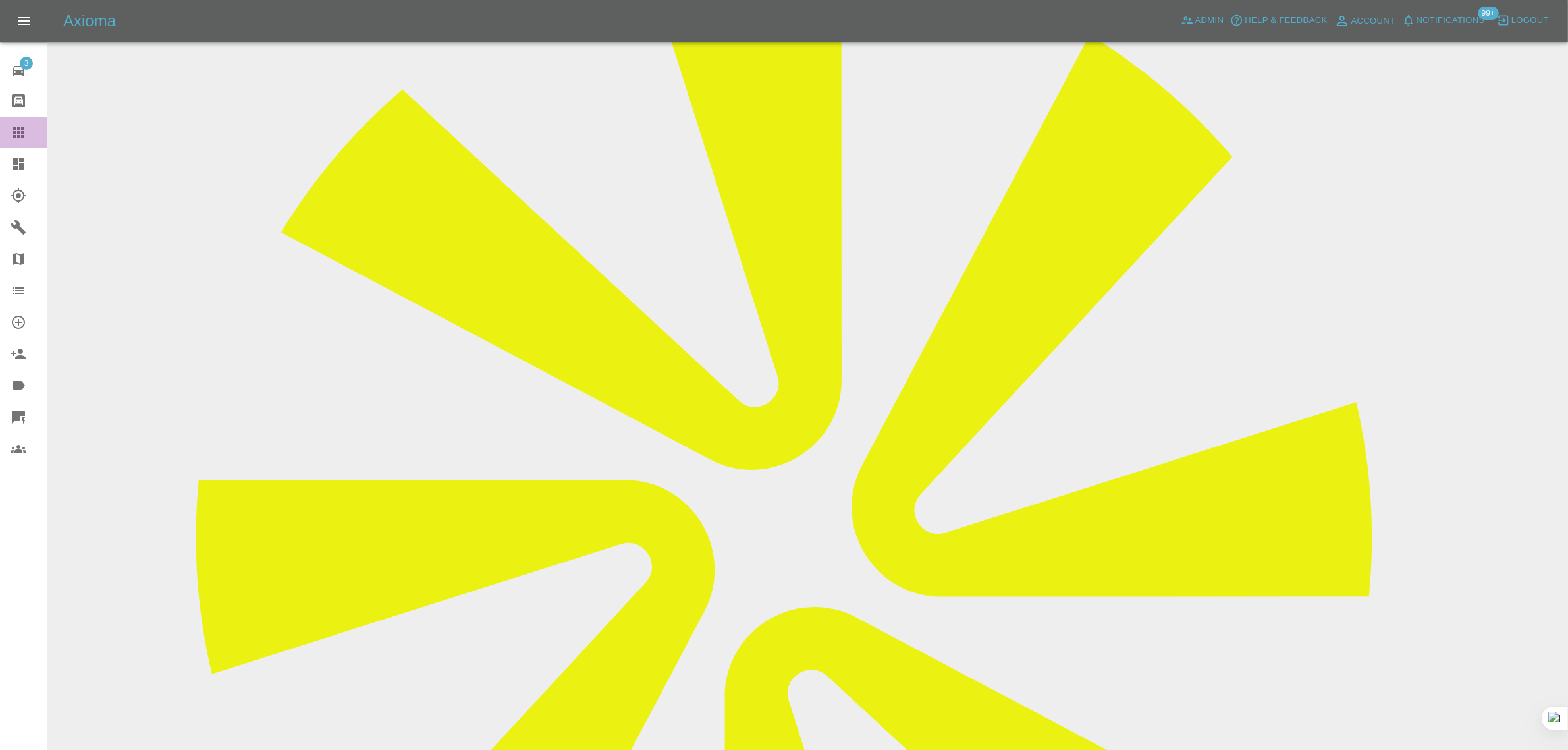
click at [0, 132] on link "Claims" at bounding box center [23, 132] width 47 height 31
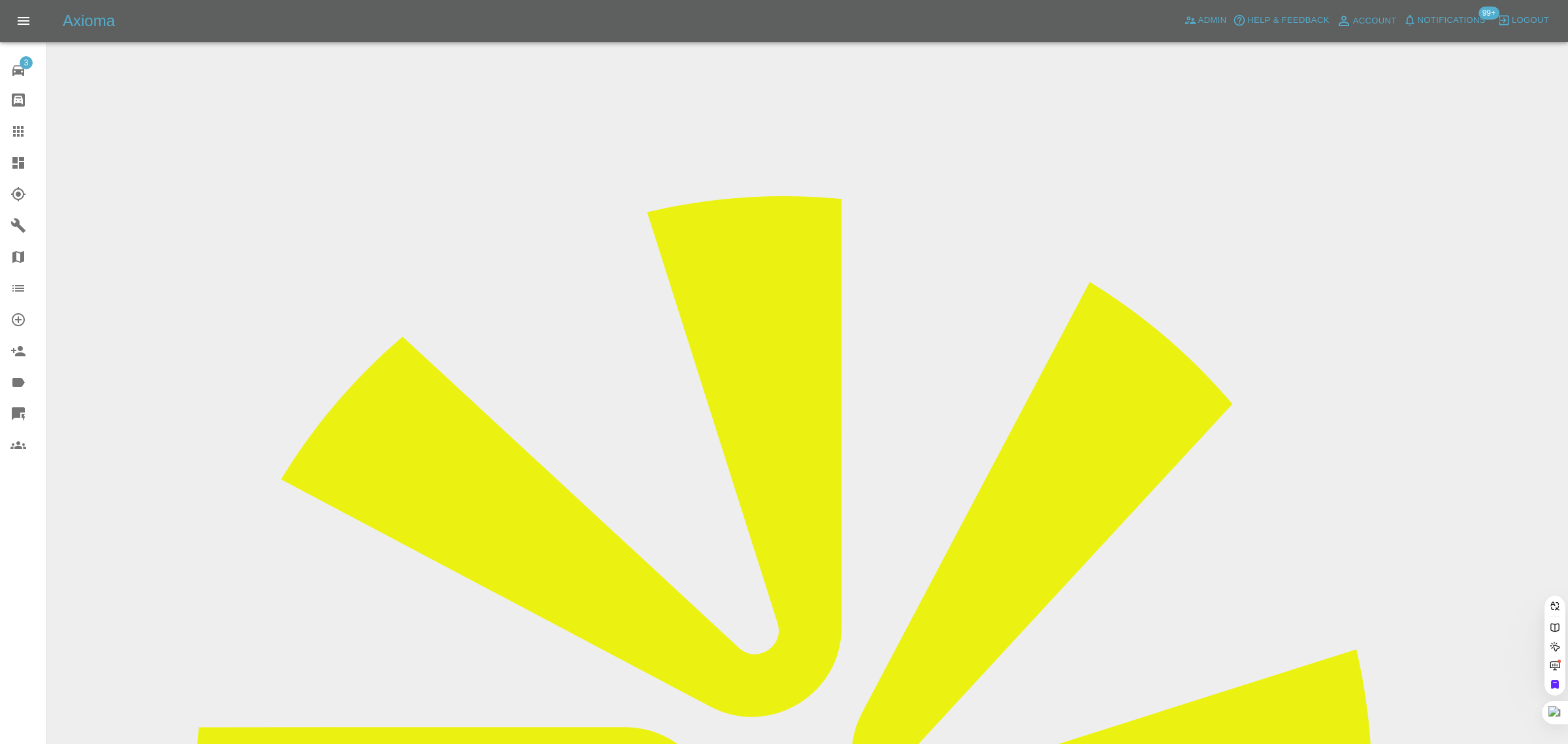
paste input "james.crabbe@btinternet.com"
type input "james.crabbe@btinternet.com"
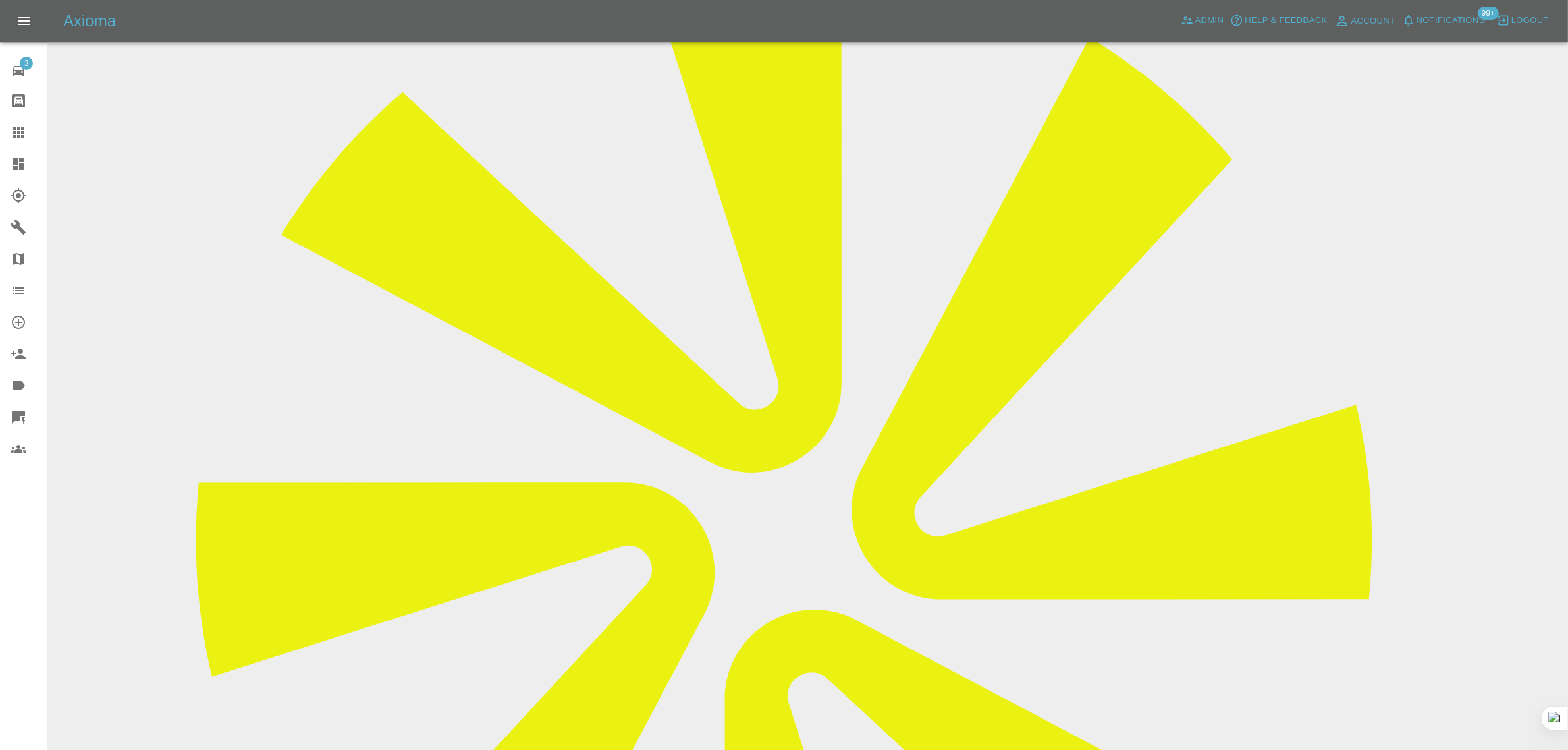
scroll to position [92, 0]
